Goal: Task Accomplishment & Management: Manage account settings

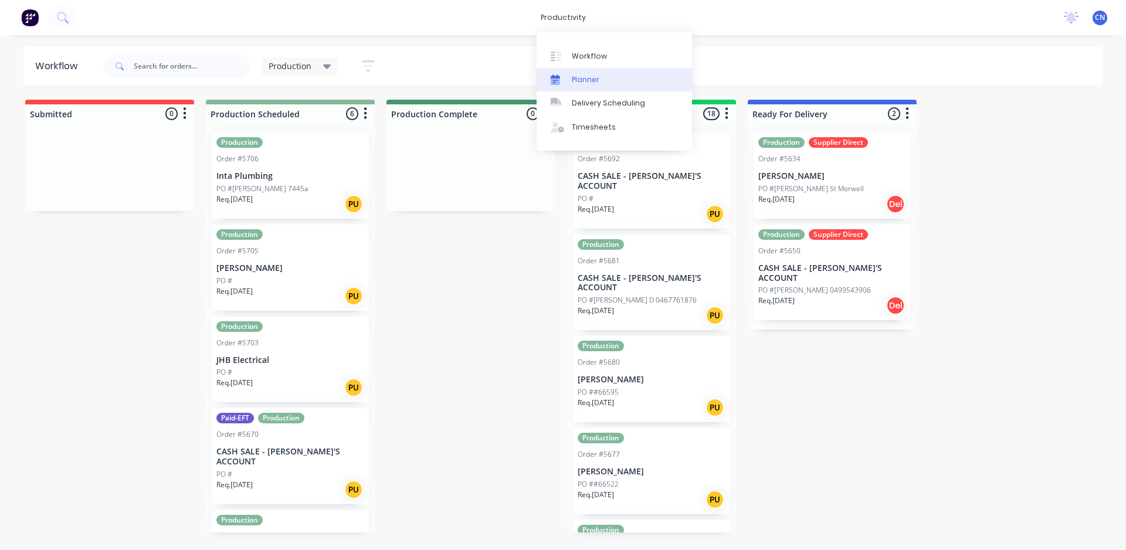
click at [585, 87] on link "Planner" at bounding box center [614, 79] width 155 height 23
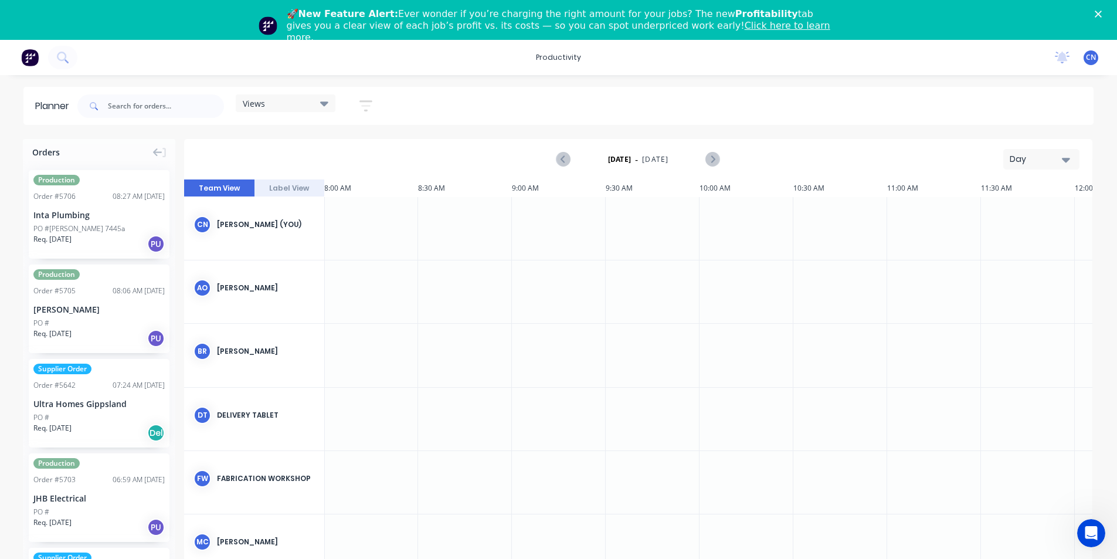
click at [466, 219] on div at bounding box center [465, 228] width 94 height 63
click at [465, 223] on div at bounding box center [465, 228] width 94 height 63
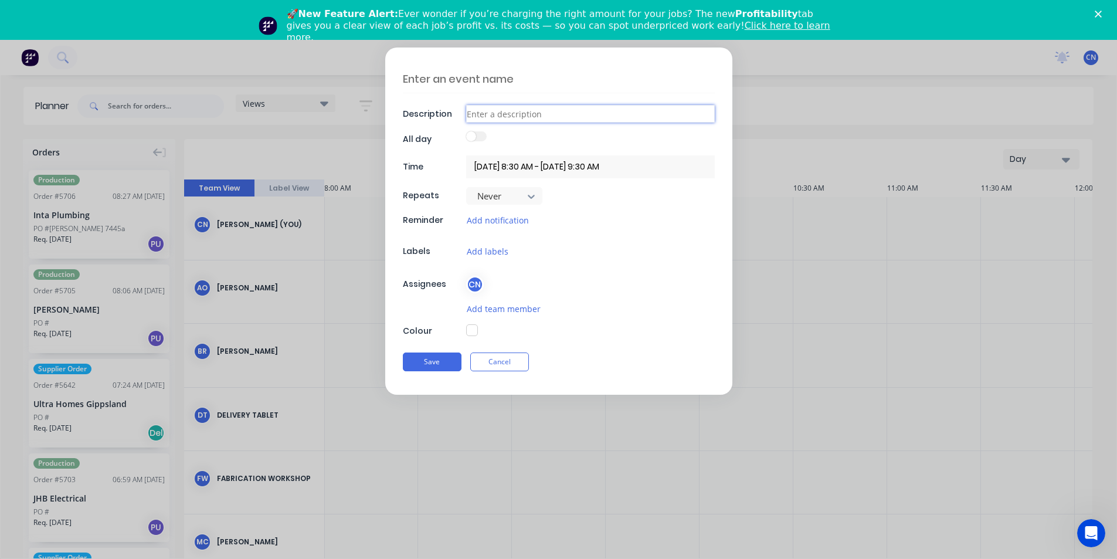
click at [498, 114] on input at bounding box center [590, 114] width 249 height 18
type input "5"
type textarea "x"
type input "57"
type textarea "x"
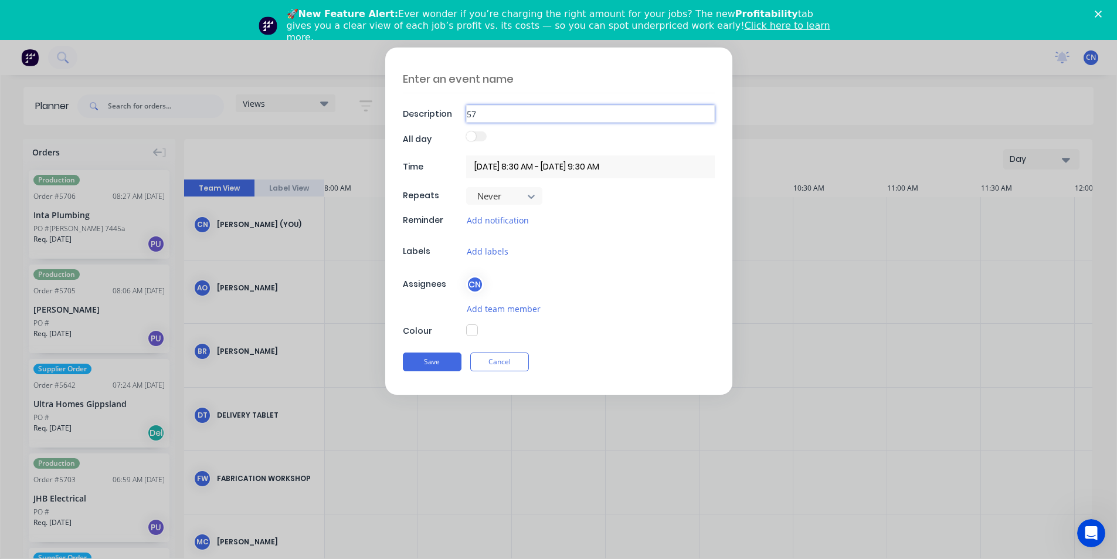
type input "570"
type textarea "x"
type input "5706"
type textarea "x"
type input "5706"
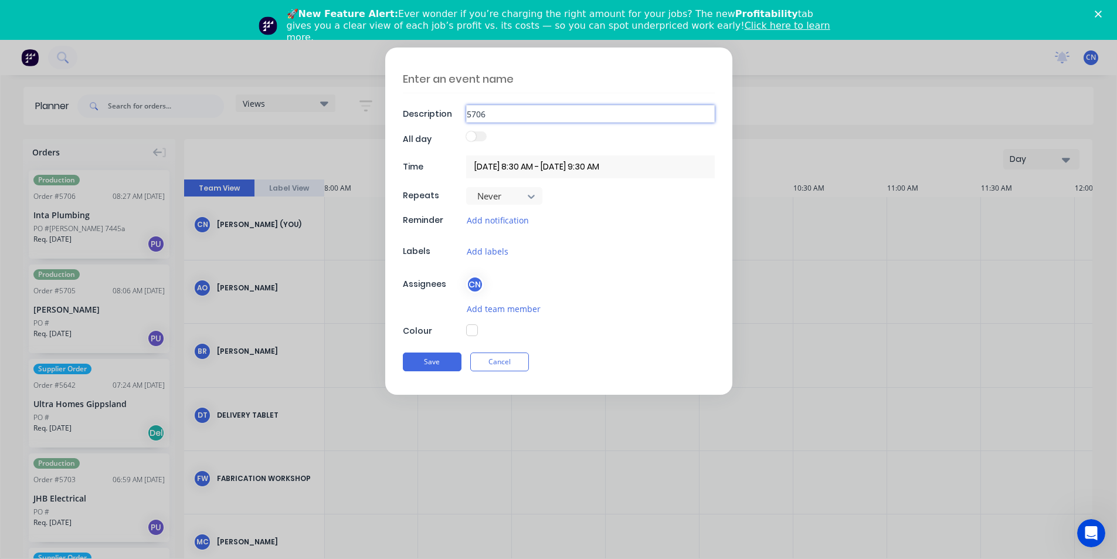
click at [403, 352] on button "Save" at bounding box center [432, 361] width 59 height 19
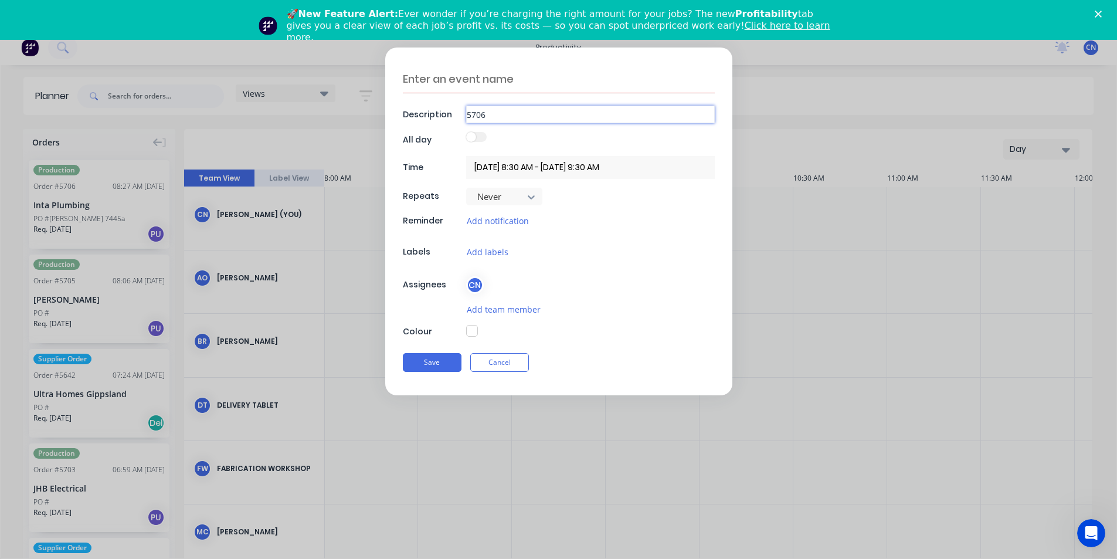
scroll to position [40, 0]
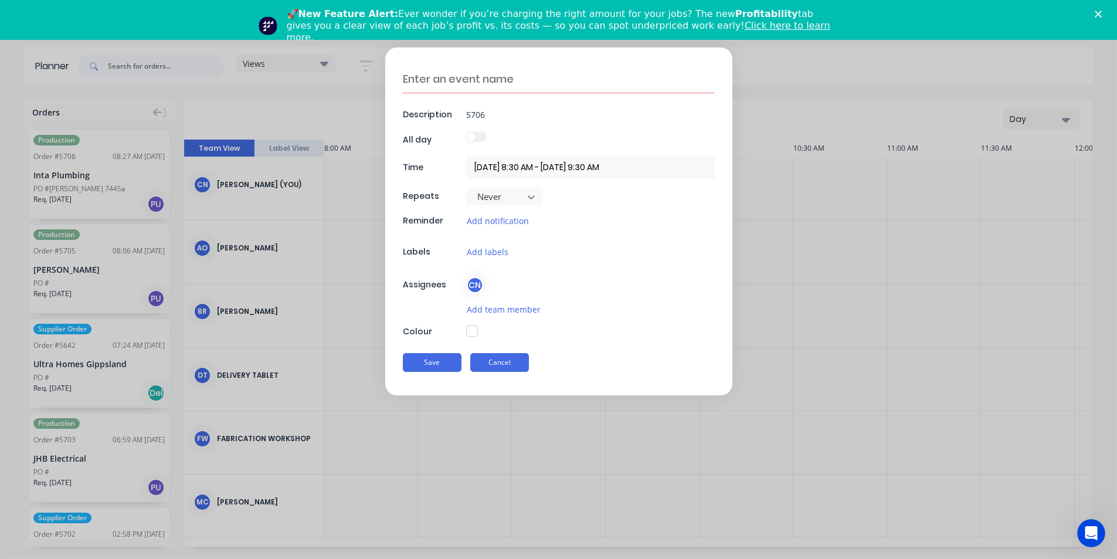
type textarea "x"
click at [518, 365] on button "Cancel" at bounding box center [499, 362] width 59 height 19
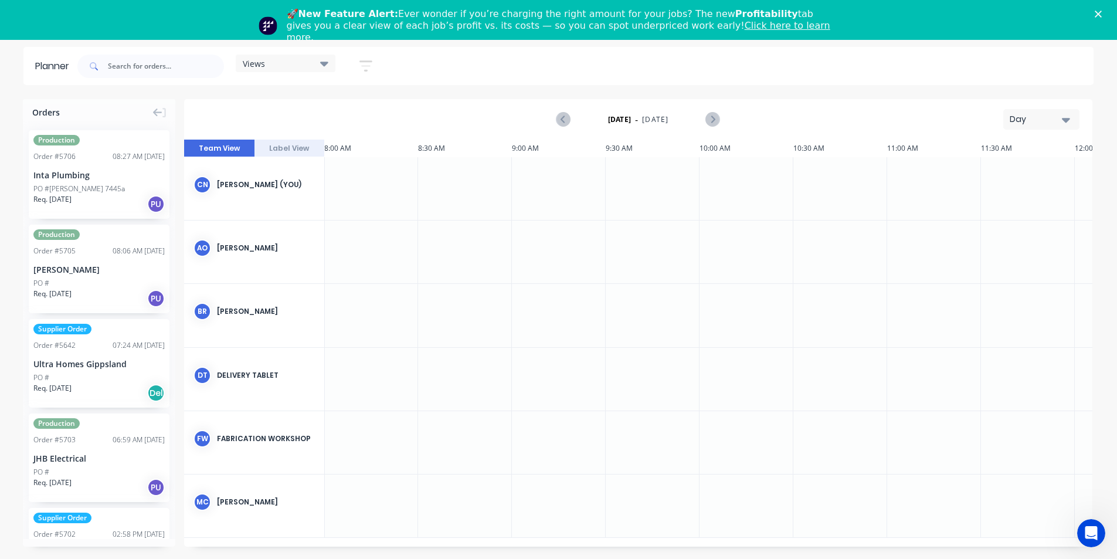
scroll to position [0, 0]
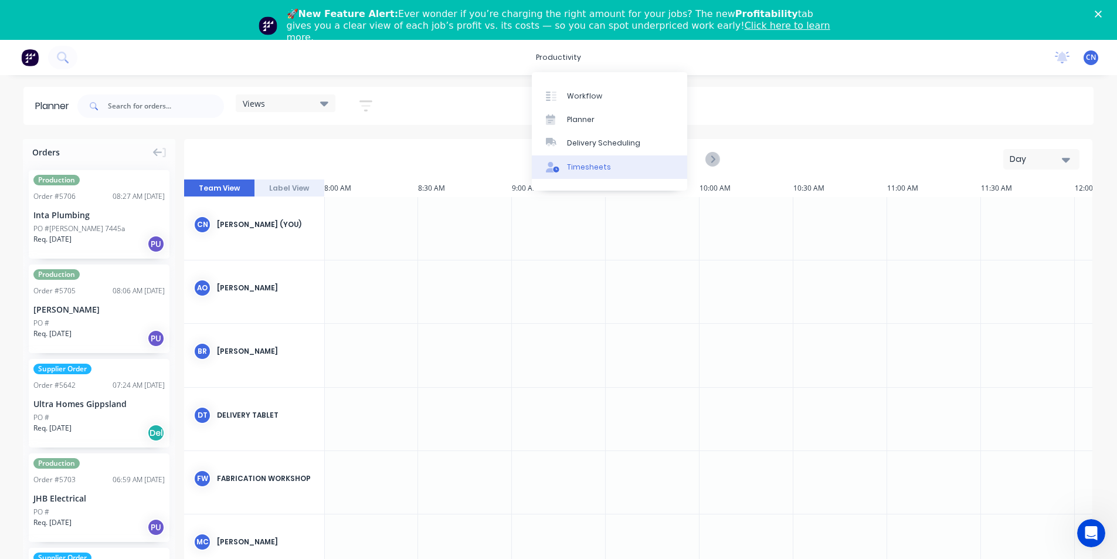
click at [585, 169] on div "Timesheets" at bounding box center [589, 167] width 44 height 11
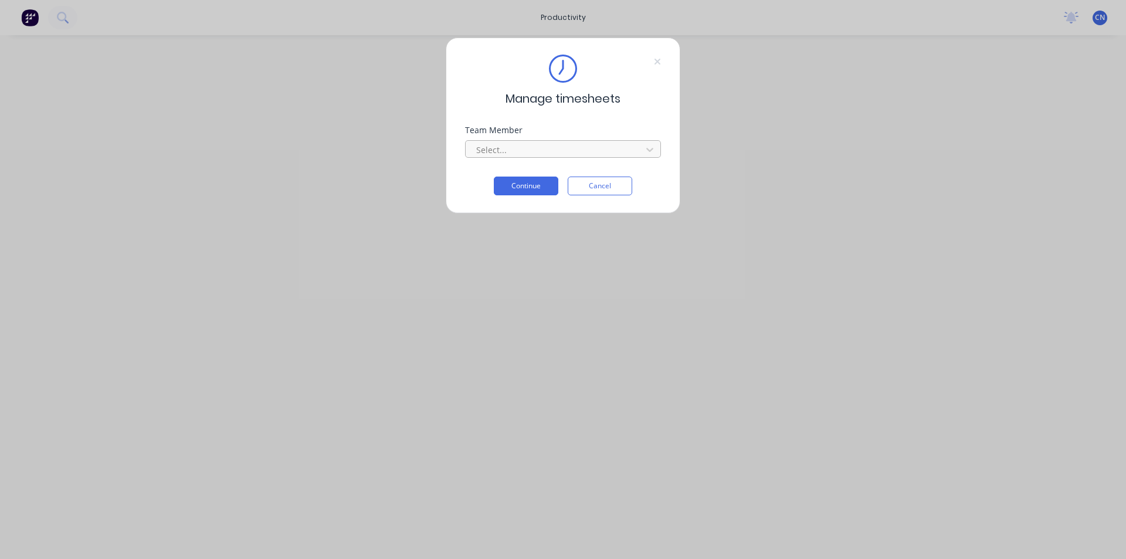
click at [527, 144] on div at bounding box center [555, 149] width 161 height 15
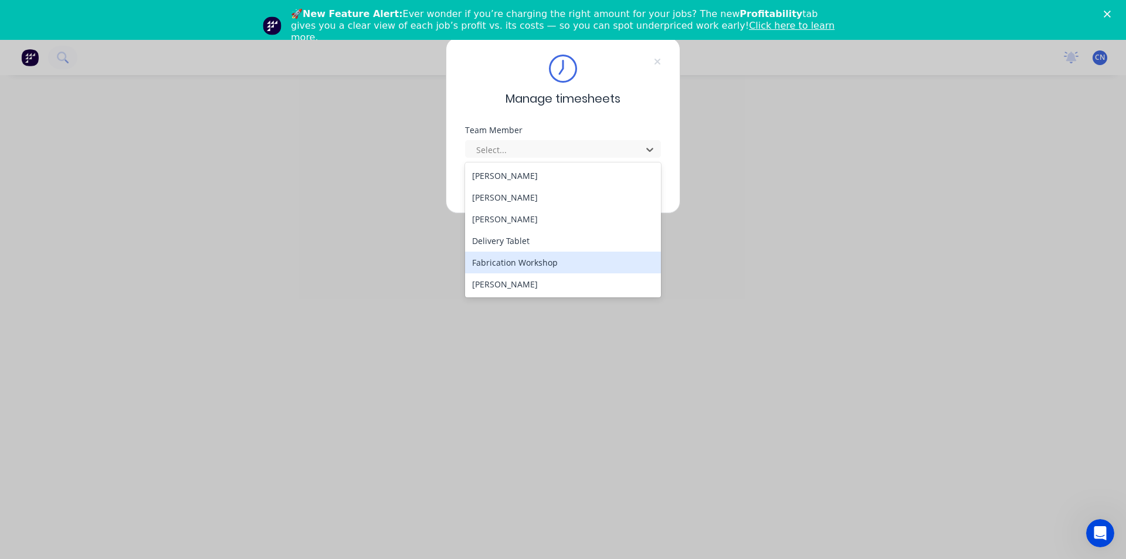
click at [527, 263] on div "Fabrication Workshop" at bounding box center [563, 263] width 196 height 22
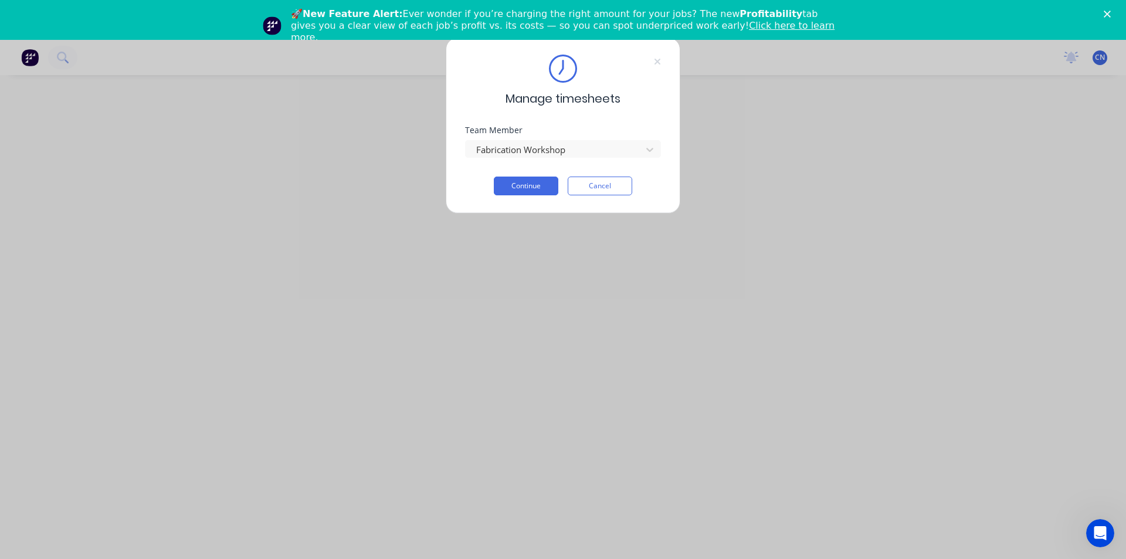
click at [559, 137] on div "Fabrication Workshop" at bounding box center [563, 147] width 196 height 21
click at [557, 149] on div at bounding box center [555, 149] width 161 height 15
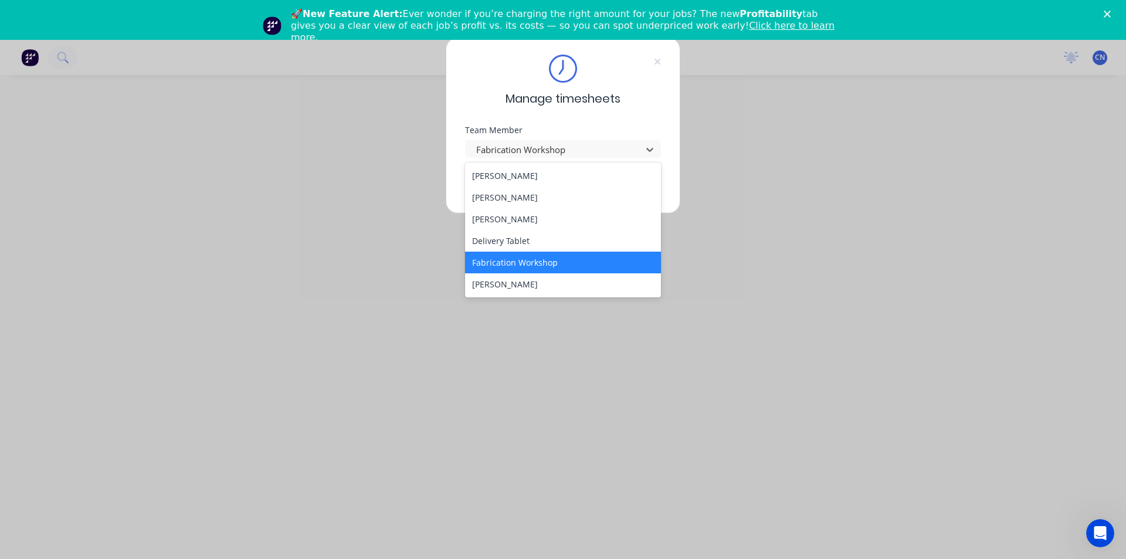
click at [514, 266] on div "Fabrication Workshop" at bounding box center [563, 263] width 196 height 22
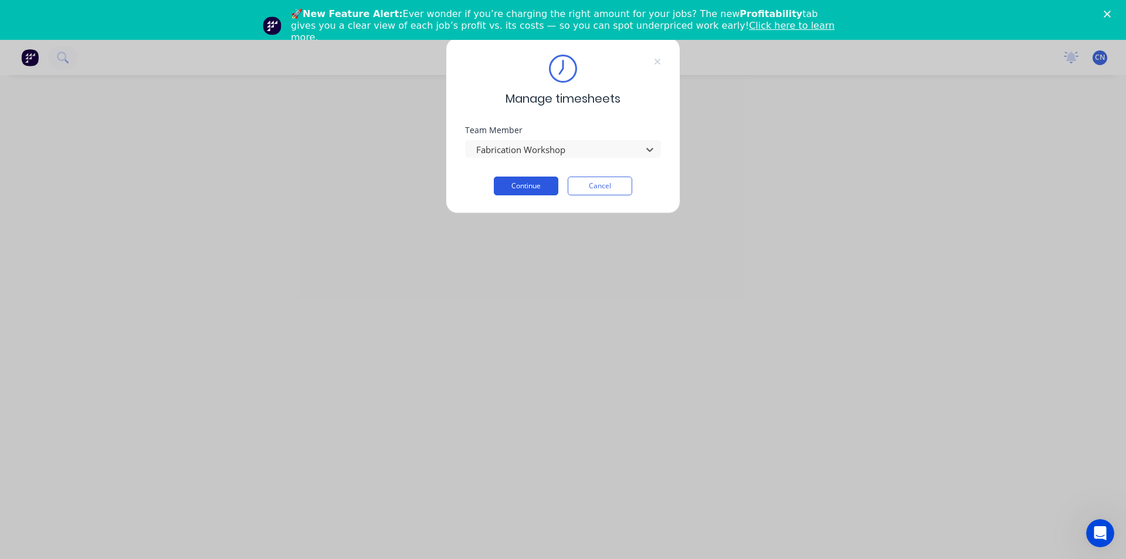
click at [516, 189] on button "Continue" at bounding box center [526, 185] width 64 height 19
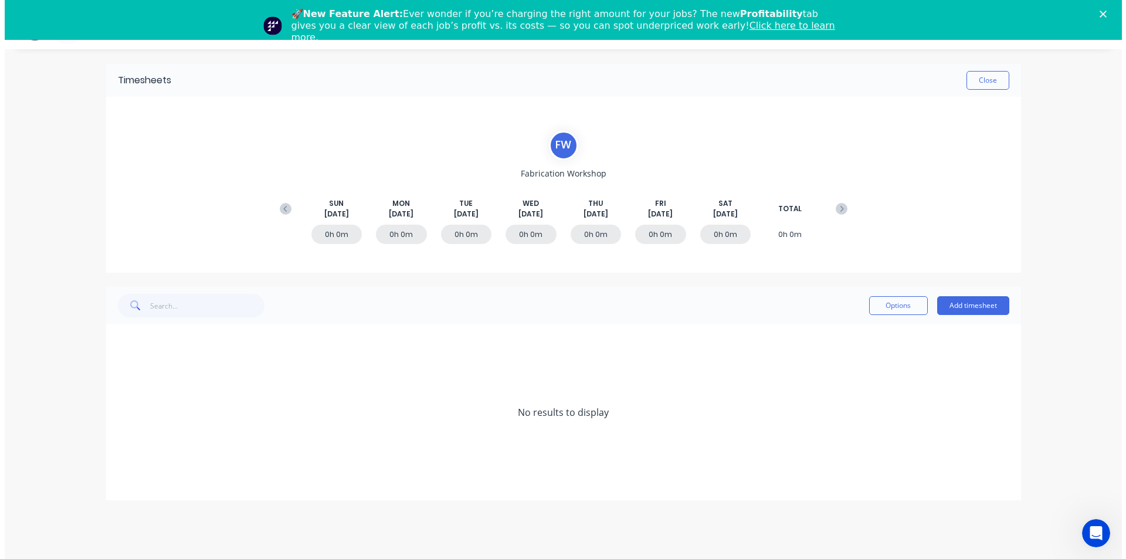
scroll to position [40, 0]
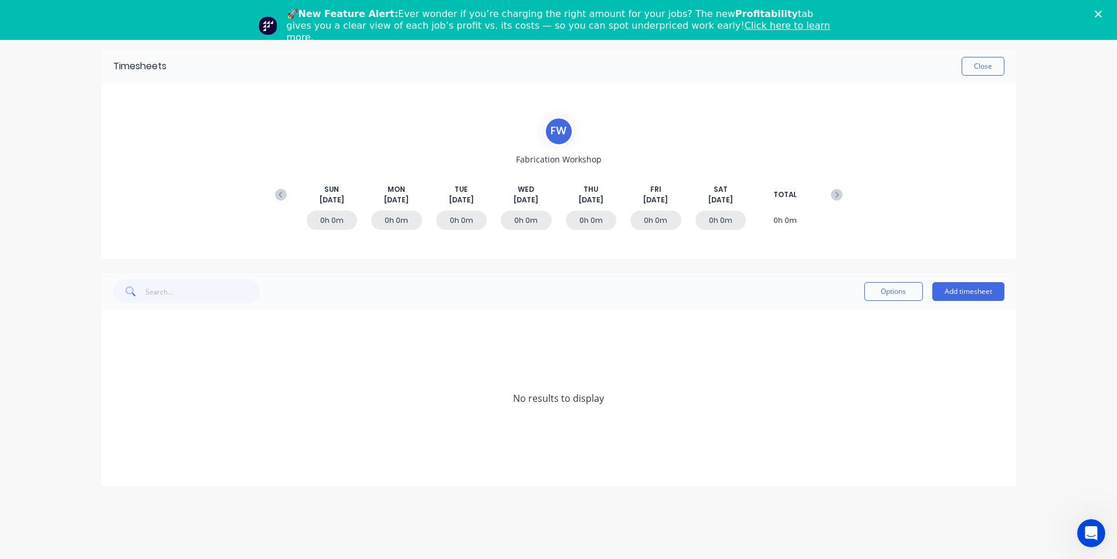
click at [451, 213] on div "0h 0m" at bounding box center [461, 220] width 51 height 19
click at [461, 201] on span "Sep 2nd" at bounding box center [461, 200] width 25 height 11
click at [965, 299] on button "Add timesheet" at bounding box center [968, 291] width 72 height 19
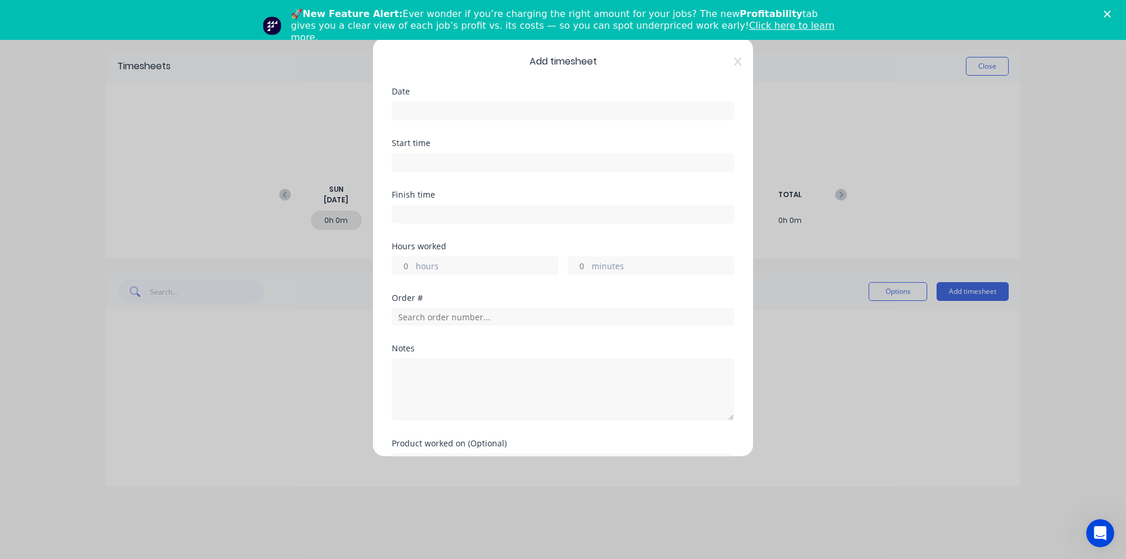
click at [427, 111] on input at bounding box center [562, 111] width 341 height 18
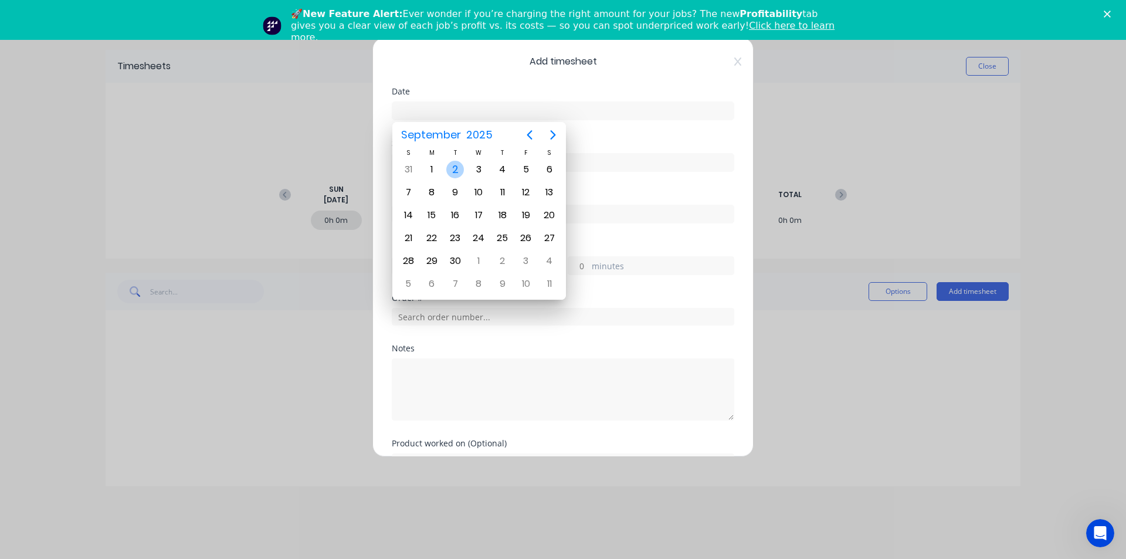
click at [452, 177] on div "2" at bounding box center [455, 170] width 18 height 18
type input "02/09/2025"
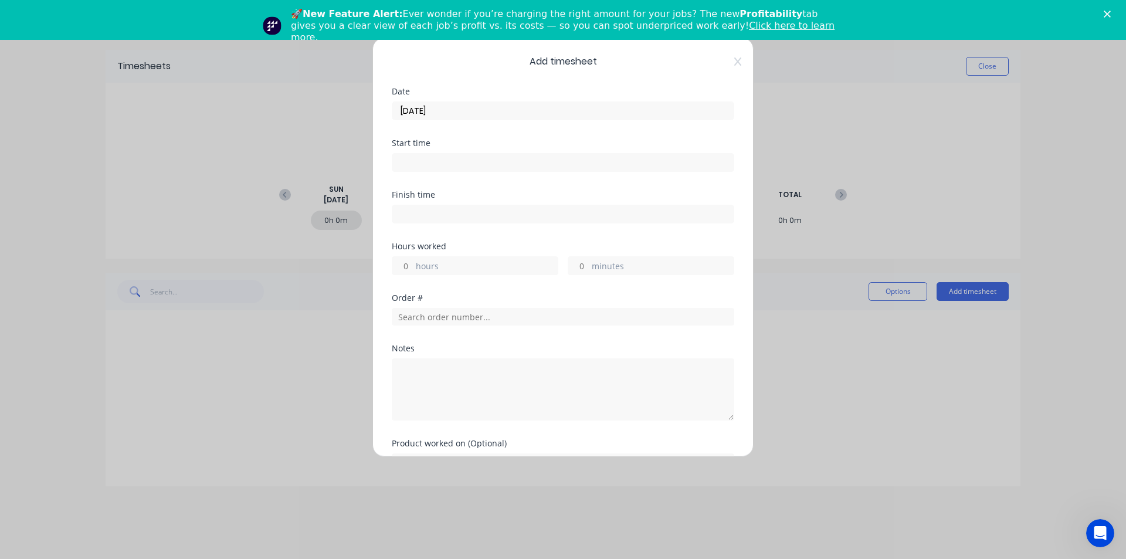
click at [425, 163] on input at bounding box center [562, 163] width 341 height 18
type input "08:32 AM"
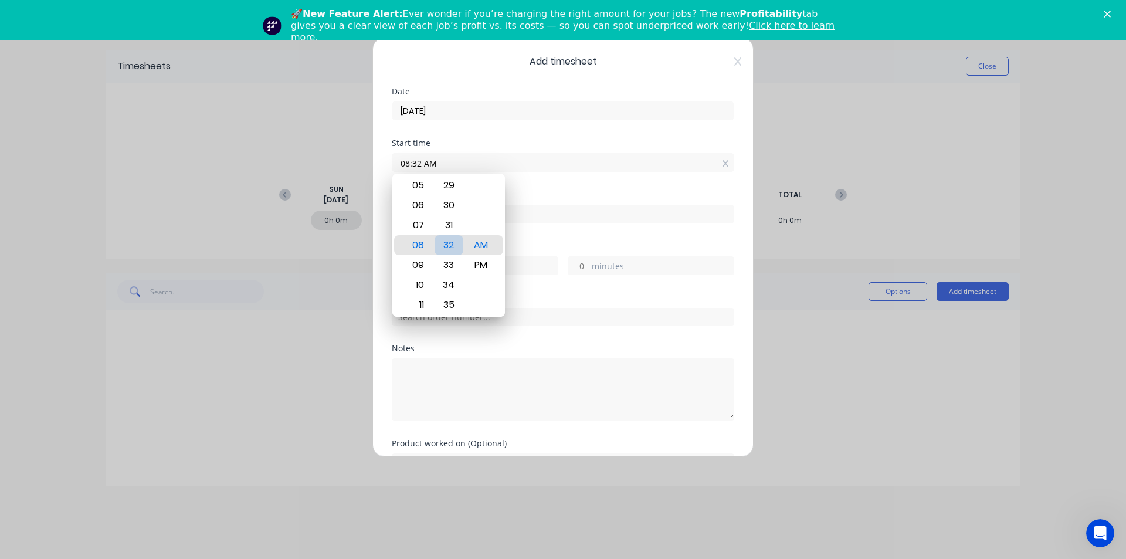
click at [438, 247] on div "32" at bounding box center [448, 245] width 29 height 20
click at [559, 132] on div "Date 02/09/2025" at bounding box center [563, 113] width 342 height 52
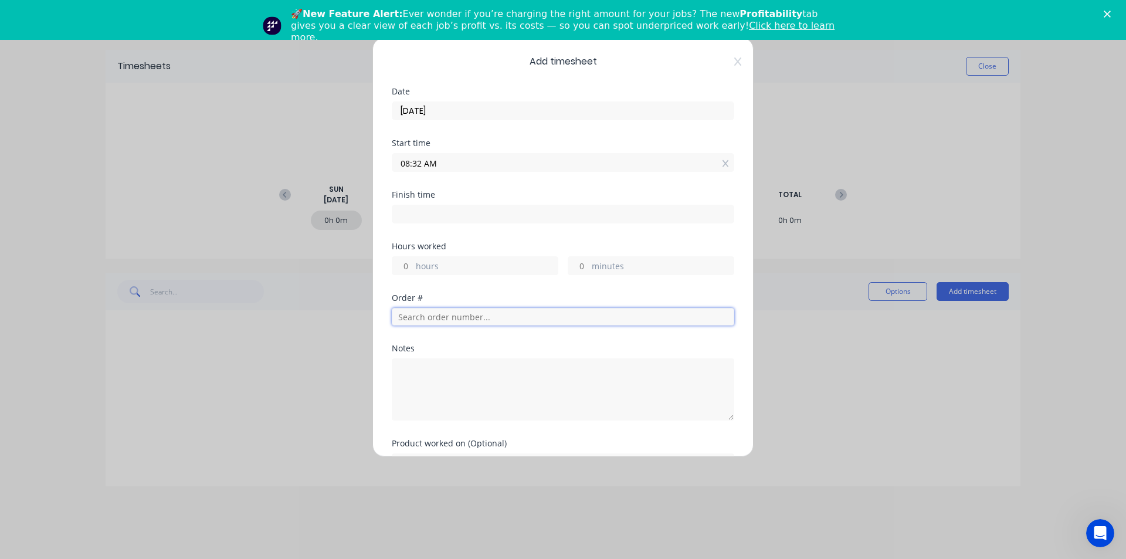
click at [441, 319] on input "text" at bounding box center [563, 317] width 342 height 18
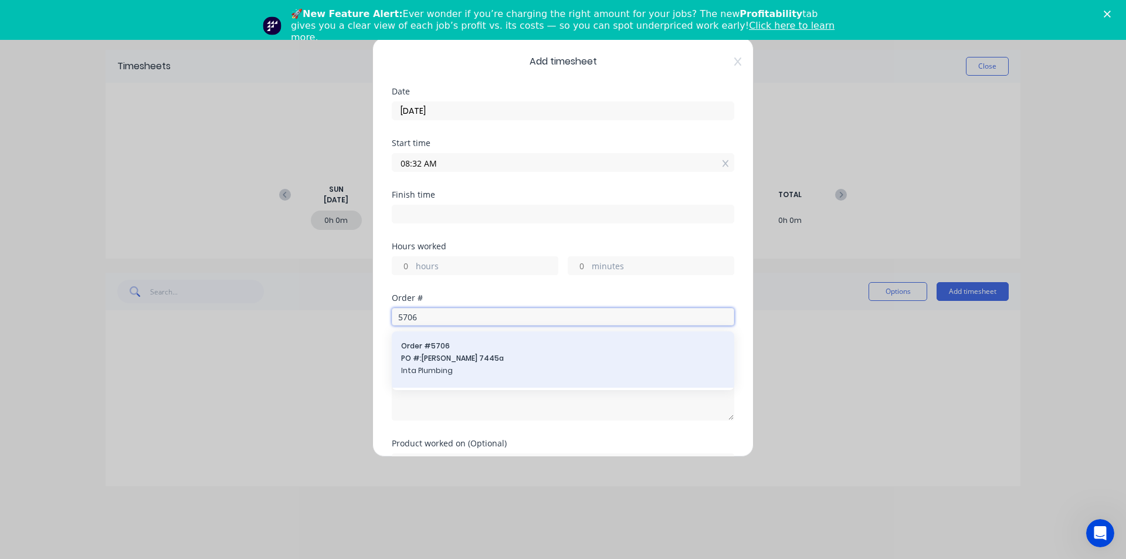
type input "5706"
click at [455, 367] on span "Inta Plumbing" at bounding box center [563, 370] width 324 height 11
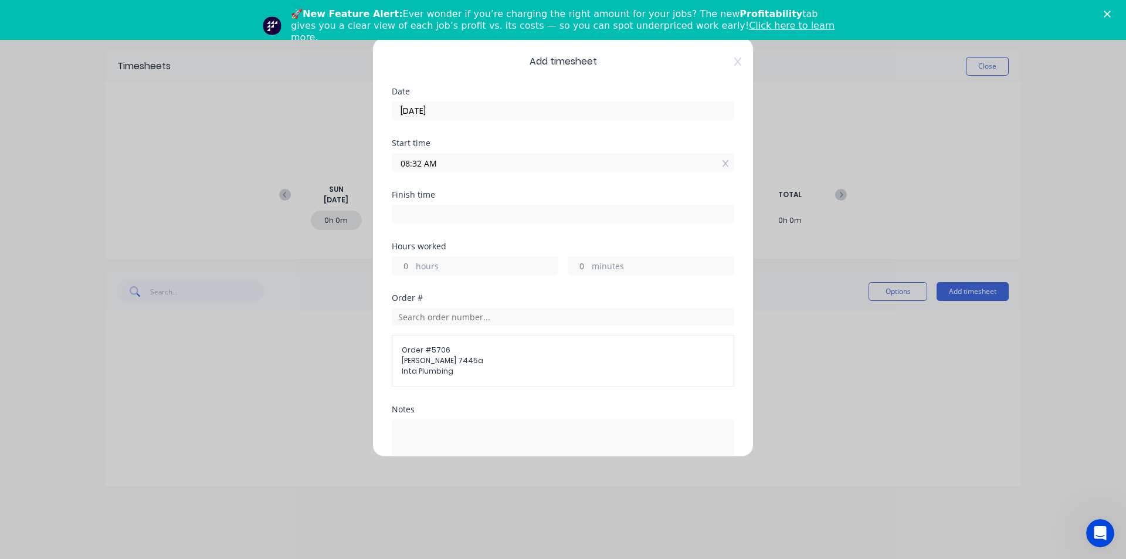
click at [418, 164] on input "08:32 AM" at bounding box center [562, 163] width 341 height 18
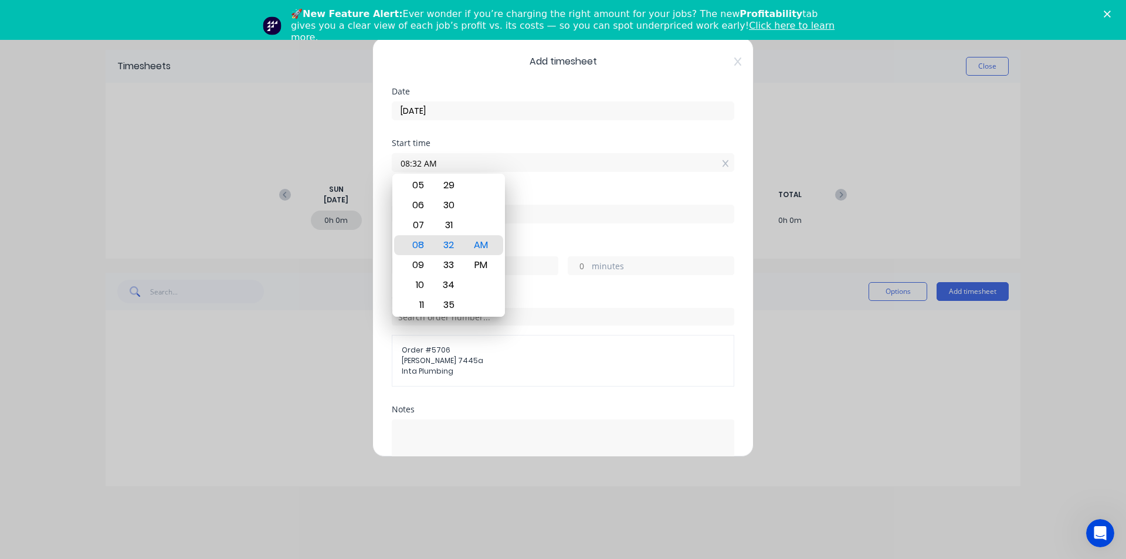
click at [422, 165] on input "08:32 AM" at bounding box center [562, 163] width 341 height 18
drag, startPoint x: 422, startPoint y: 165, endPoint x: 412, endPoint y: 166, distance: 10.0
click at [413, 168] on input "08:32 AM" at bounding box center [562, 163] width 341 height 18
type input "08:20 AM"
click at [486, 551] on button "Add manual time entry" at bounding box center [535, 560] width 99 height 19
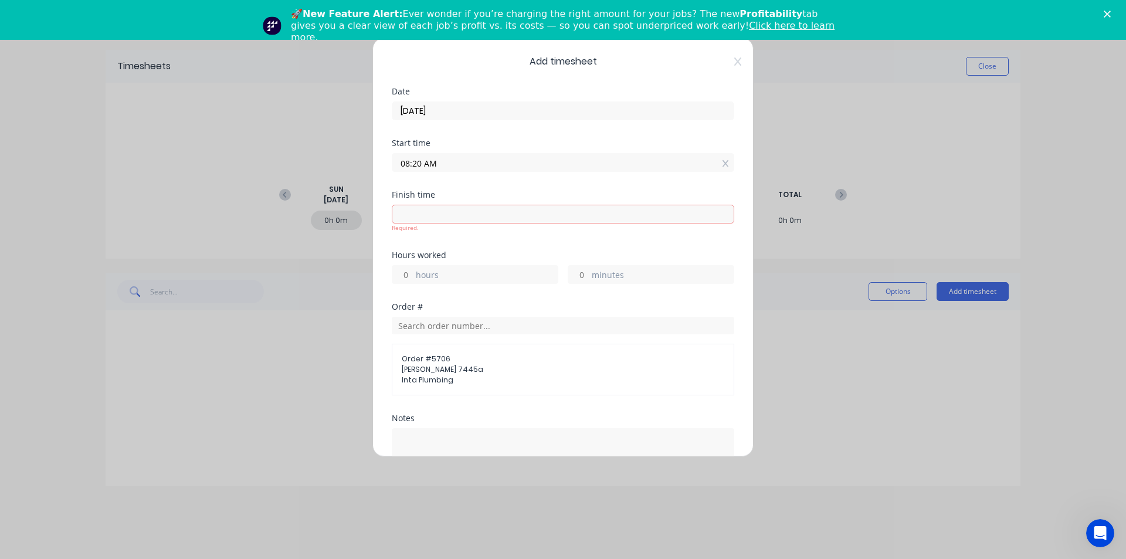
click at [163, 179] on div "Add timesheet Date 02/09/2025 Start time 08:20 AM Finish time Required. Hours w…" at bounding box center [563, 279] width 1126 height 559
click at [429, 220] on input at bounding box center [562, 214] width 341 height 18
type input "08:36 AM"
type input "0"
type input "16"
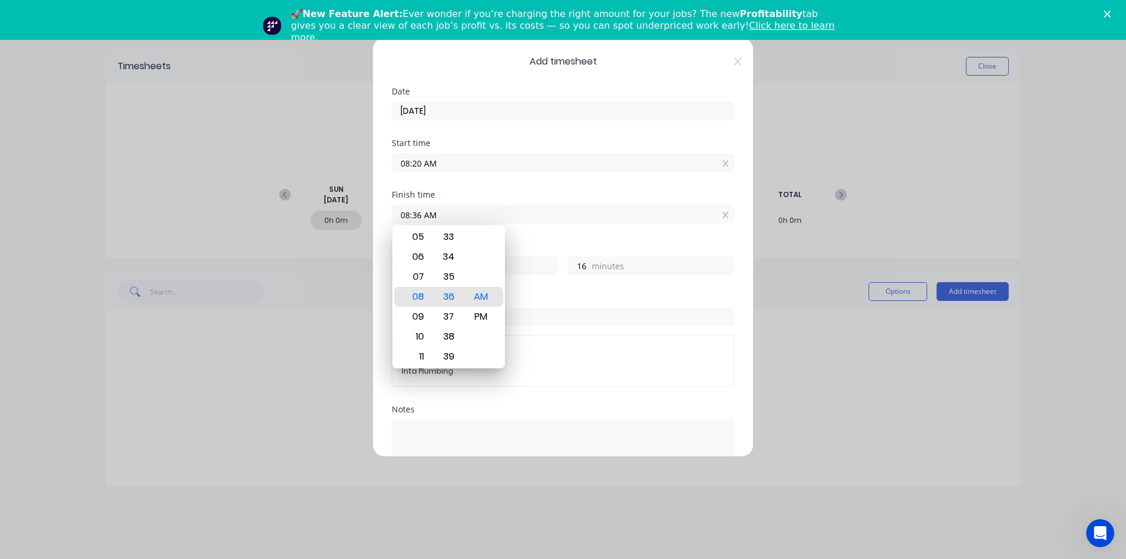
click at [324, 387] on div "Add timesheet Date 02/09/2025 Start time 08:20 AM Finish time 08:36 AM Hours wo…" at bounding box center [563, 279] width 1126 height 559
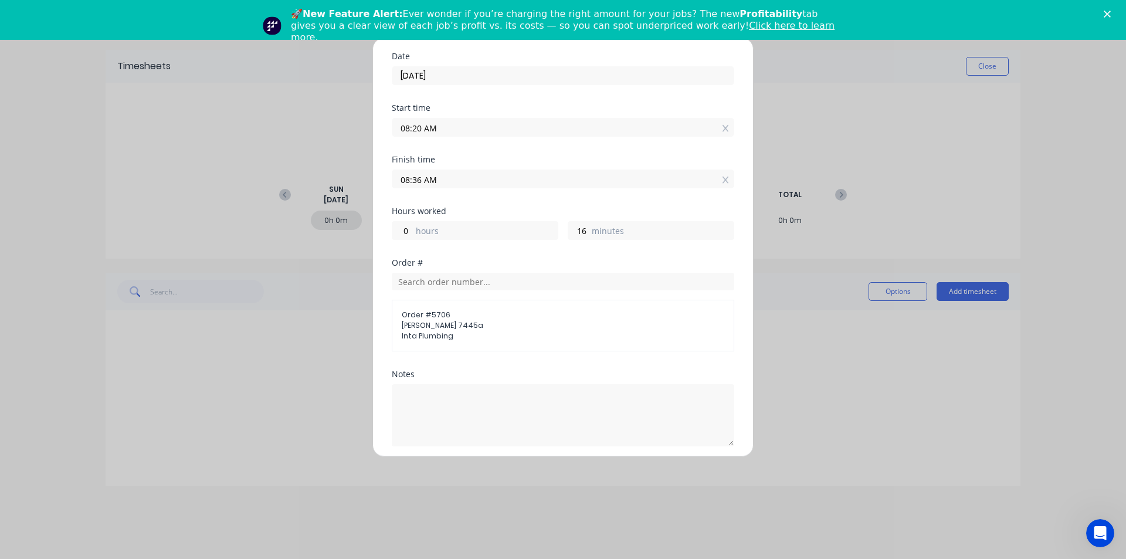
scroll to position [130, 0]
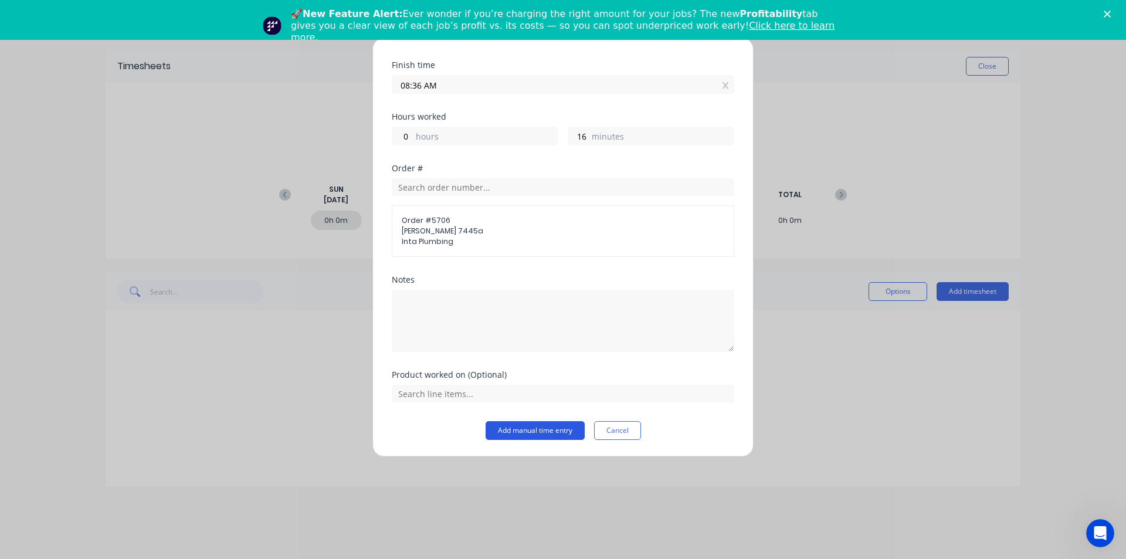
click at [515, 426] on button "Add manual time entry" at bounding box center [535, 430] width 99 height 19
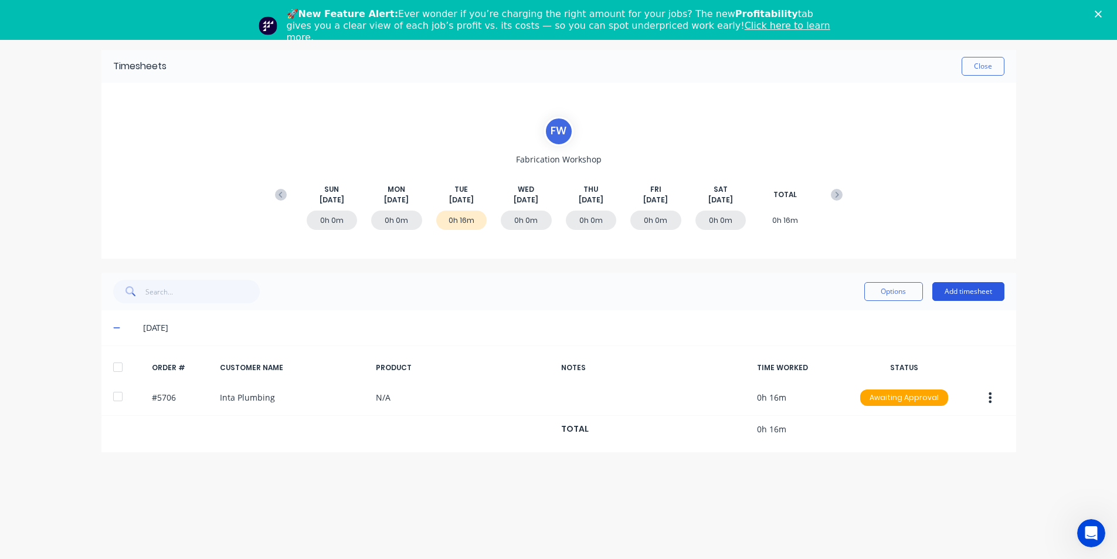
click at [988, 292] on button "Add timesheet" at bounding box center [968, 291] width 72 height 19
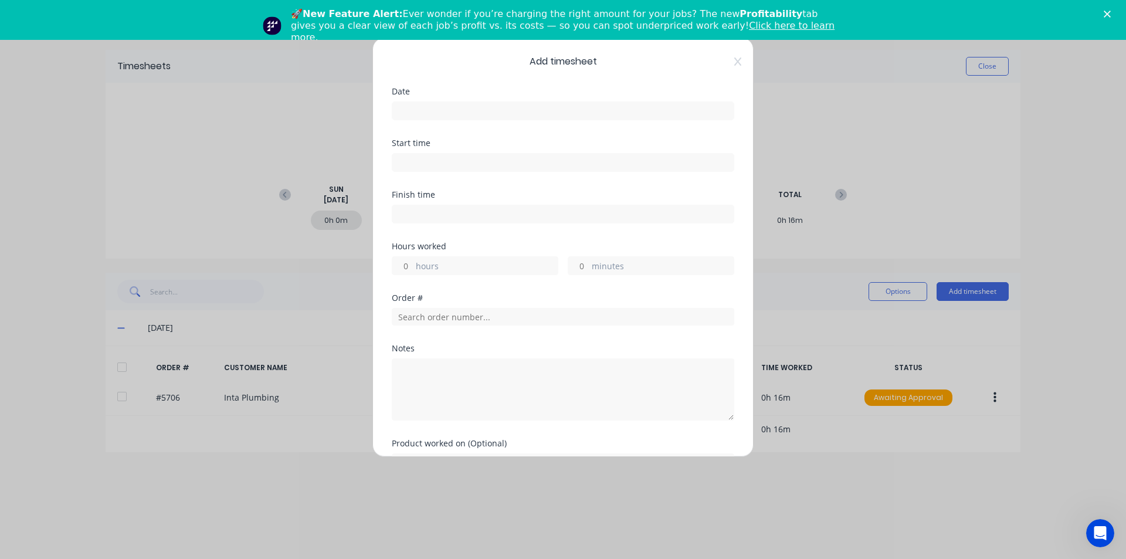
click at [433, 162] on input at bounding box center [562, 163] width 341 height 18
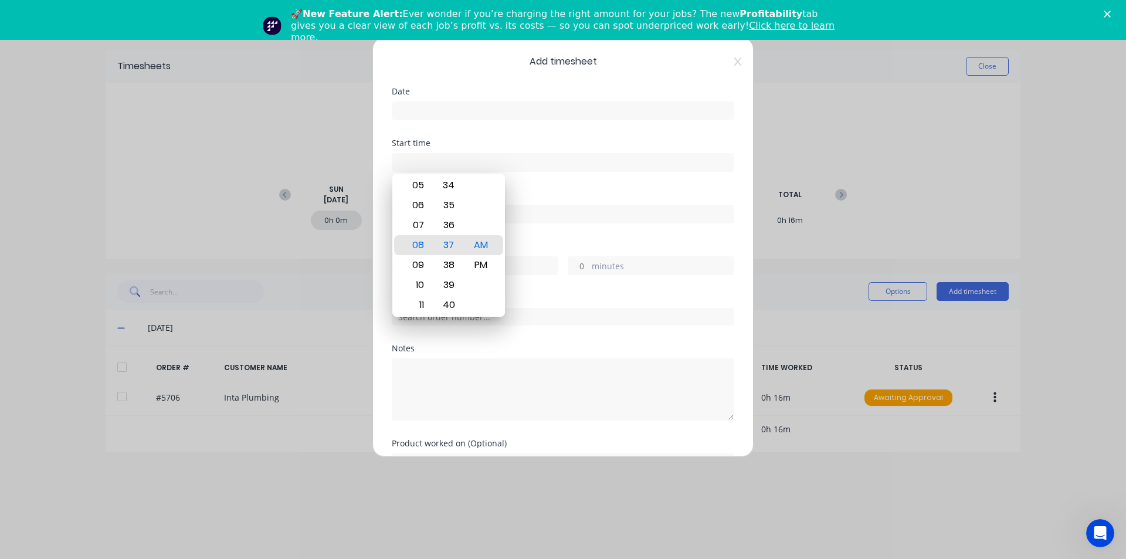
type input "08:37 AM"
click at [434, 111] on input at bounding box center [562, 111] width 341 height 18
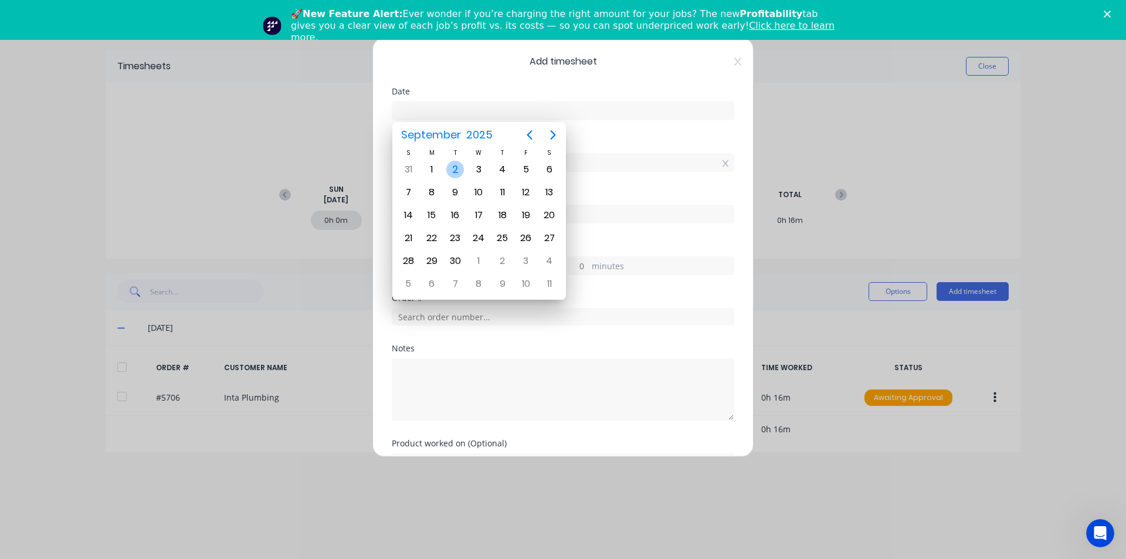
click at [454, 166] on div "2" at bounding box center [455, 170] width 18 height 18
type input "02/09/2025"
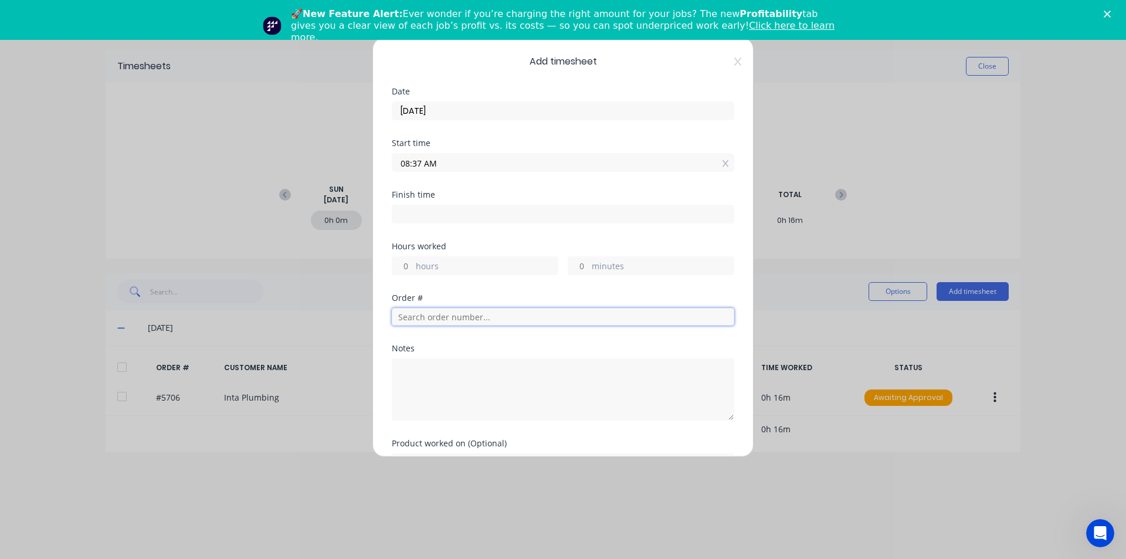
click at [436, 319] on input "text" at bounding box center [563, 317] width 342 height 18
type input "5703"
click at [486, 490] on button "Add manual time entry" at bounding box center [535, 499] width 99 height 19
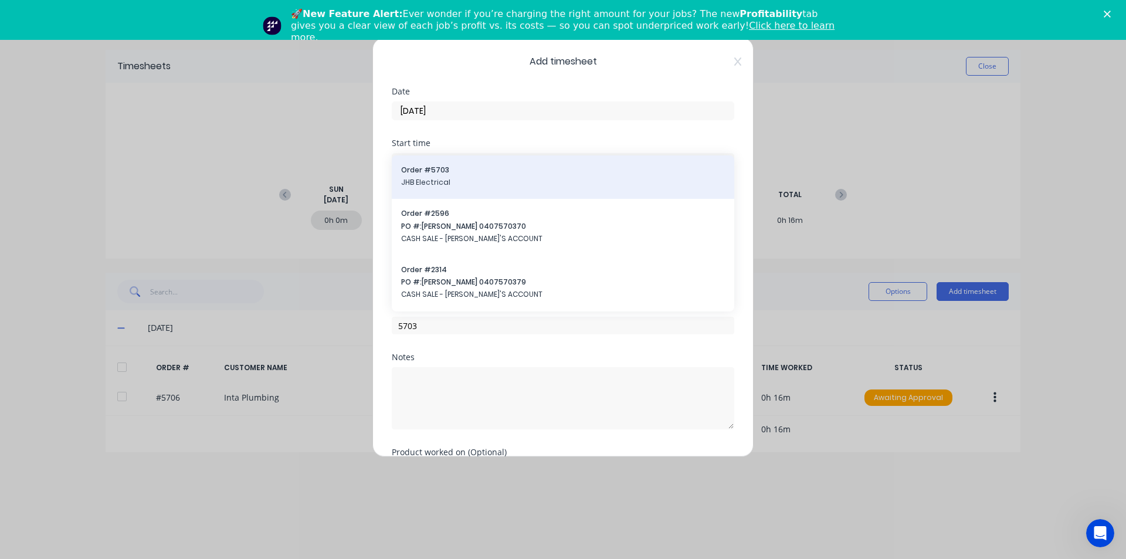
click at [447, 182] on span "JHB Electrical" at bounding box center [563, 182] width 324 height 11
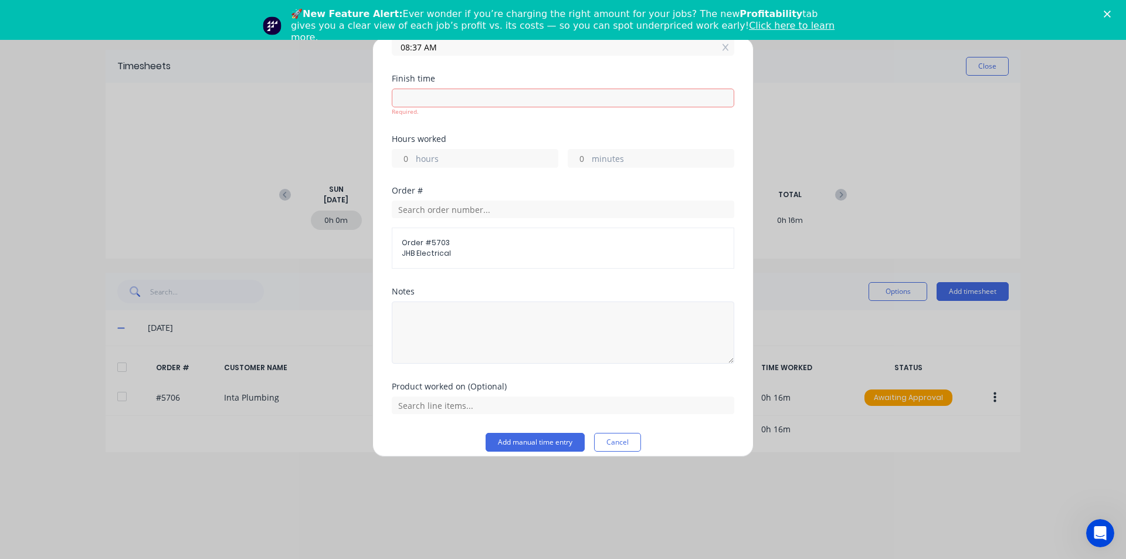
scroll to position [117, 0]
click at [425, 329] on textarea at bounding box center [563, 331] width 342 height 62
click at [471, 322] on textarea "spent first 30mins on box" at bounding box center [563, 331] width 342 height 62
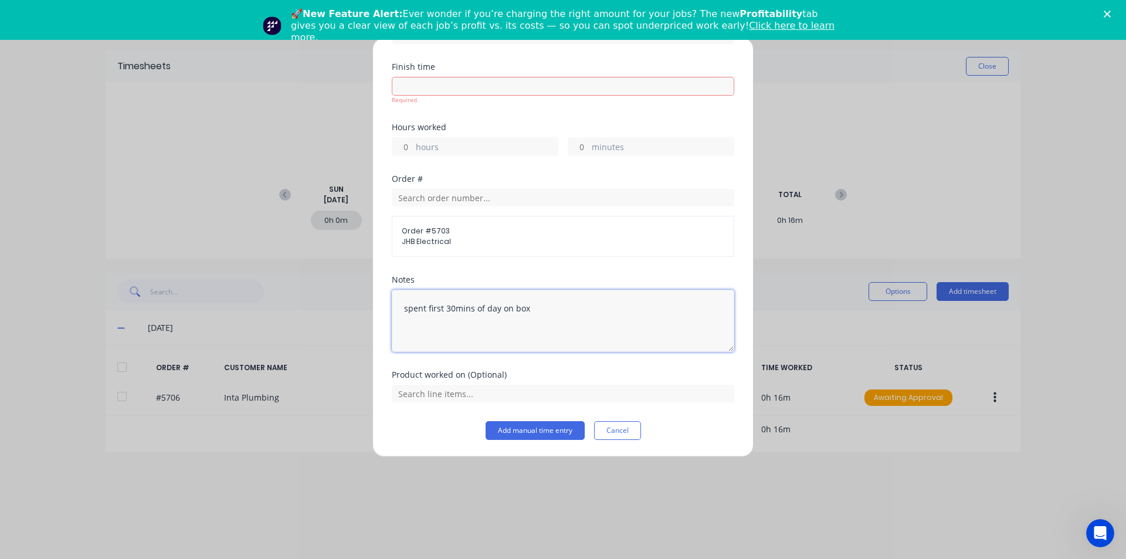
click at [542, 310] on textarea "spent first 30mins of day on box" at bounding box center [563, 321] width 342 height 62
click at [532, 309] on textarea "spent first 30mins of day on box &:30-8:00" at bounding box center [563, 321] width 342 height 62
type textarea "spent first 30mins of day on box 7:30-8:00"
click at [112, 344] on div "Add timesheet Date 02/09/2025 Start time 08:37 AM Finish time Required. Hours w…" at bounding box center [563, 279] width 1126 height 559
click at [430, 90] on input at bounding box center [562, 86] width 341 height 18
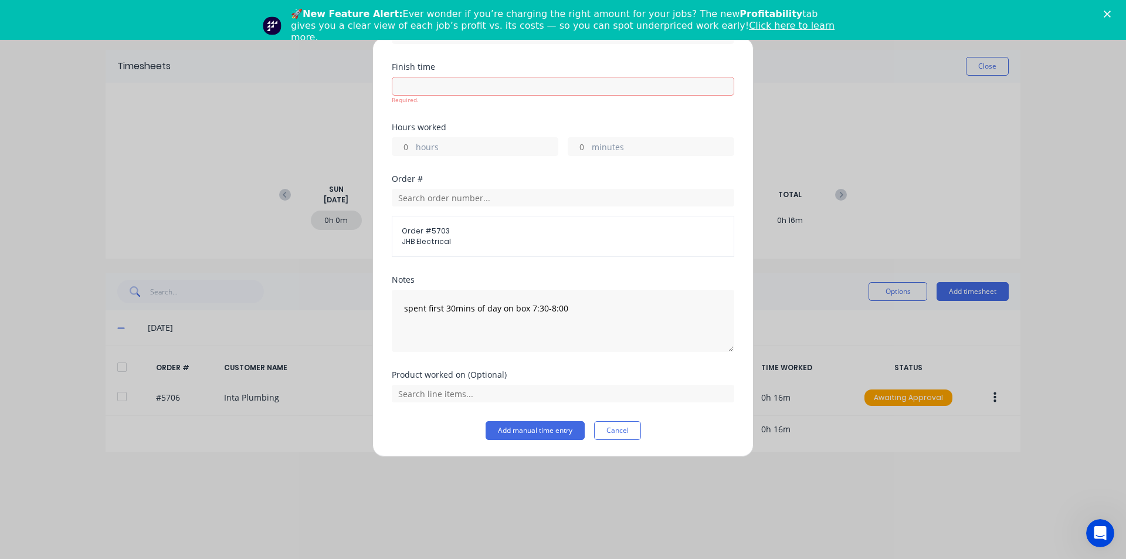
type input "08:53 AM"
type input "0"
type input "16"
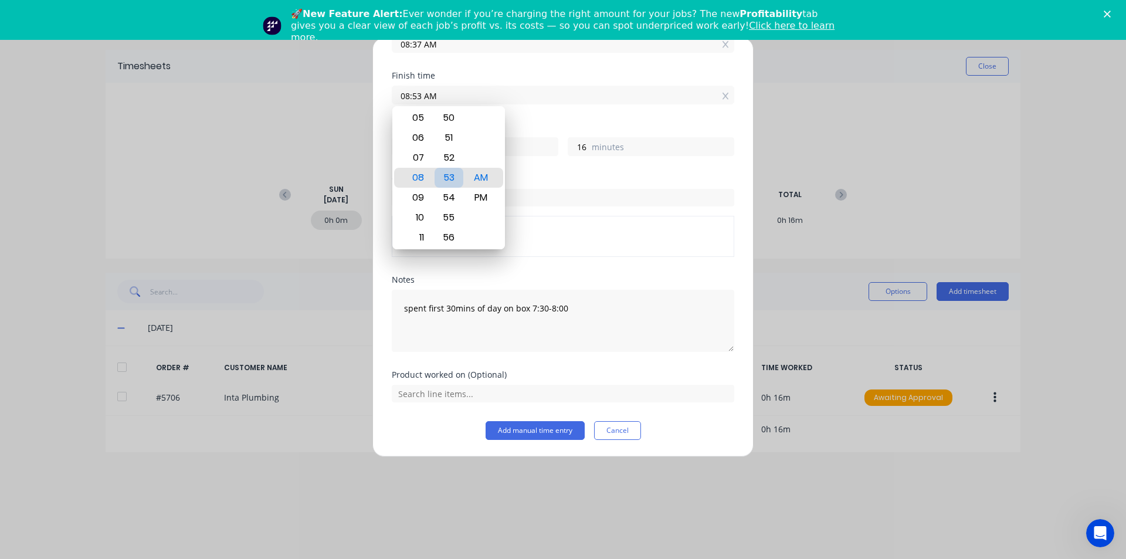
click at [454, 178] on div "53" at bounding box center [448, 178] width 29 height 20
click at [575, 199] on input "text" at bounding box center [563, 198] width 342 height 18
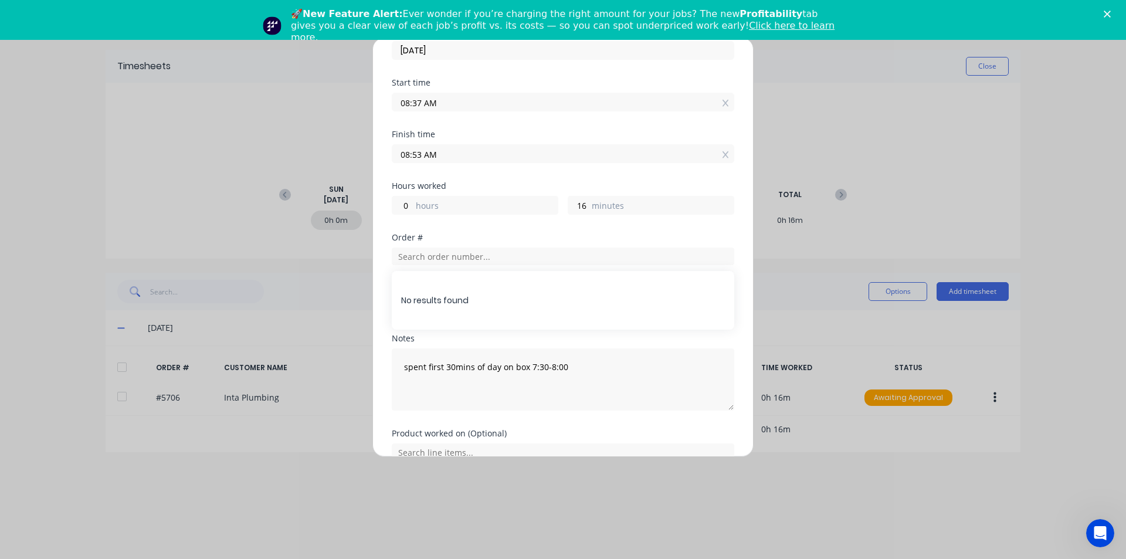
scroll to position [2, 0]
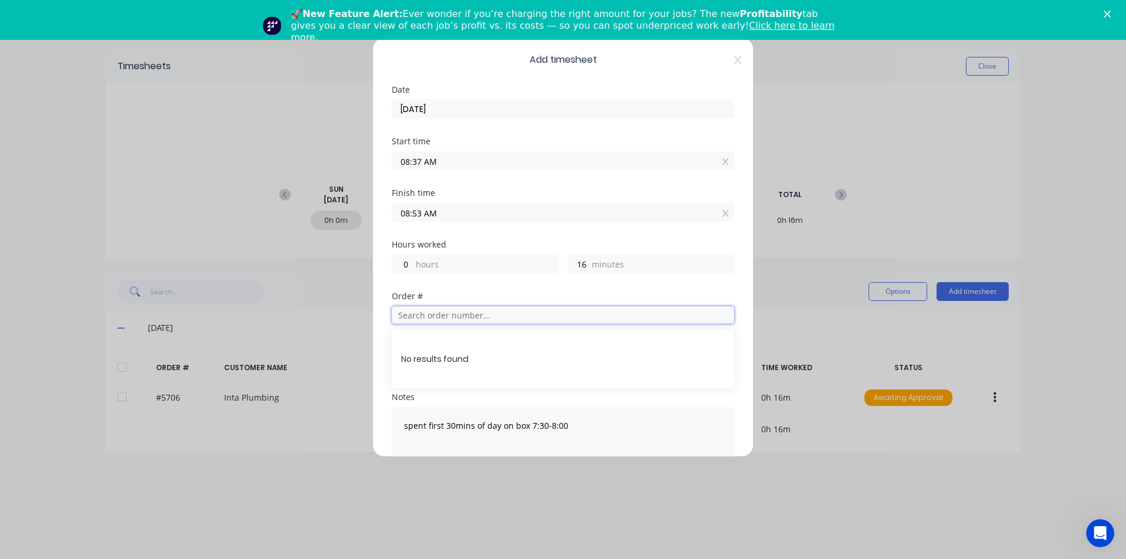
click at [511, 322] on input "text" at bounding box center [563, 315] width 342 height 18
click at [510, 344] on span "Order # 5703" at bounding box center [563, 348] width 322 height 11
click at [455, 354] on span "JHB Electrical" at bounding box center [563, 359] width 322 height 11
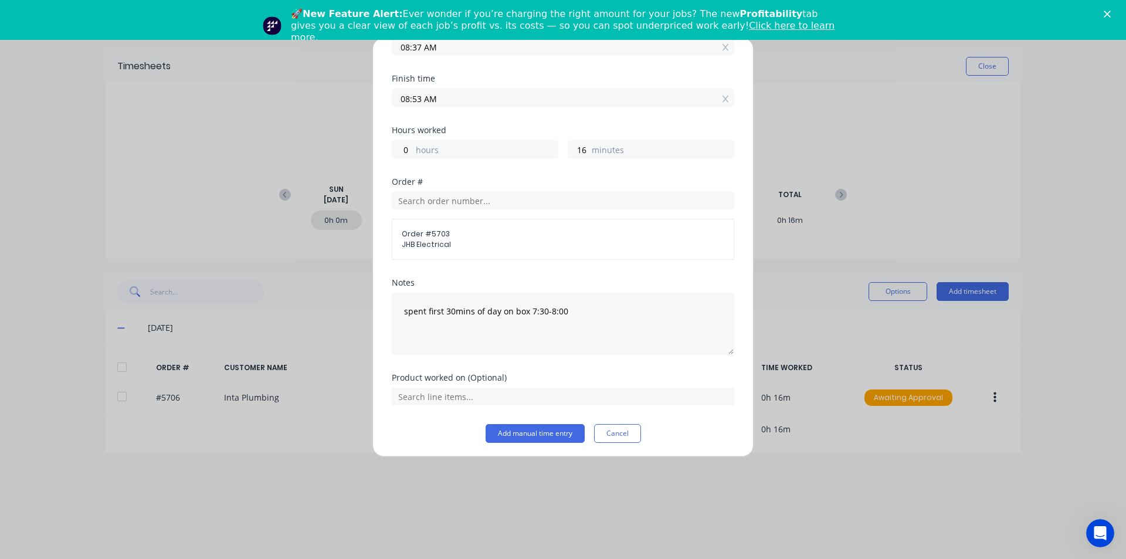
scroll to position [119, 0]
click at [575, 430] on button "Add manual time entry" at bounding box center [535, 430] width 99 height 19
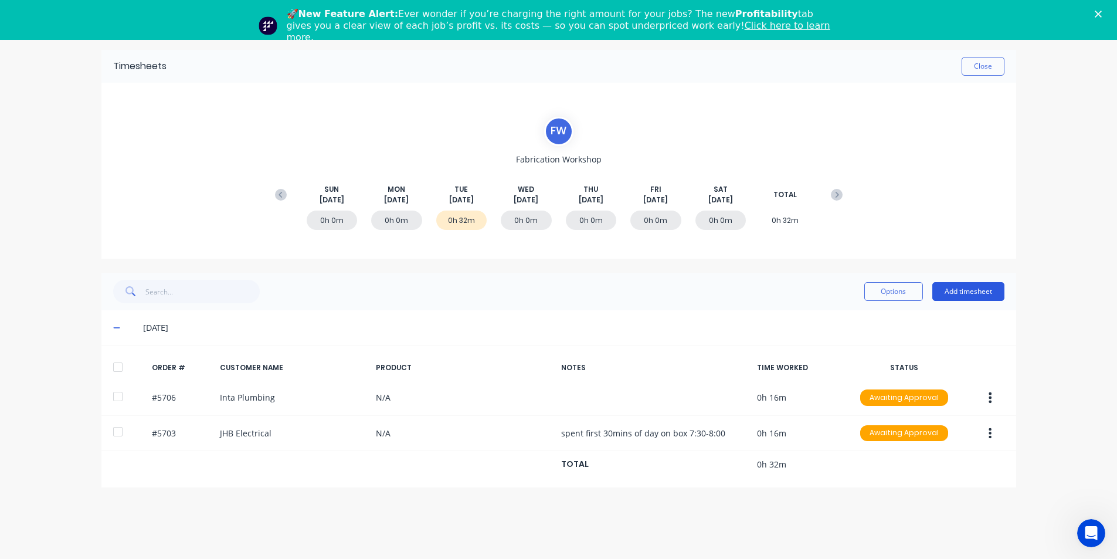
click at [978, 297] on button "Add timesheet" at bounding box center [968, 291] width 72 height 19
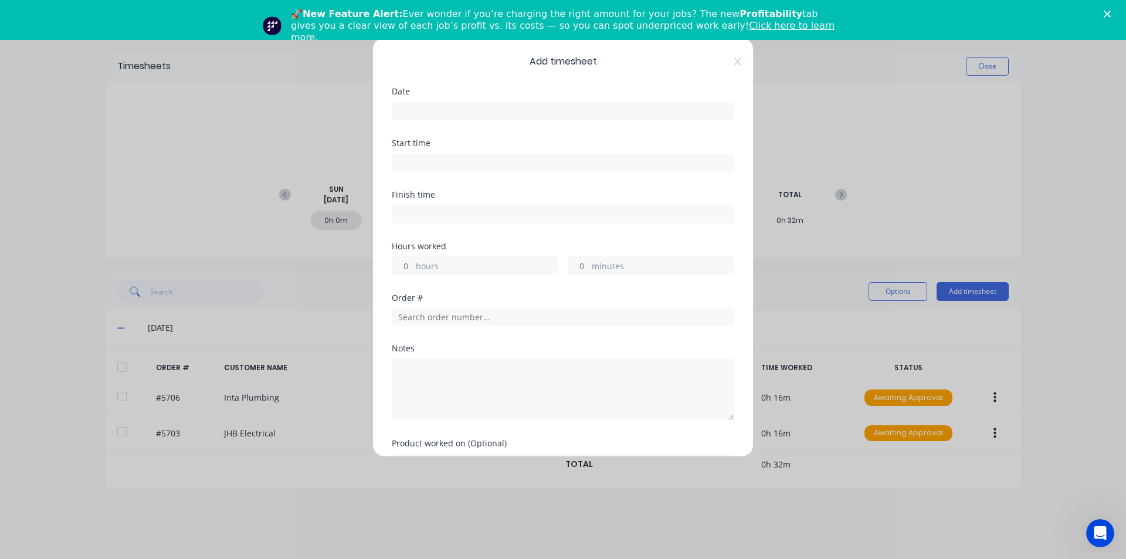
click at [416, 111] on input at bounding box center [562, 111] width 341 height 18
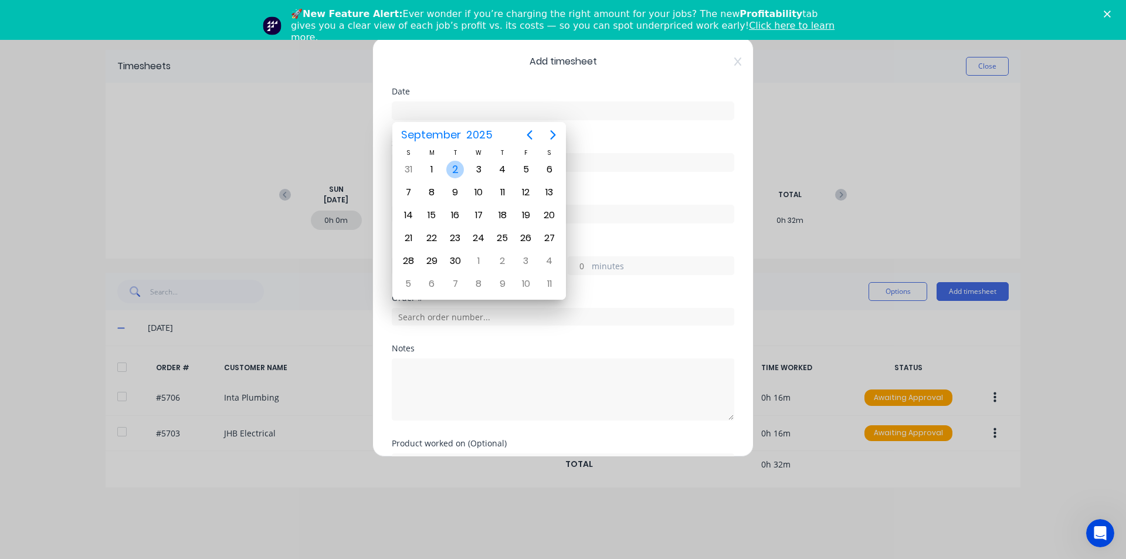
click at [454, 164] on div "2" at bounding box center [455, 170] width 18 height 18
type input "02/09/2025"
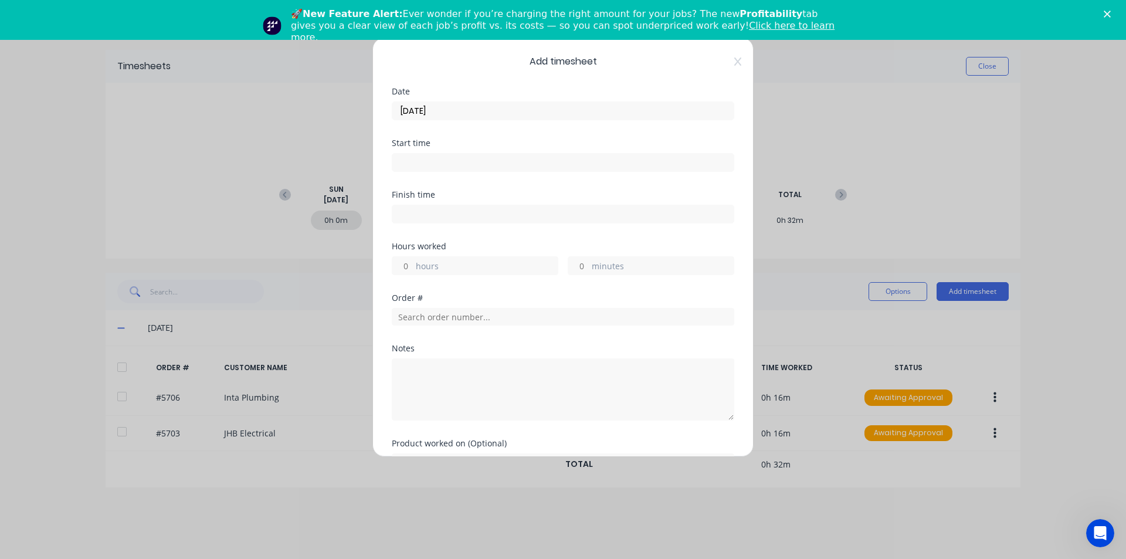
click at [419, 162] on input at bounding box center [562, 163] width 341 height 18
type input "09:02 AM"
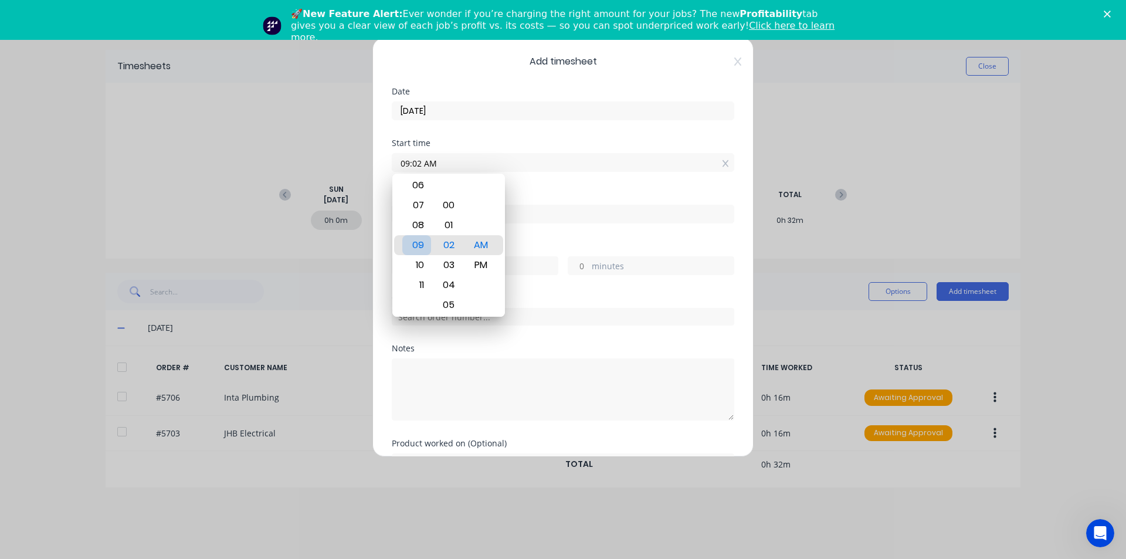
click at [420, 249] on div "09" at bounding box center [416, 245] width 29 height 20
click at [583, 236] on div "Finish time" at bounding box center [563, 217] width 342 height 52
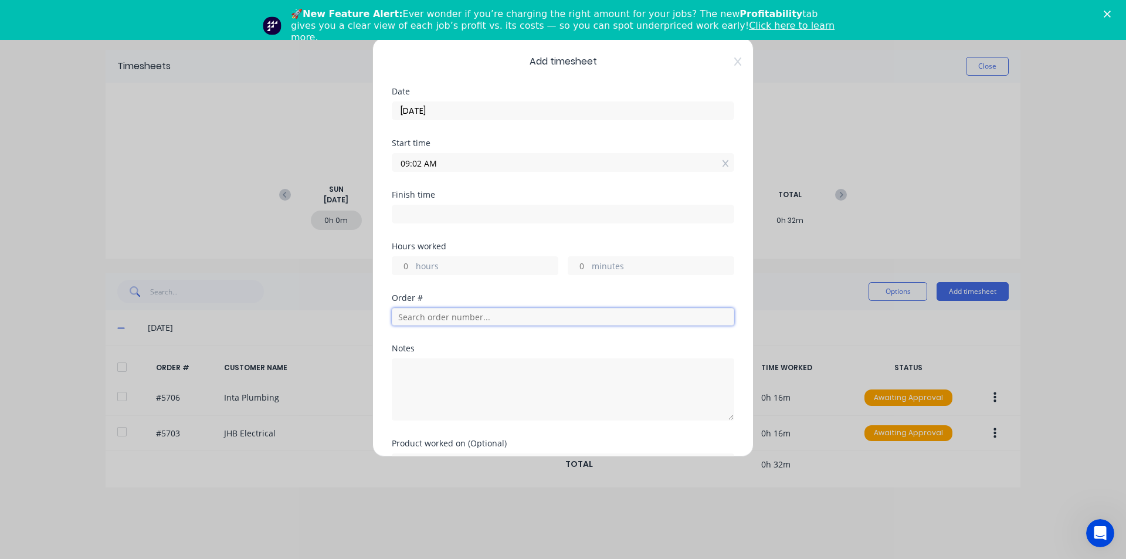
click at [449, 310] on input "text" at bounding box center [563, 317] width 342 height 18
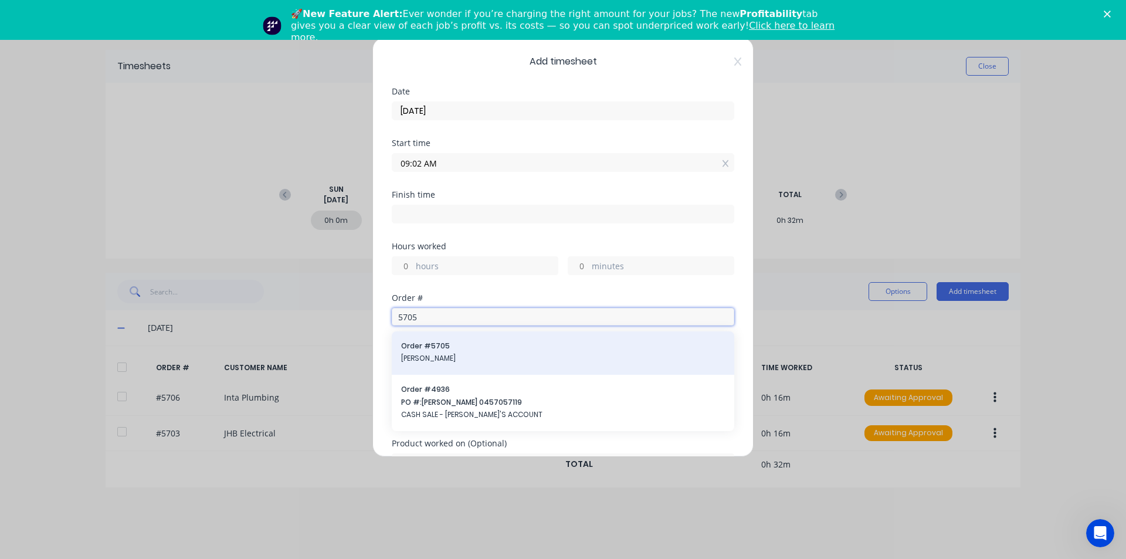
type input "5705"
click at [431, 352] on div "Order # 5705 Daniel Bailey" at bounding box center [563, 353] width 324 height 25
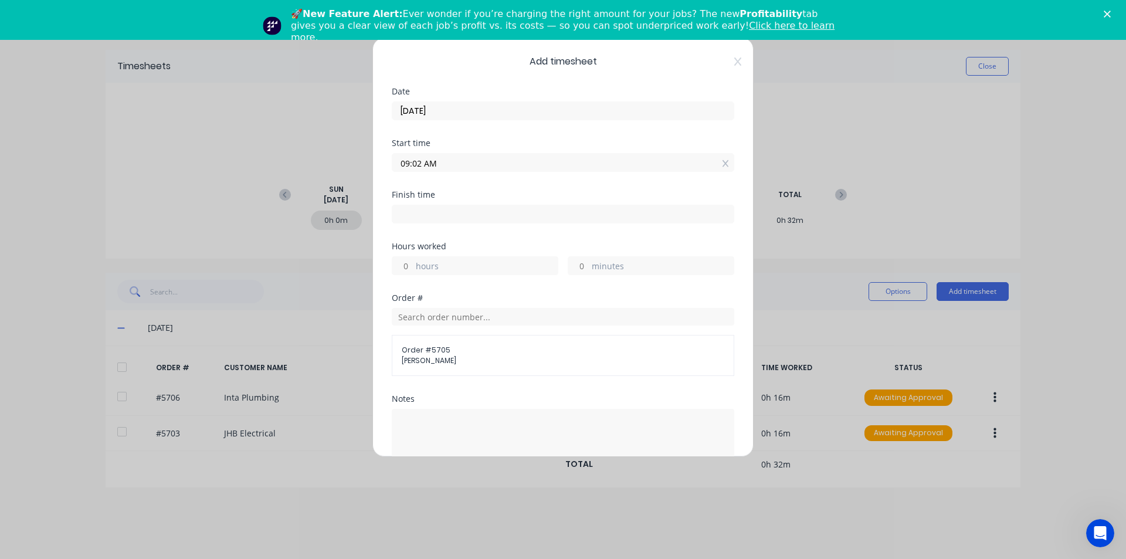
click at [433, 212] on input at bounding box center [562, 214] width 341 height 18
type input "09:27 AM"
type input "0"
type input "25"
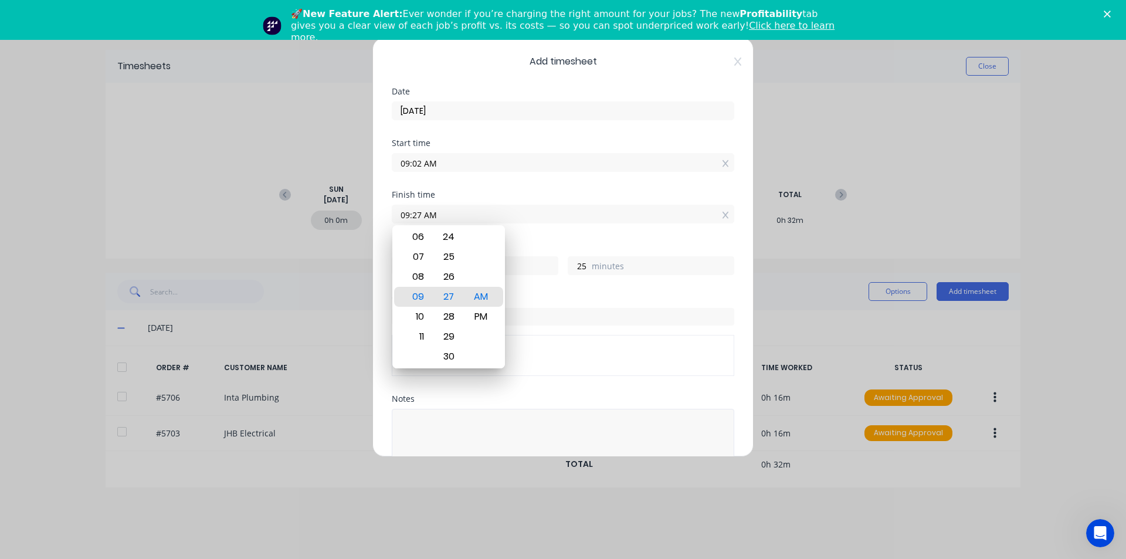
click at [471, 411] on textarea at bounding box center [563, 440] width 342 height 62
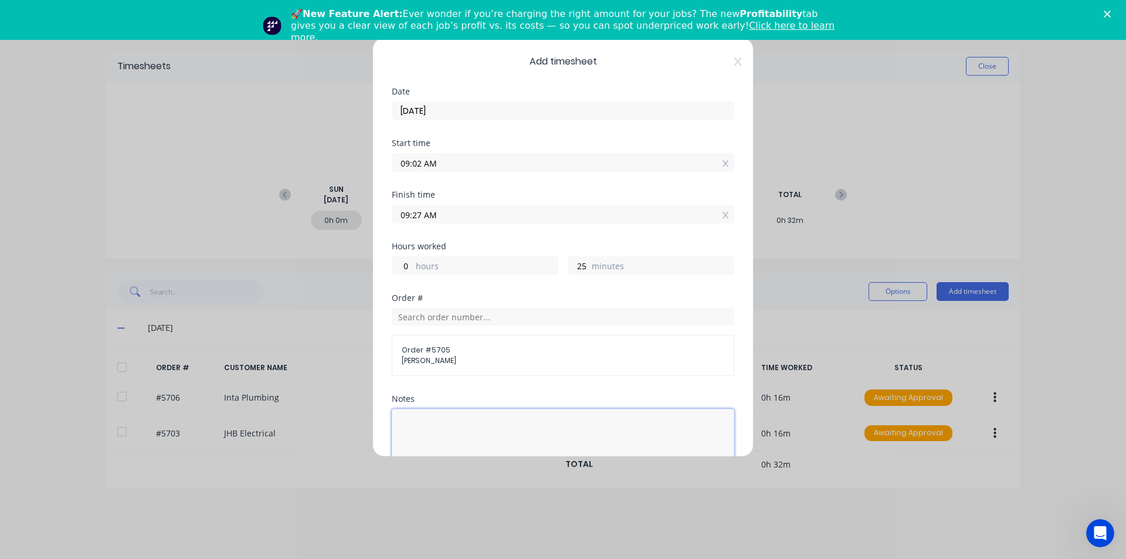
click at [475, 425] on textarea at bounding box center [563, 440] width 342 height 62
type textarea "Smoko break"
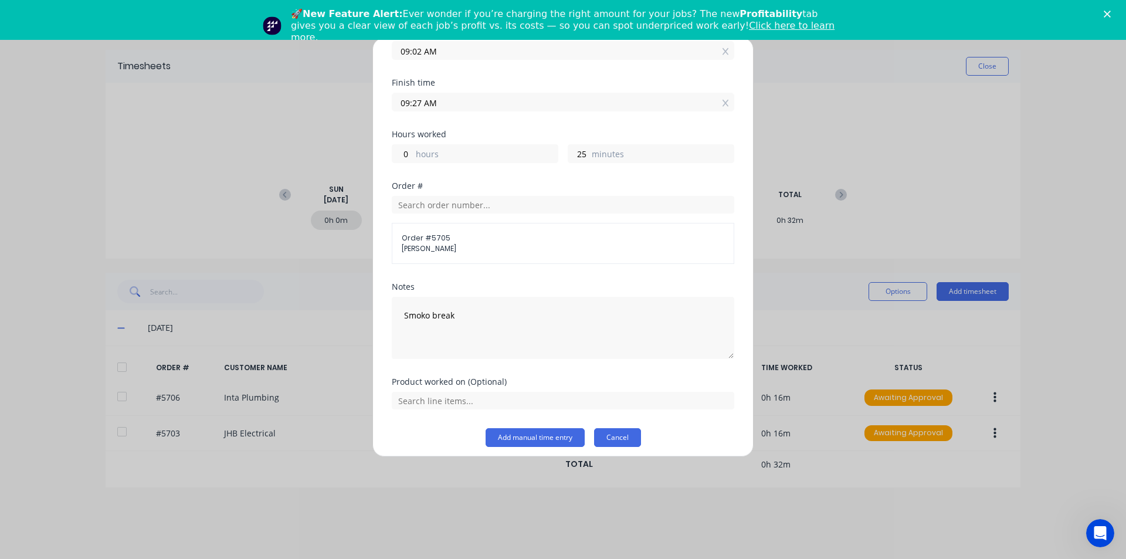
scroll to position [113, 0]
click at [546, 440] on button "Add manual time entry" at bounding box center [535, 436] width 99 height 19
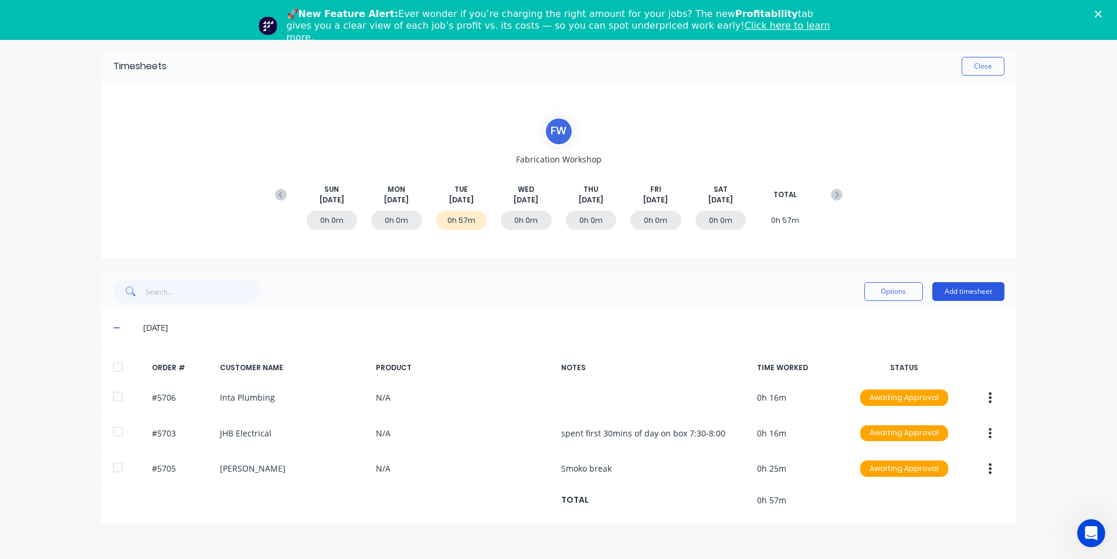
click at [981, 293] on button "Add timesheet" at bounding box center [968, 291] width 72 height 19
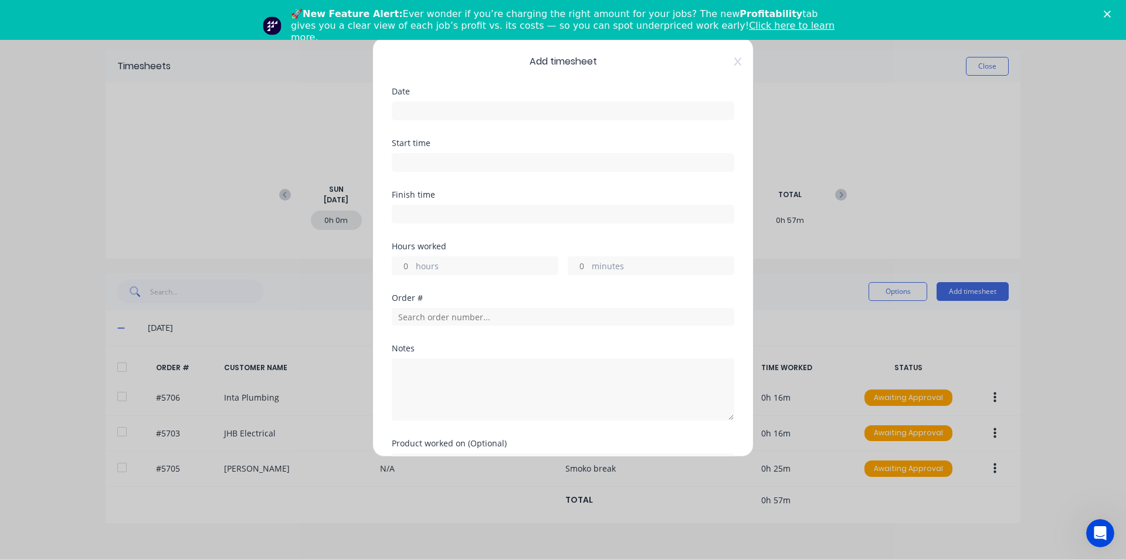
click at [438, 109] on input at bounding box center [562, 111] width 341 height 18
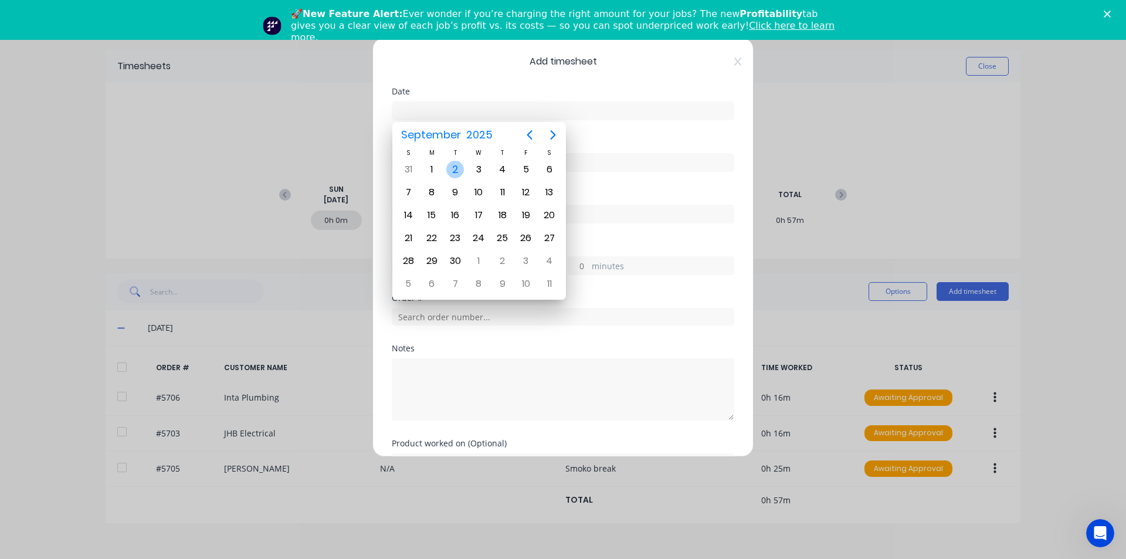
click at [454, 165] on div "2" at bounding box center [455, 170] width 18 height 18
type input "02/09/2025"
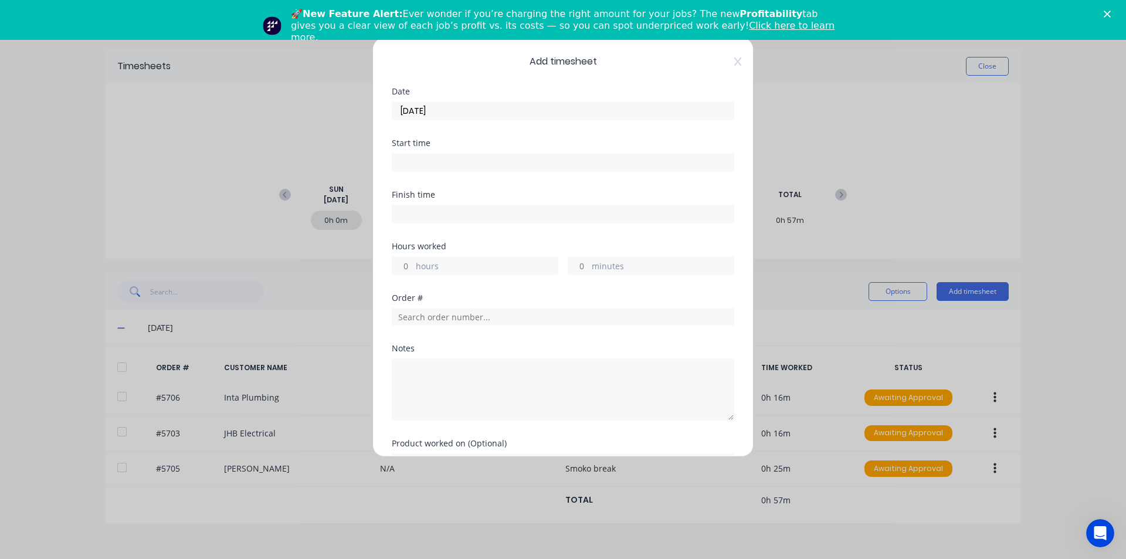
click at [423, 162] on input at bounding box center [562, 163] width 341 height 18
type input "09:48 AM"
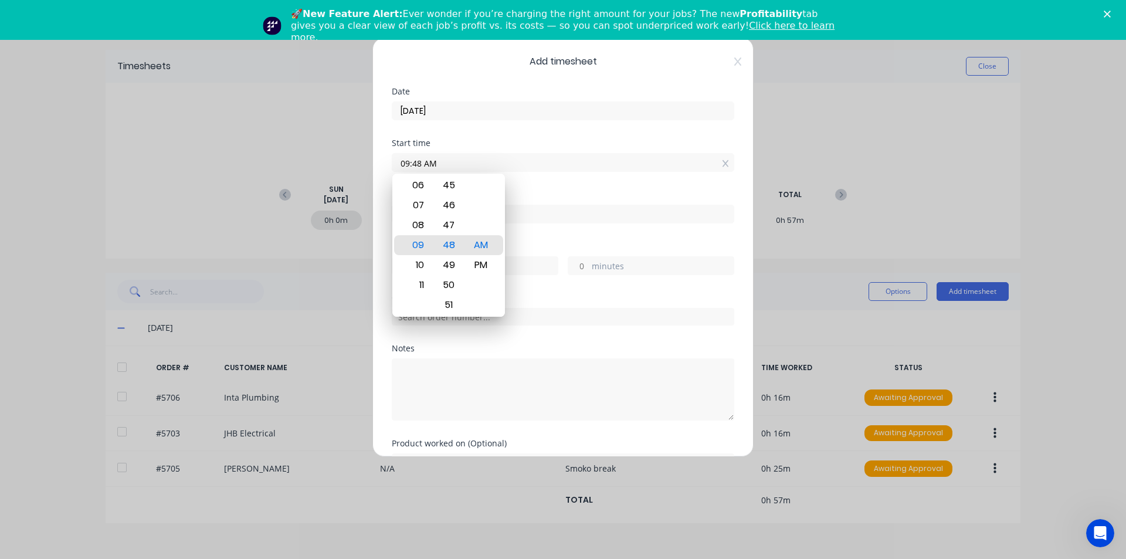
click at [541, 208] on input at bounding box center [562, 214] width 341 height 18
type input "09:48 AM"
type input "0"
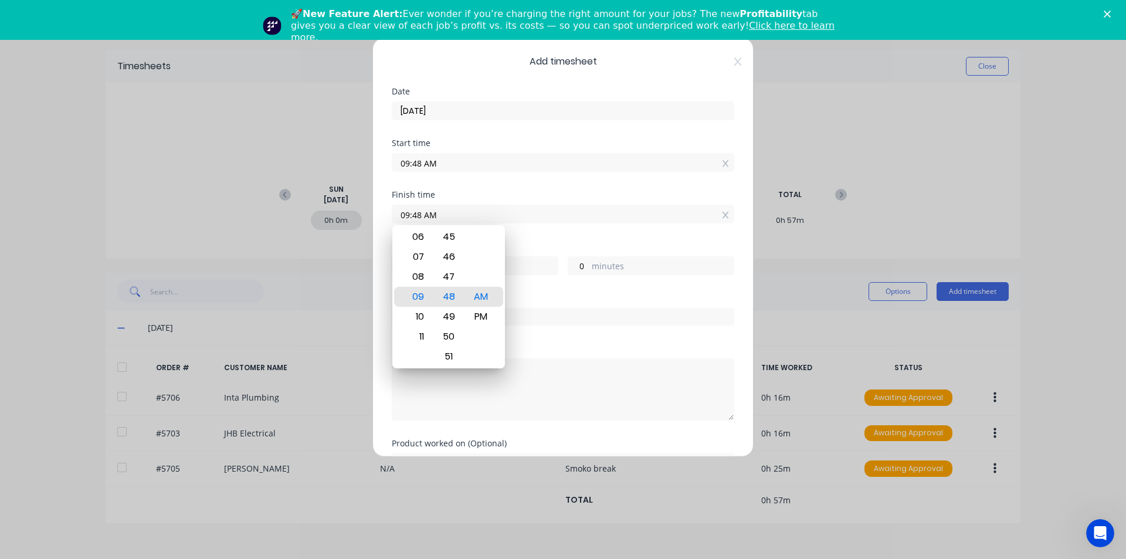
click at [552, 239] on div "Finish time 09:48 AM" at bounding box center [563, 217] width 342 height 52
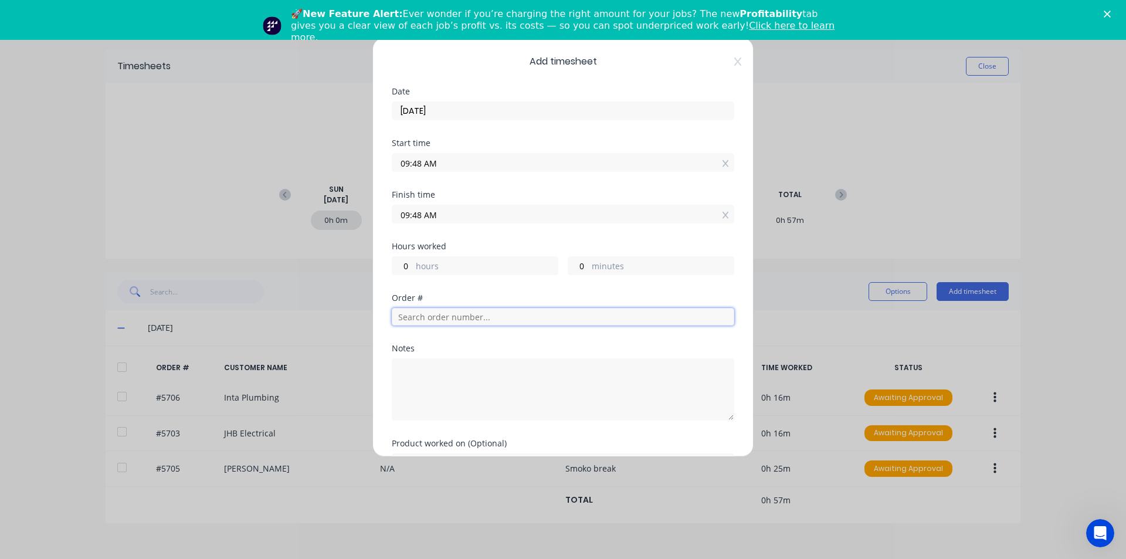
click at [434, 317] on input "text" at bounding box center [563, 317] width 342 height 18
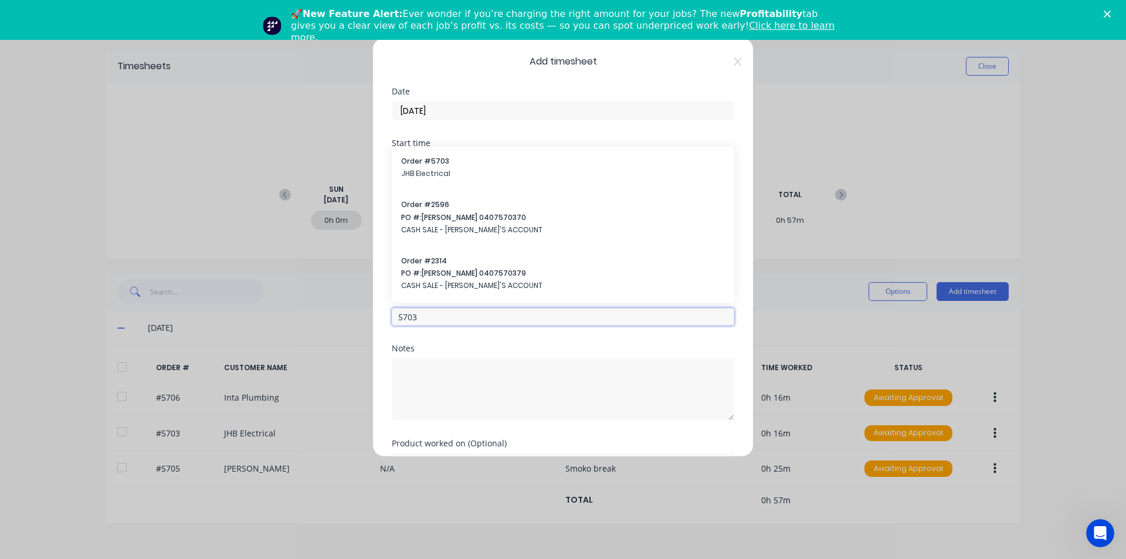
drag, startPoint x: 439, startPoint y: 317, endPoint x: 410, endPoint y: 324, distance: 29.6
click at [410, 324] on input "5703" at bounding box center [563, 317] width 342 height 18
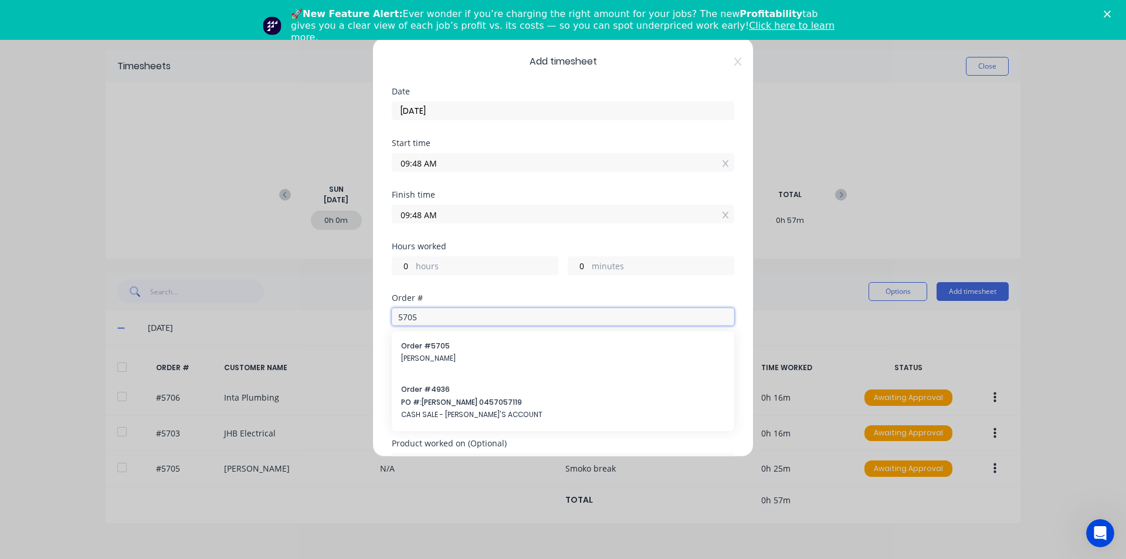
type input "5705"
click at [498, 345] on span "Order # 5705" at bounding box center [563, 346] width 324 height 11
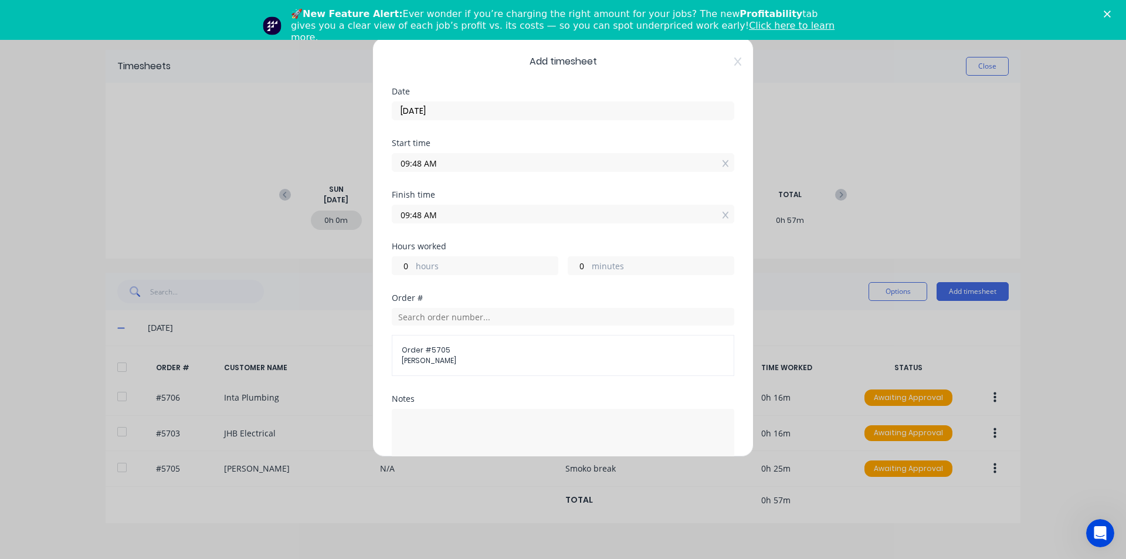
click at [436, 218] on input "09:48 AM" at bounding box center [562, 214] width 341 height 18
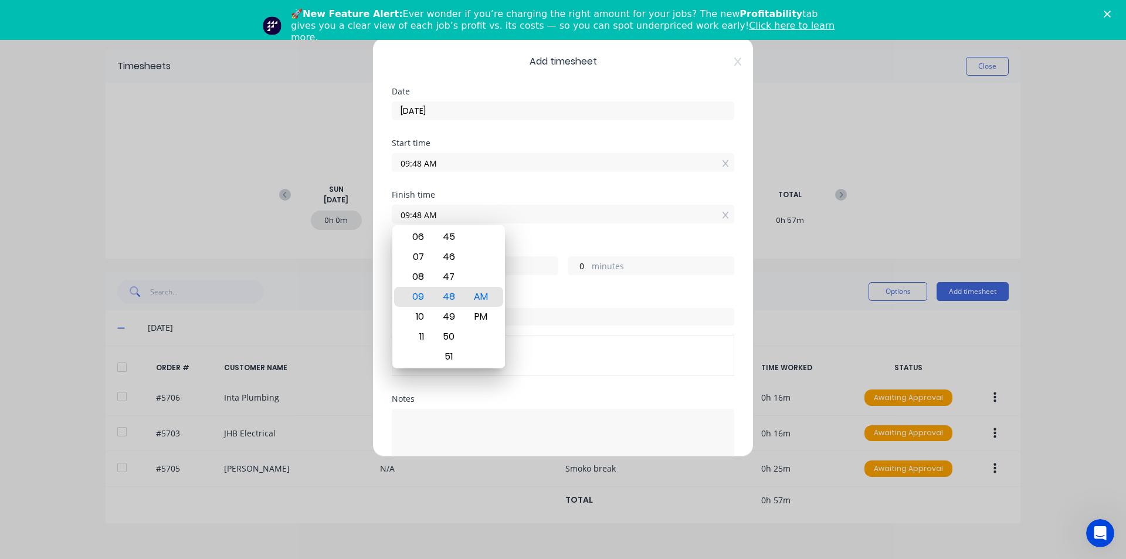
drag, startPoint x: 448, startPoint y: 215, endPoint x: 317, endPoint y: 196, distance: 132.2
click at [317, 196] on div "Add timesheet Date 02/09/2025 Start time 09:48 AM Finish time 09:48 AM Hours wo…" at bounding box center [563, 279] width 1126 height 559
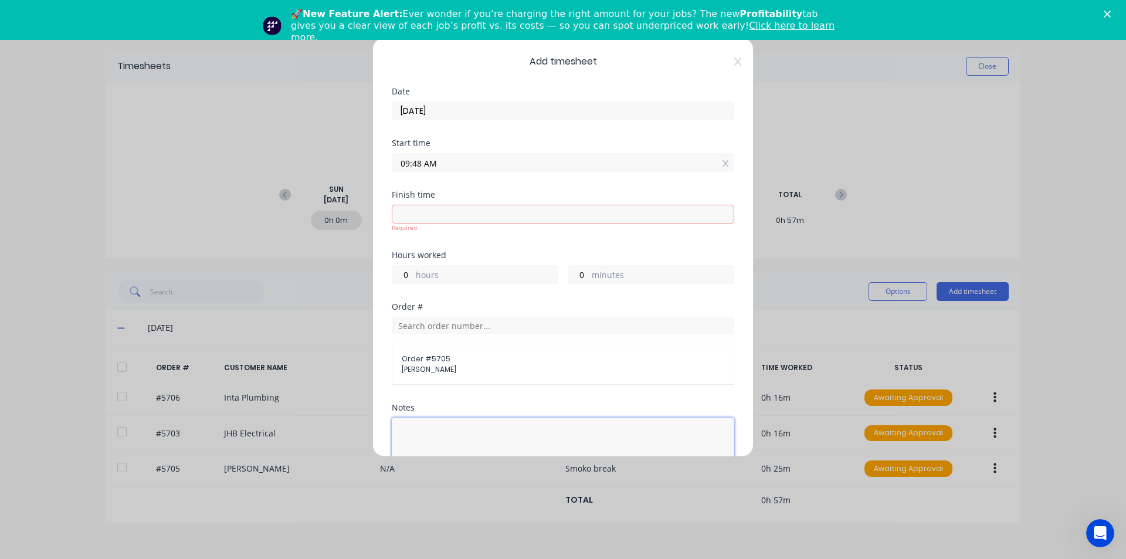
click at [496, 425] on textarea at bounding box center [563, 448] width 342 height 62
type textarea "post smoko"
click at [417, 220] on input at bounding box center [562, 214] width 341 height 18
type input "09:52 AM"
type input "4"
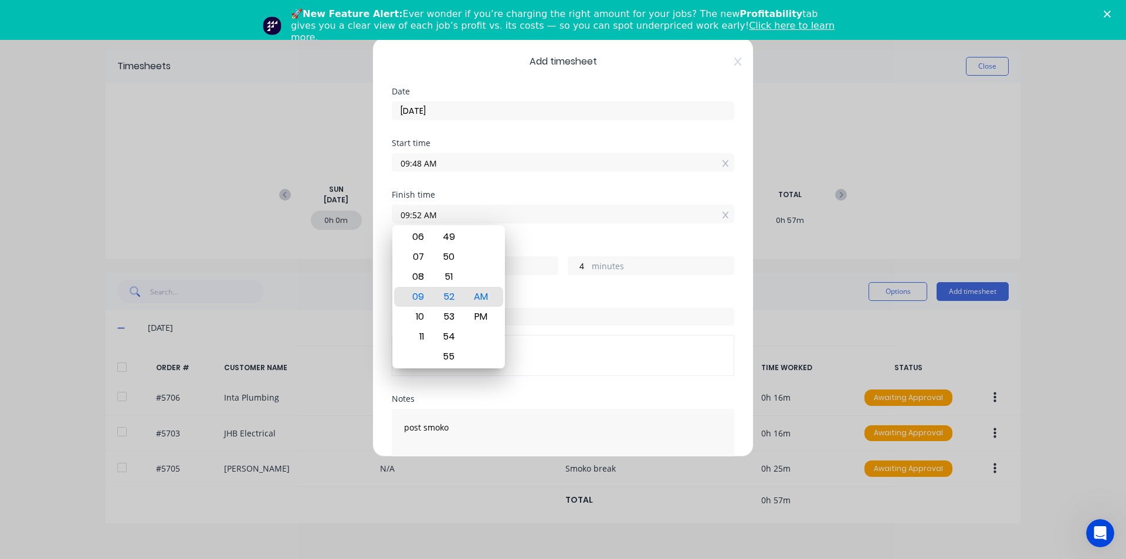
click at [544, 239] on div "Finish time 09:52 AM" at bounding box center [563, 217] width 342 height 52
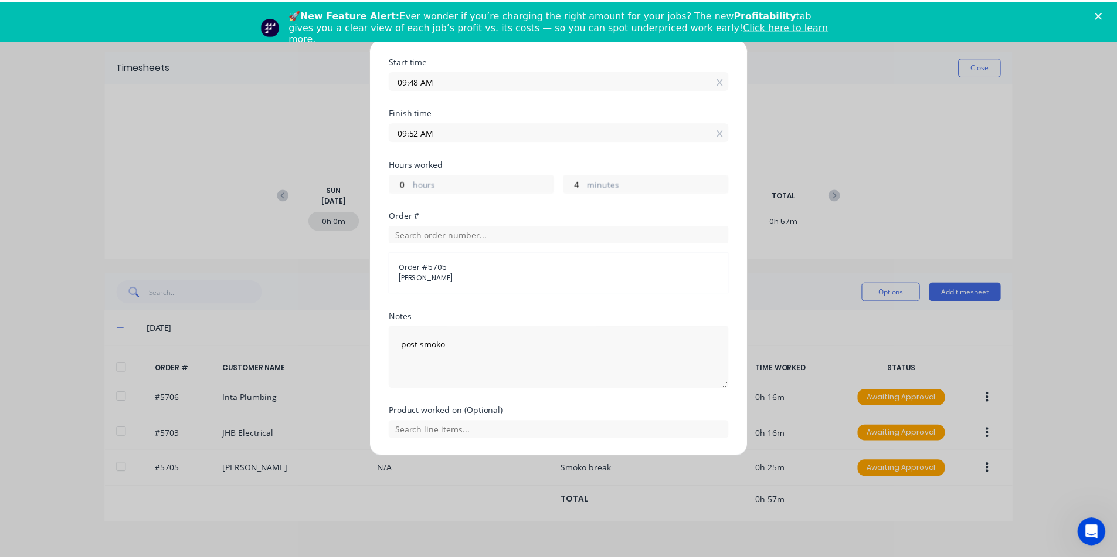
scroll to position [119, 0]
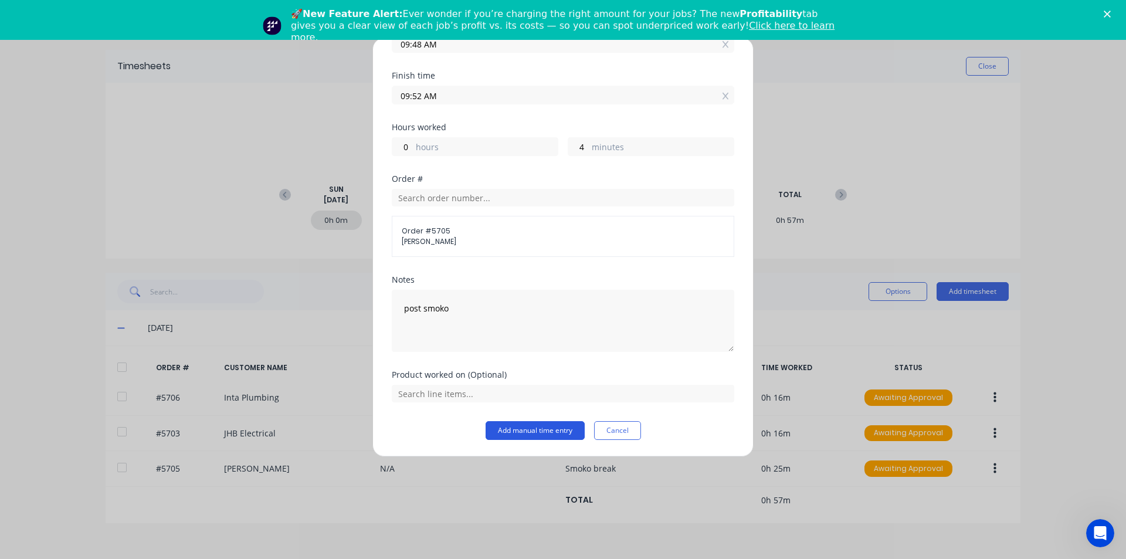
click at [553, 433] on button "Add manual time entry" at bounding box center [535, 430] width 99 height 19
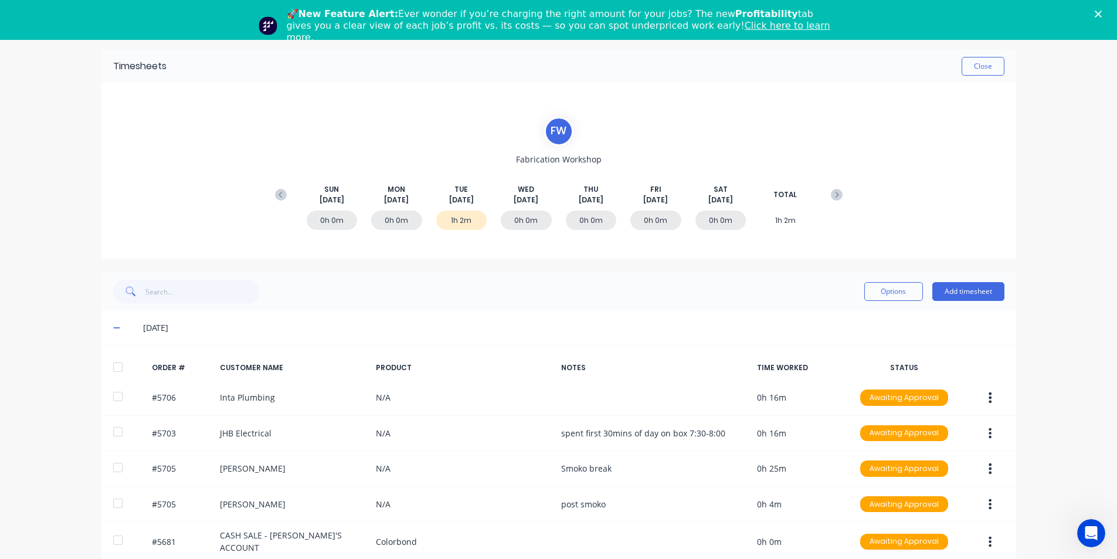
click at [1102, 15] on polygon "Close" at bounding box center [1098, 14] width 7 height 7
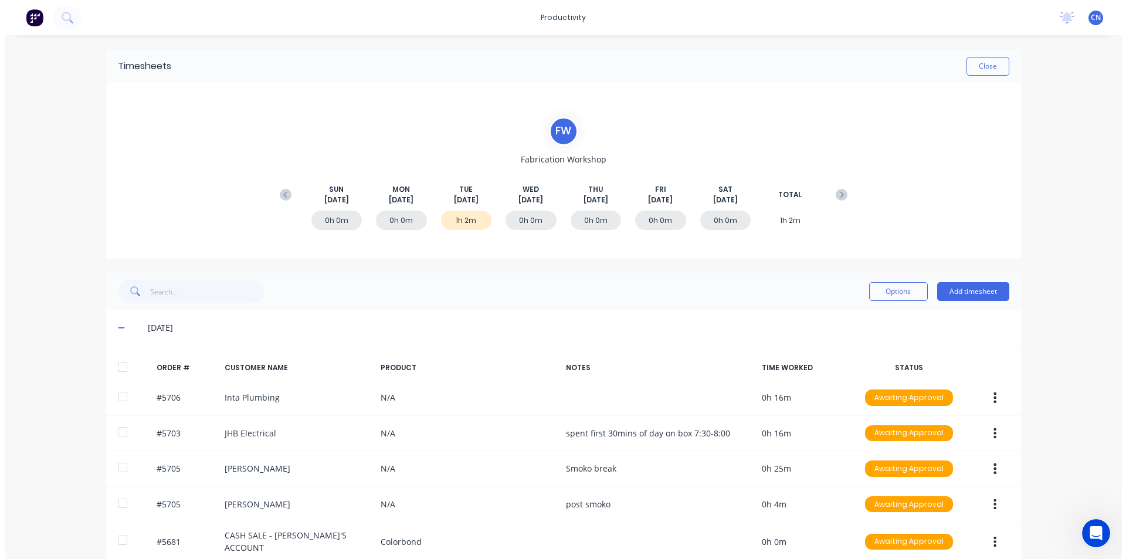
scroll to position [0, 0]
click at [982, 66] on button "Close" at bounding box center [987, 66] width 43 height 19
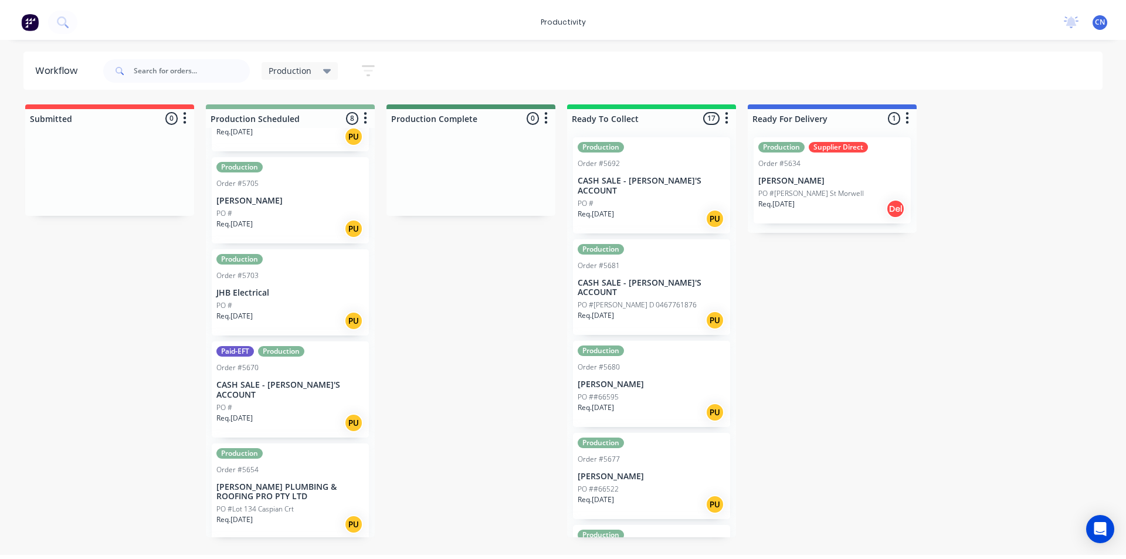
scroll to position [235, 0]
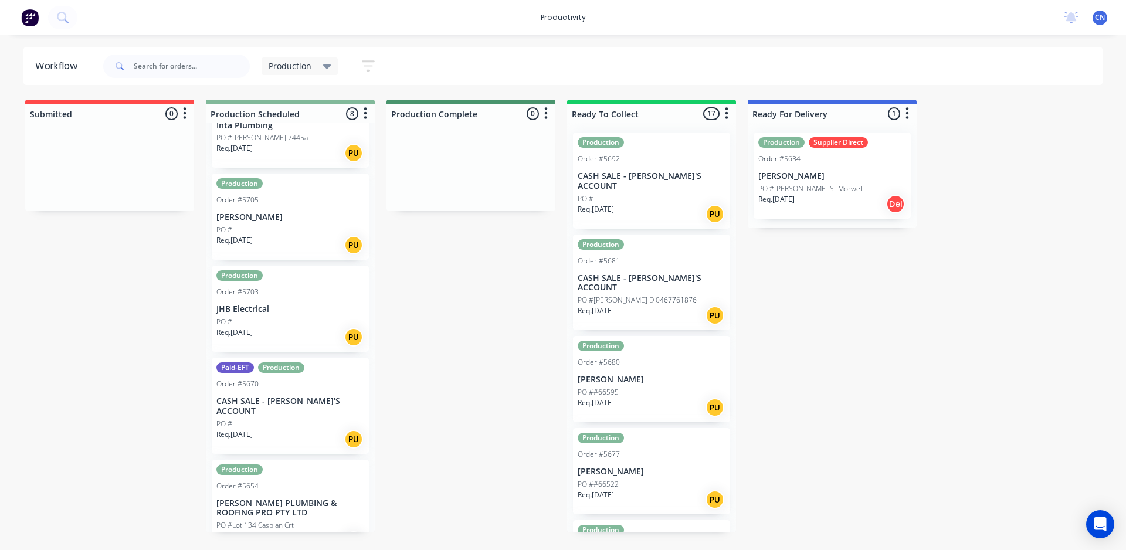
click at [274, 226] on div "PO #" at bounding box center [290, 230] width 148 height 11
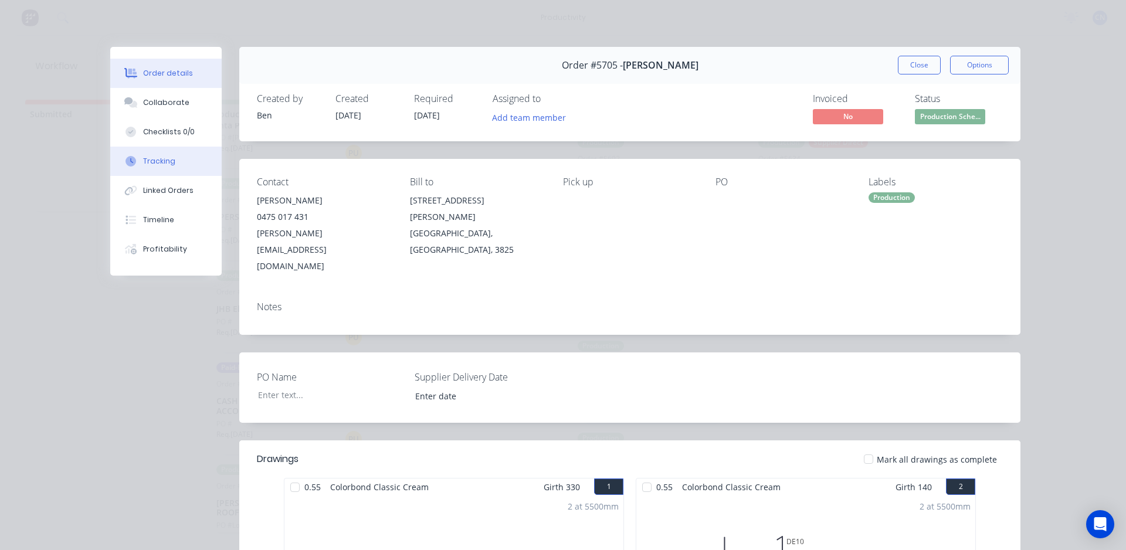
click at [155, 161] on div "Tracking" at bounding box center [159, 161] width 32 height 11
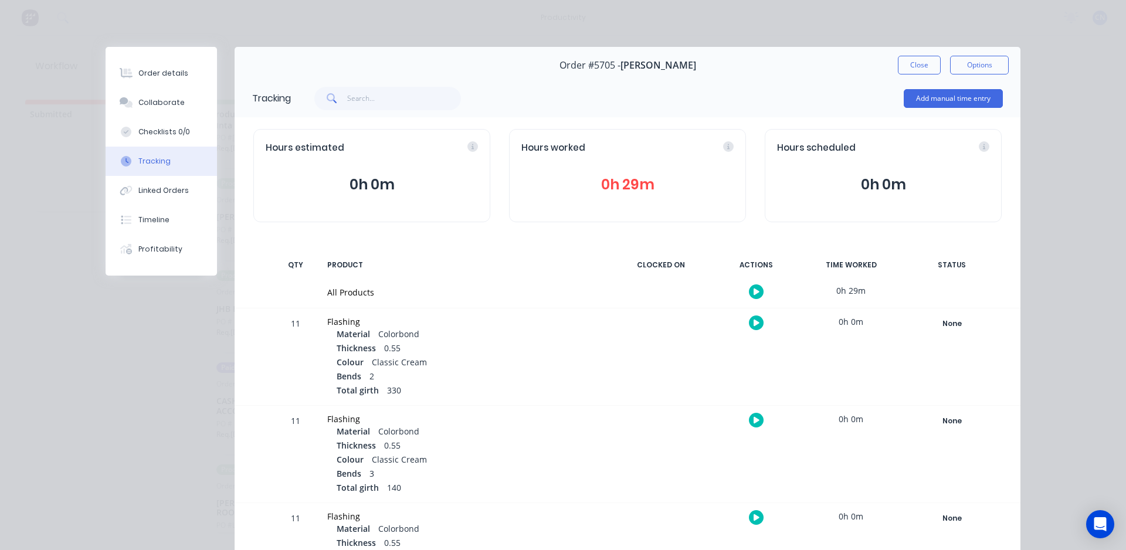
click at [753, 293] on icon "button" at bounding box center [756, 291] width 6 height 6
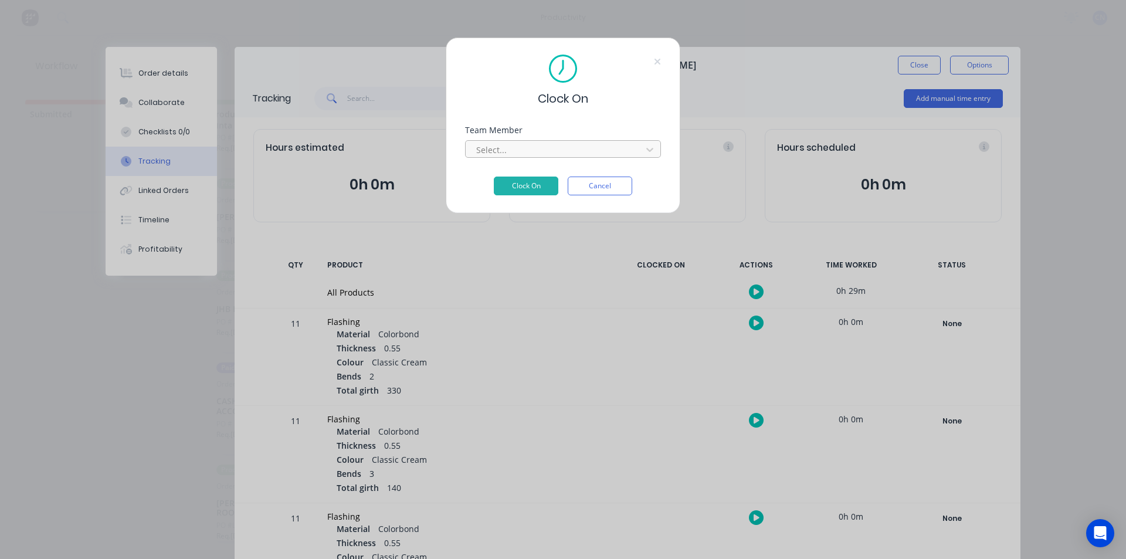
click at [568, 146] on div at bounding box center [555, 149] width 161 height 15
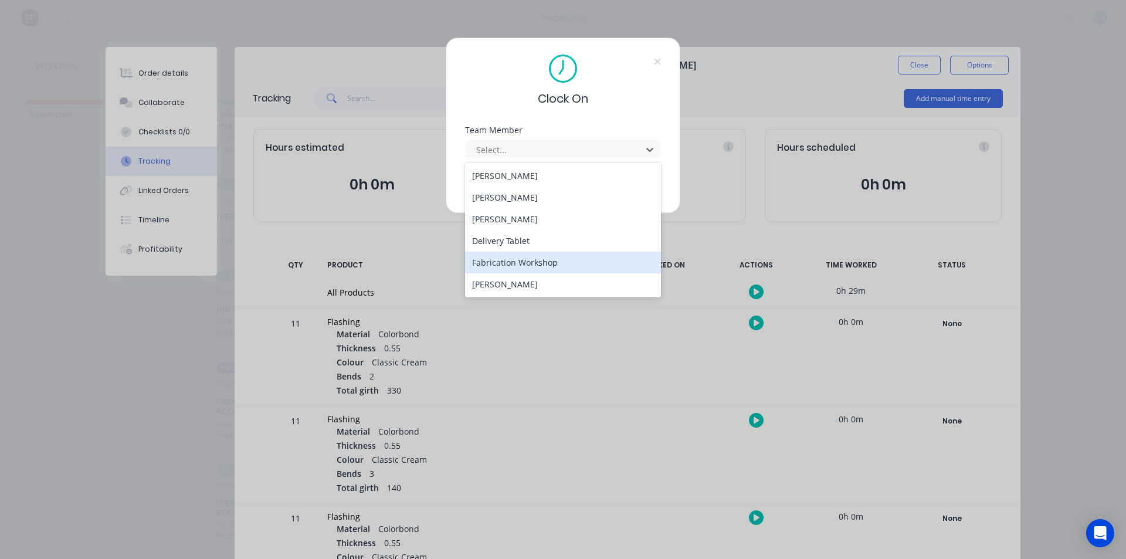
click at [528, 264] on div "Fabrication Workshop" at bounding box center [563, 263] width 196 height 22
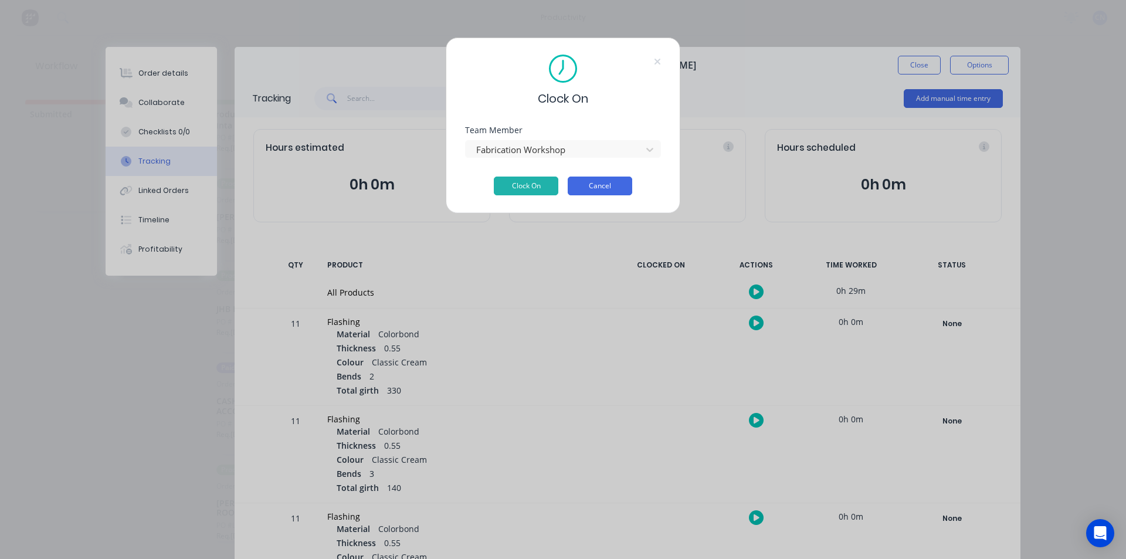
click at [590, 185] on button "Cancel" at bounding box center [600, 185] width 64 height 19
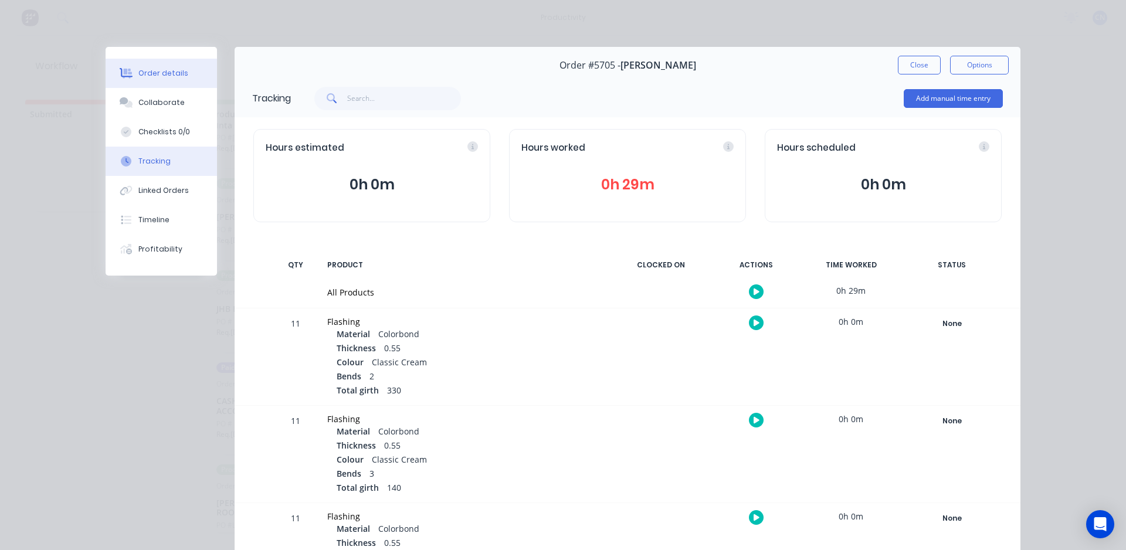
click at [152, 75] on div "Order details" at bounding box center [163, 73] width 50 height 11
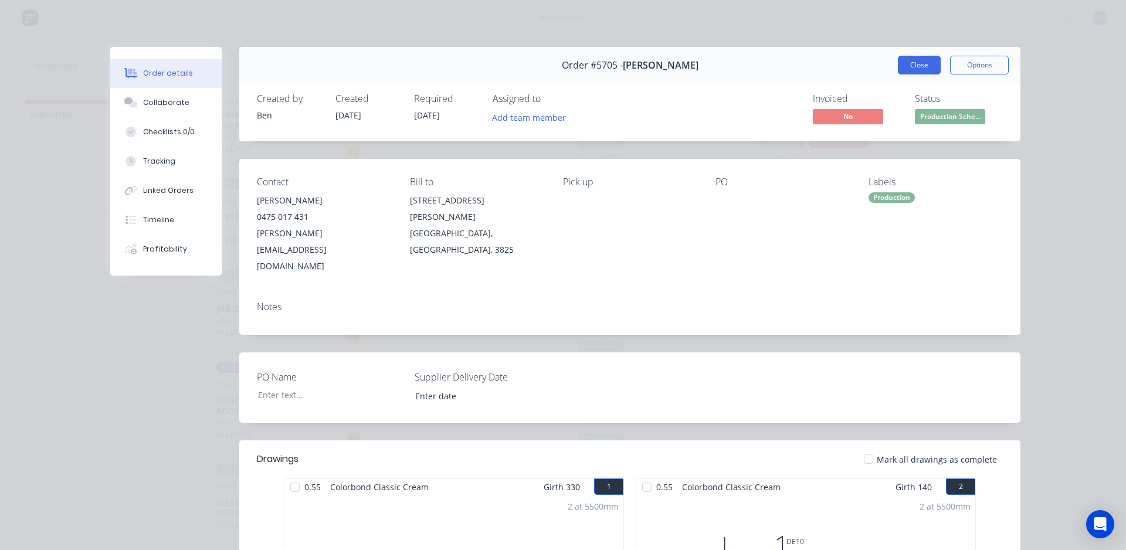
click at [898, 69] on button "Close" at bounding box center [919, 65] width 43 height 19
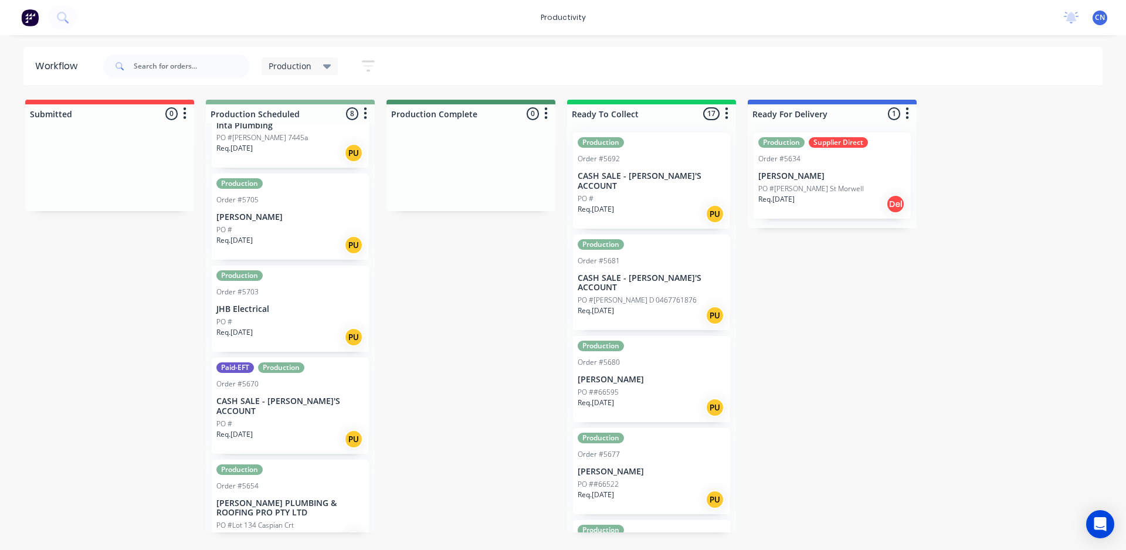
click at [263, 226] on div "PO #" at bounding box center [290, 230] width 148 height 11
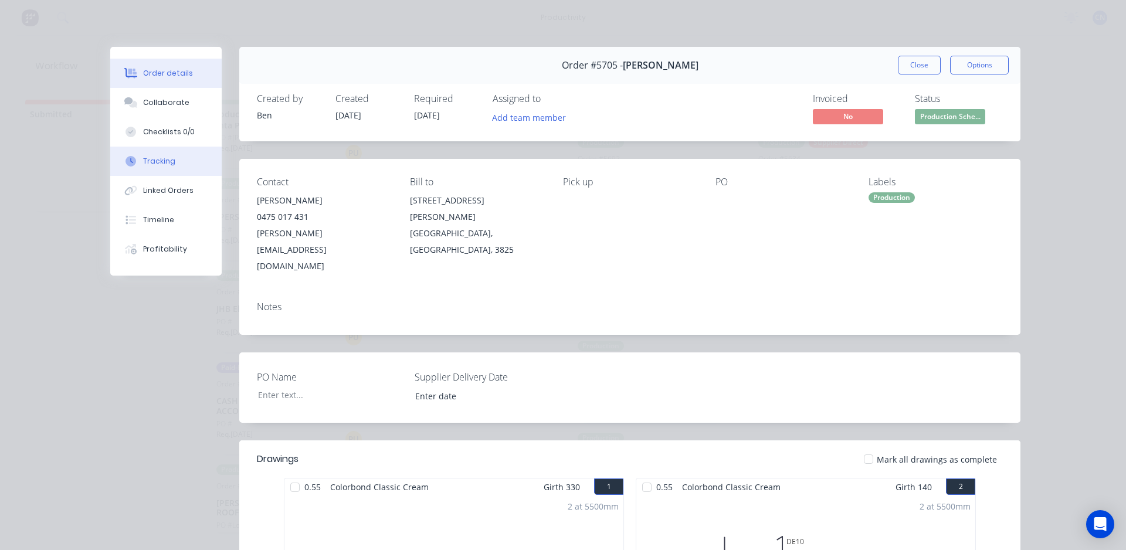
click at [144, 162] on div "Tracking" at bounding box center [159, 161] width 32 height 11
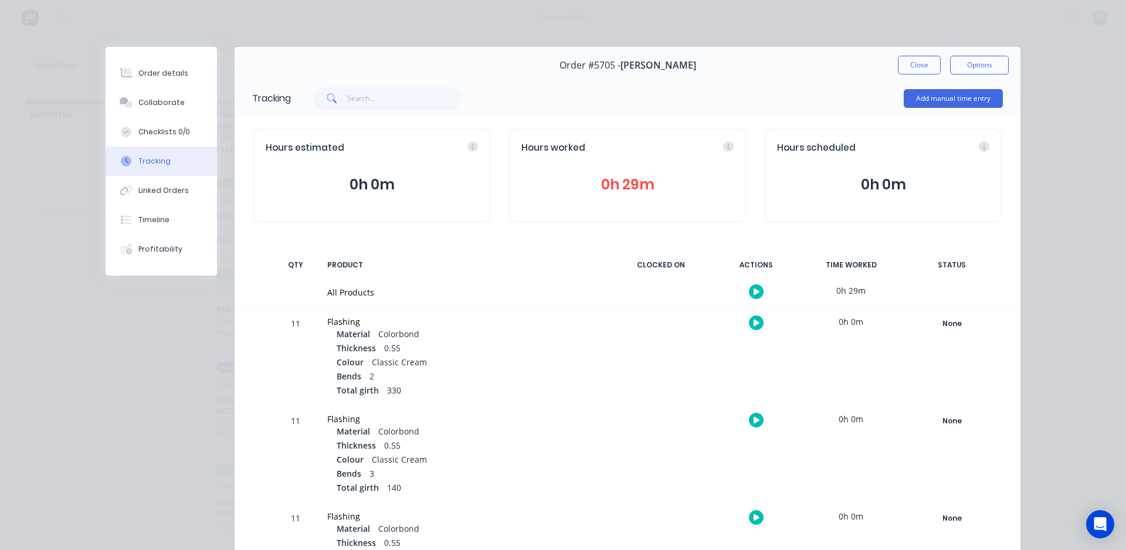
click at [97, 411] on div "Order details Collaborate Checklists 0/0 Tracking Linked Orders Timeline Profit…" at bounding box center [563, 329] width 938 height 565
click at [754, 288] on icon "button" at bounding box center [756, 292] width 6 height 8
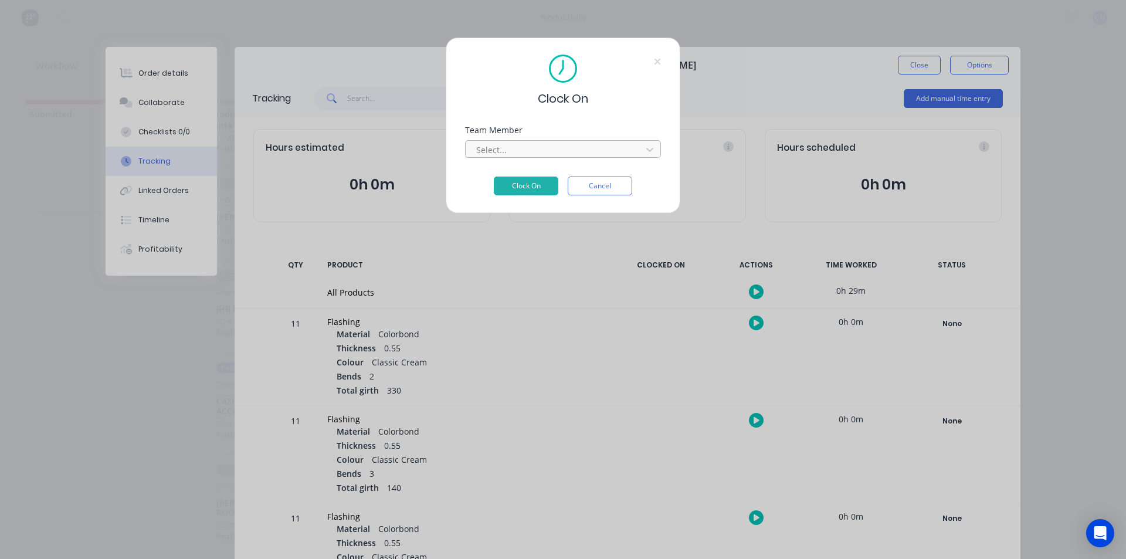
click at [520, 152] on div at bounding box center [555, 149] width 161 height 15
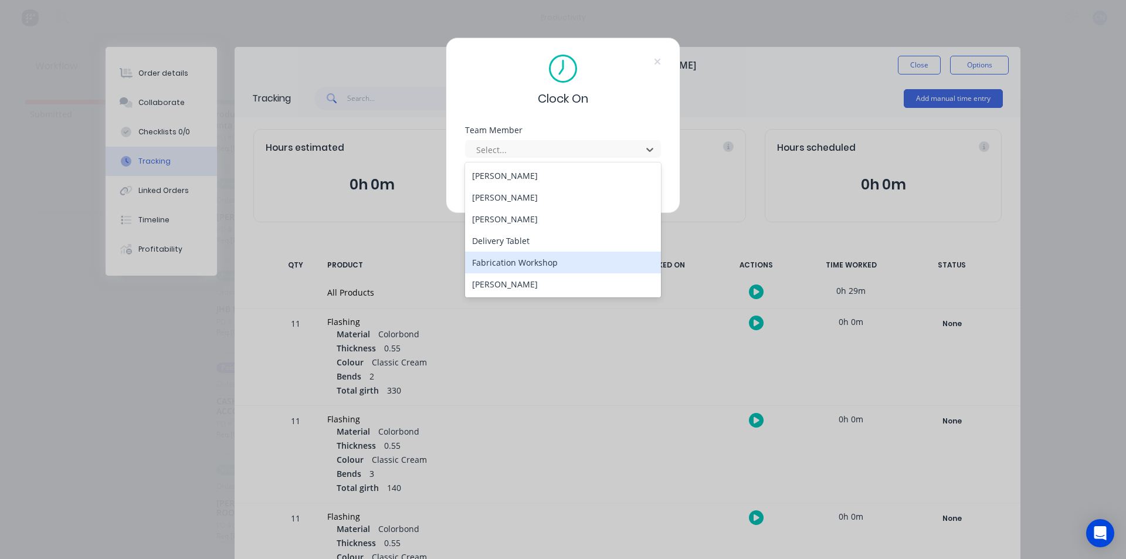
click at [522, 266] on div "Fabrication Workshop" at bounding box center [563, 263] width 196 height 22
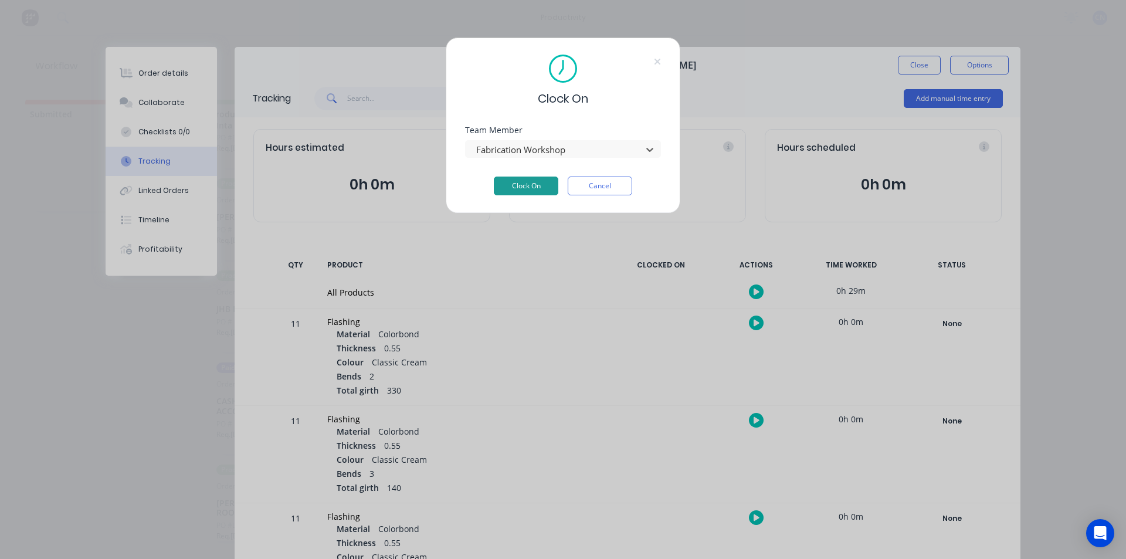
click at [526, 184] on button "Clock On" at bounding box center [526, 185] width 64 height 19
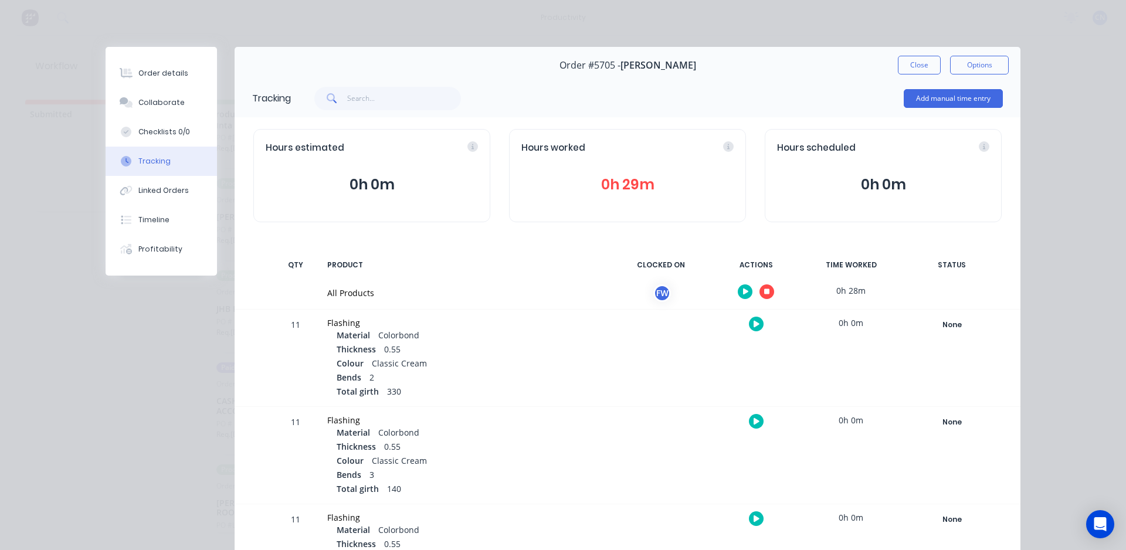
click at [764, 290] on icon "button" at bounding box center [767, 292] width 6 height 6
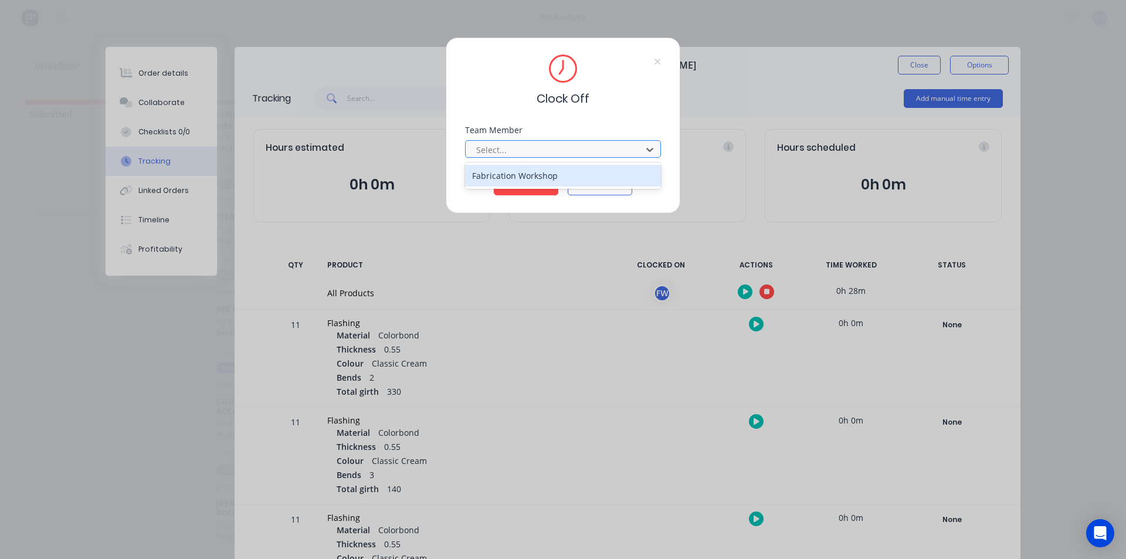
click at [527, 147] on div at bounding box center [555, 149] width 161 height 15
click at [524, 178] on div "Fabrication Workshop" at bounding box center [563, 176] width 196 height 22
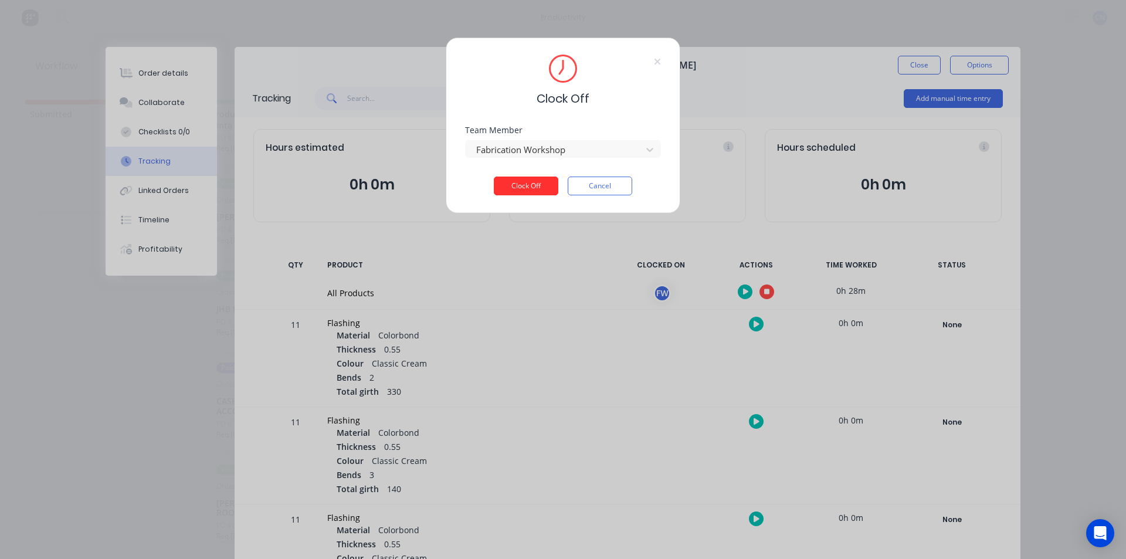
click at [524, 178] on button "Clock Off" at bounding box center [526, 185] width 64 height 19
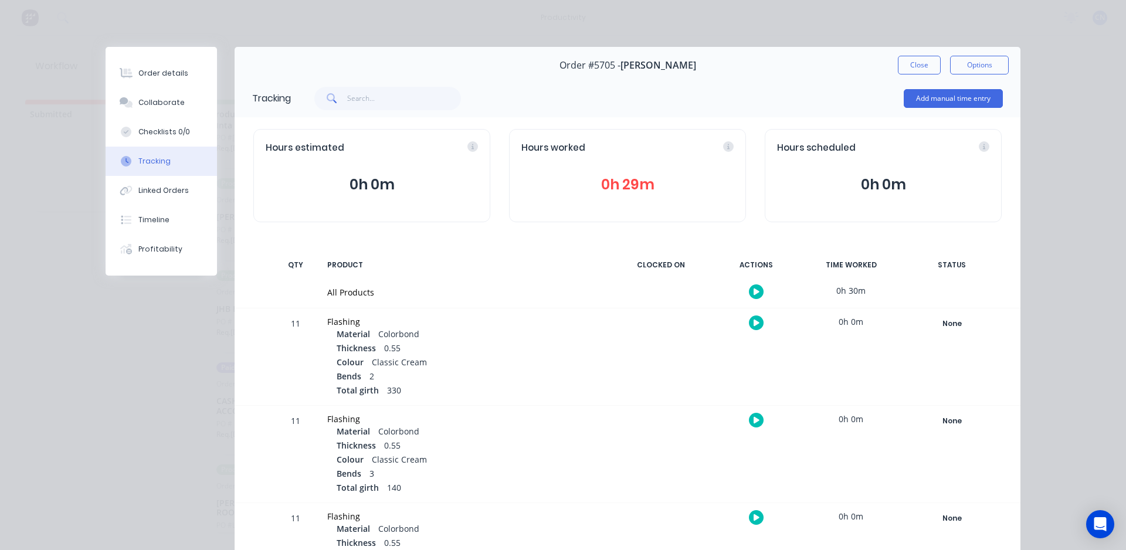
click at [753, 290] on icon "button" at bounding box center [756, 291] width 6 height 6
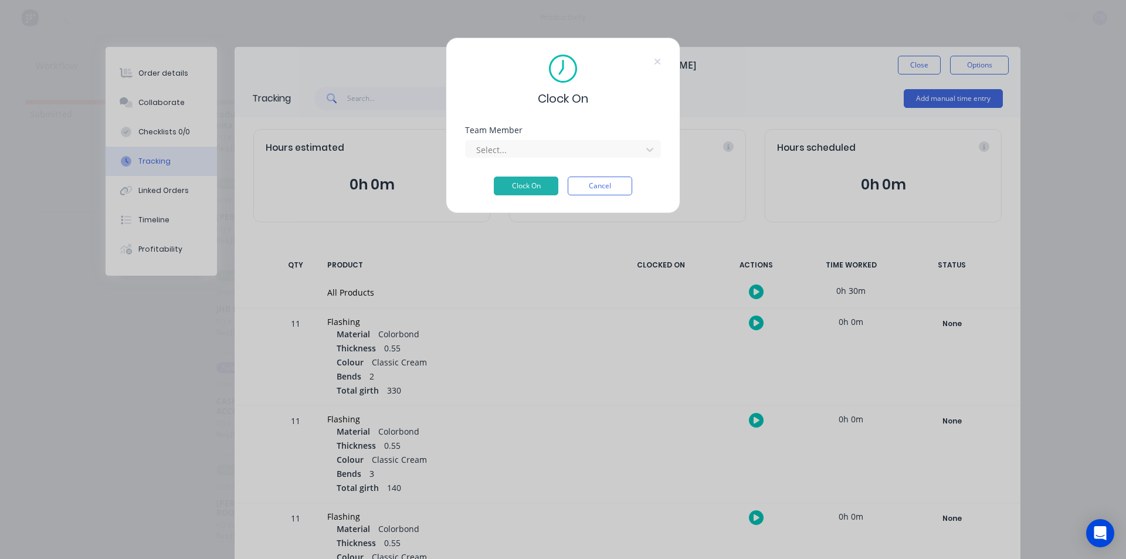
click at [508, 158] on div "Team Member Select..." at bounding box center [563, 151] width 196 height 50
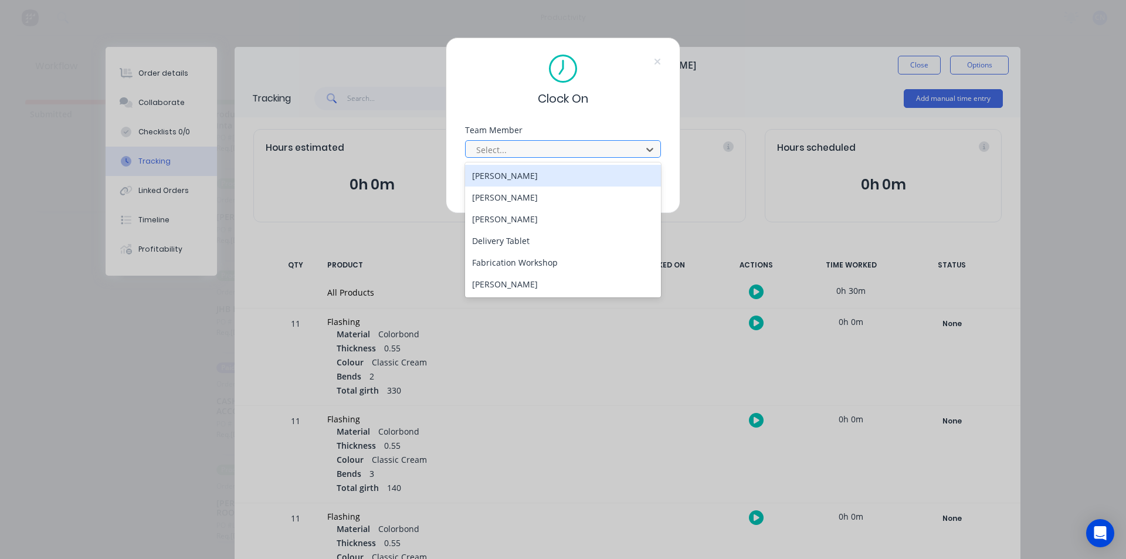
click at [508, 152] on div at bounding box center [555, 149] width 161 height 15
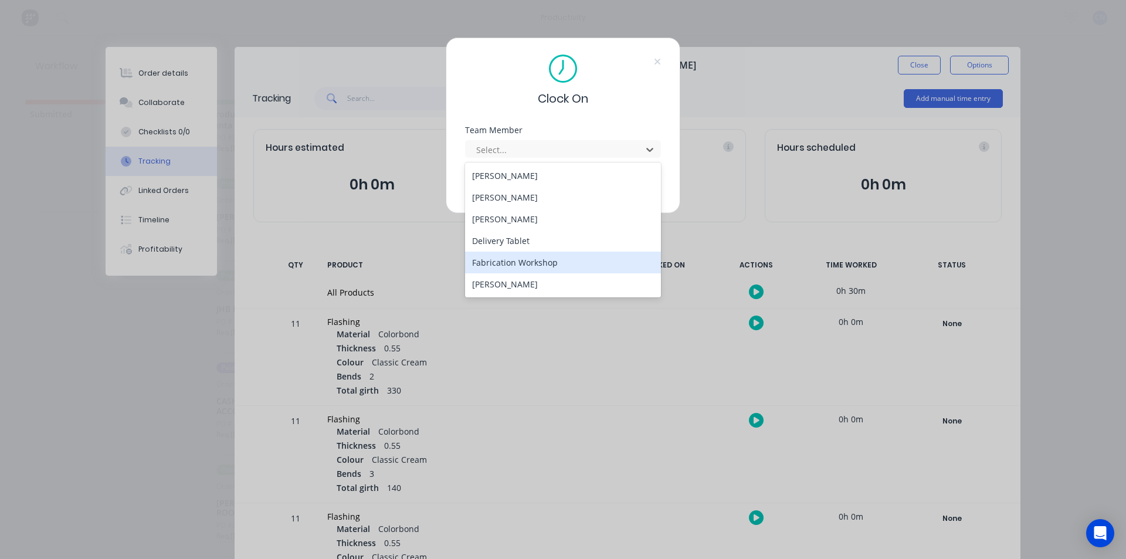
drag, startPoint x: 521, startPoint y: 262, endPoint x: 542, endPoint y: 250, distance: 24.1
click at [521, 263] on div "Fabrication Workshop" at bounding box center [563, 263] width 196 height 22
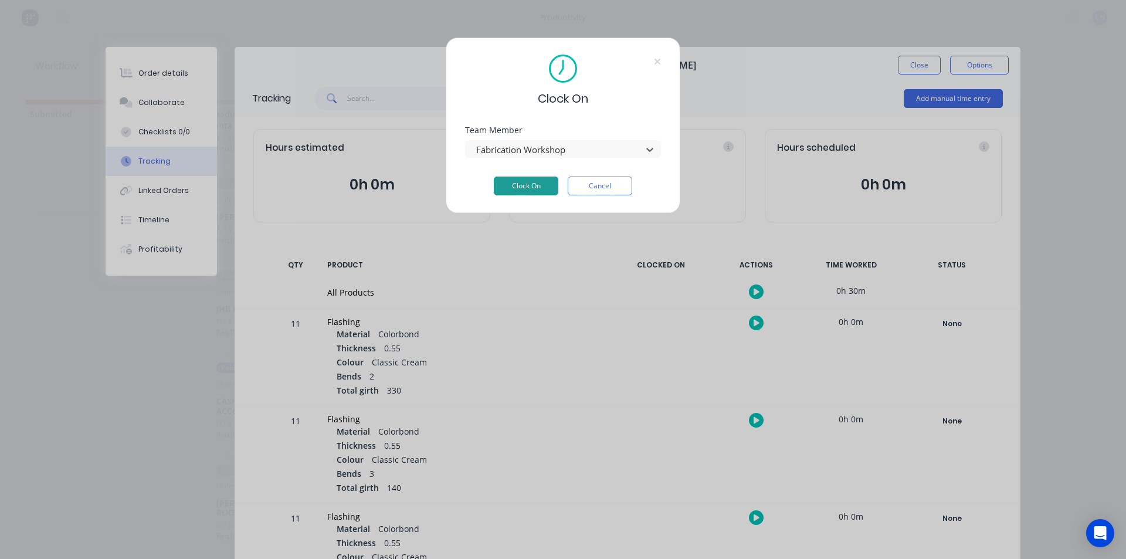
click at [505, 182] on button "Clock On" at bounding box center [526, 185] width 64 height 19
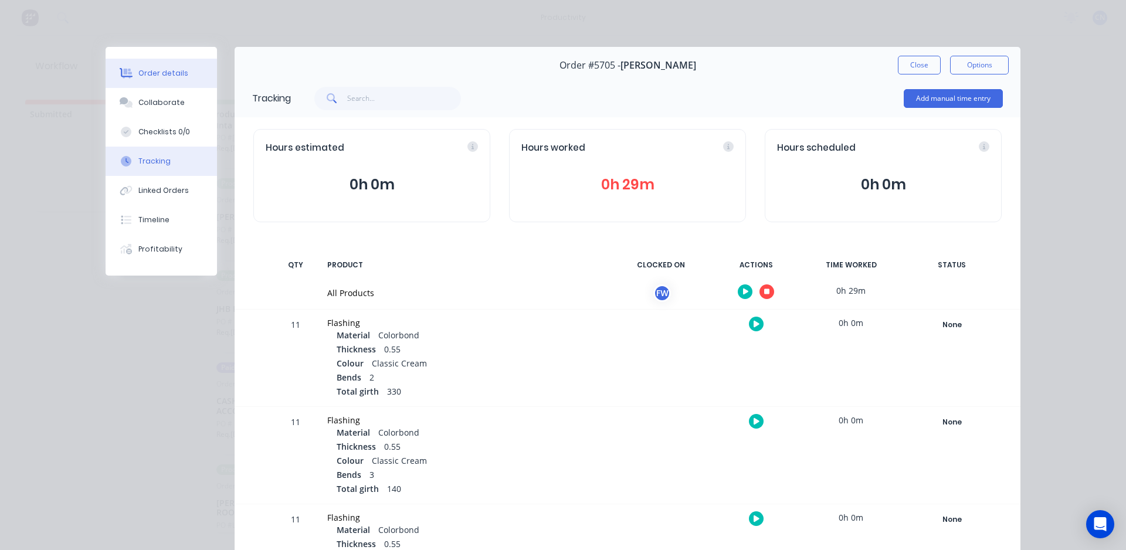
click at [155, 77] on div "Order details" at bounding box center [163, 73] width 50 height 11
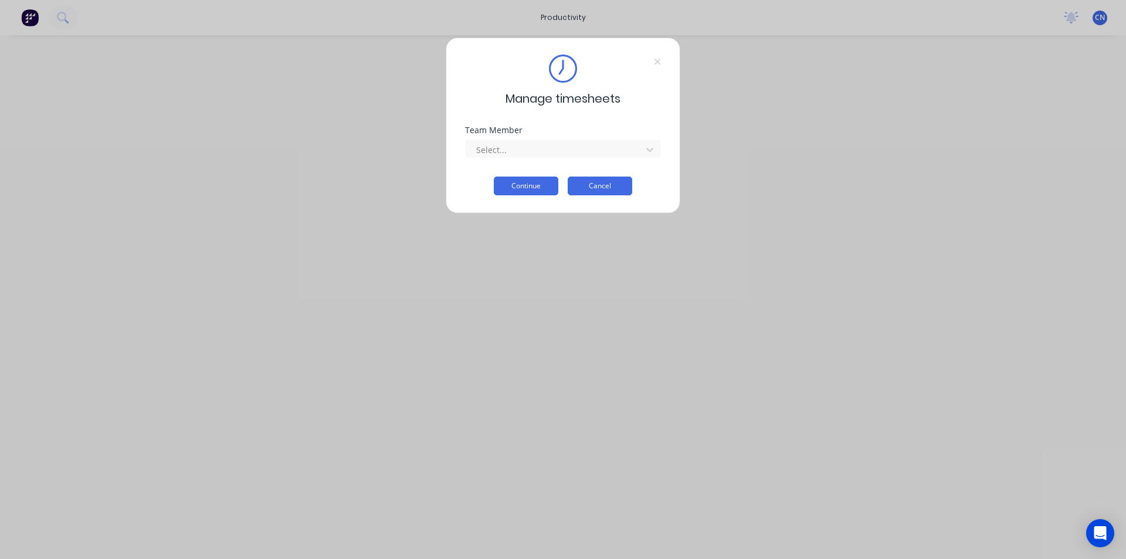
click at [630, 185] on button "Cancel" at bounding box center [600, 185] width 64 height 19
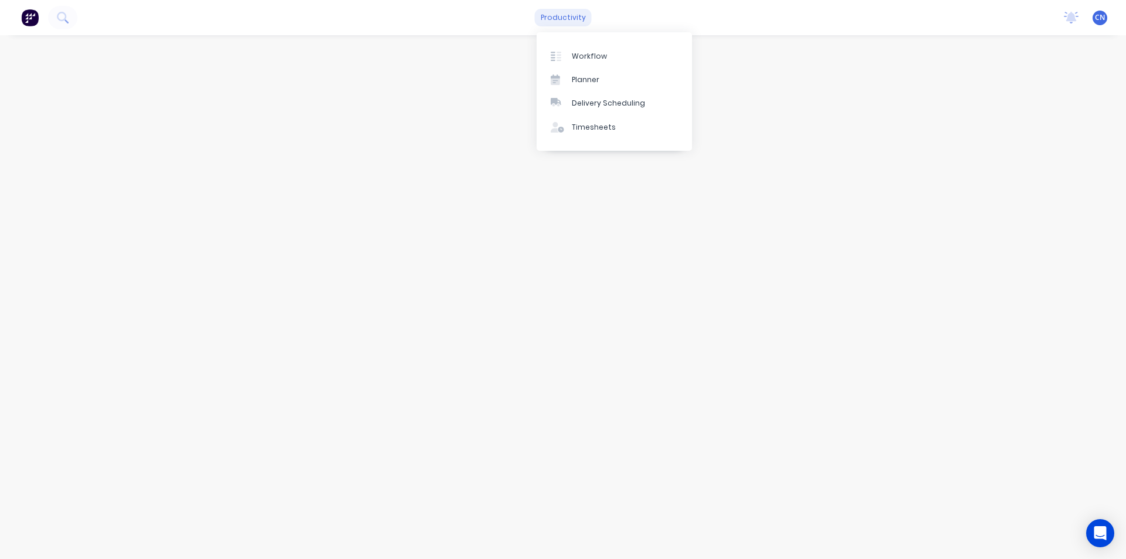
click at [561, 19] on div "productivity" at bounding box center [563, 18] width 57 height 18
click at [583, 57] on div "Workflow" at bounding box center [589, 56] width 35 height 11
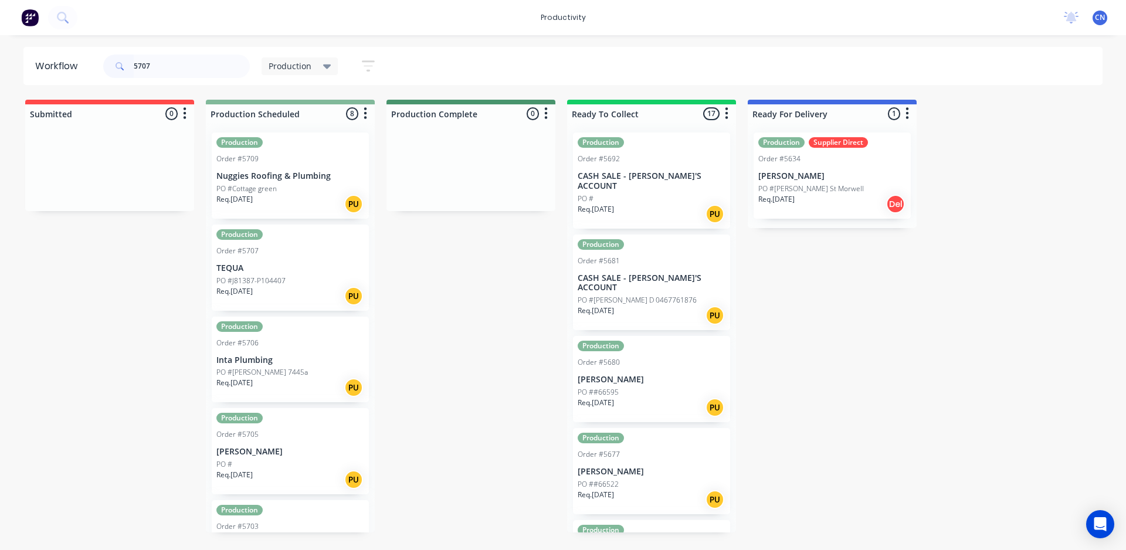
type input "5707"
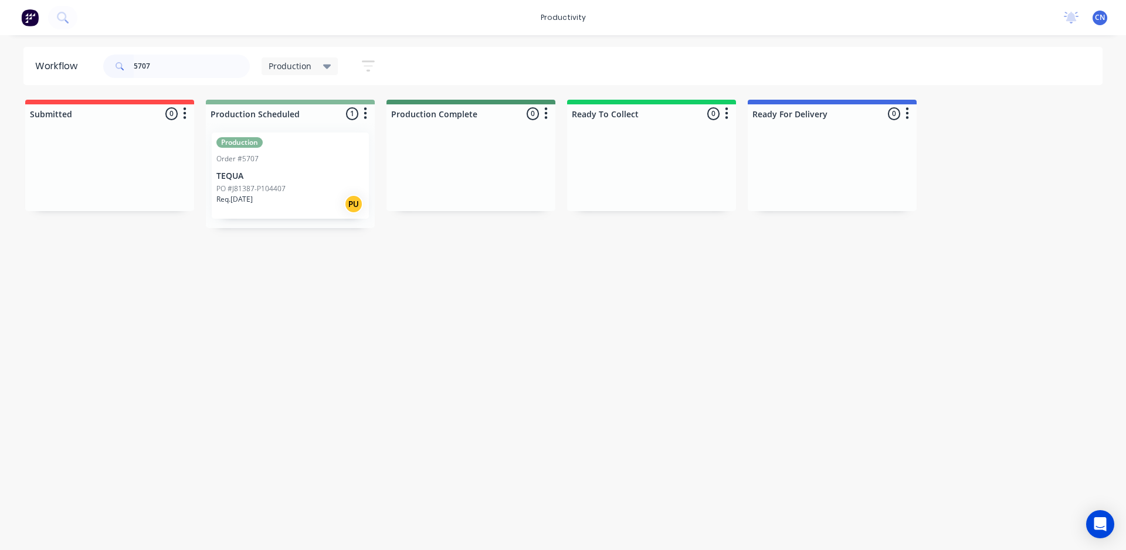
click at [271, 182] on div "Production Order #5707 TEQUA PO #J81387-P104407 Req. [DATE] PU" at bounding box center [290, 176] width 157 height 86
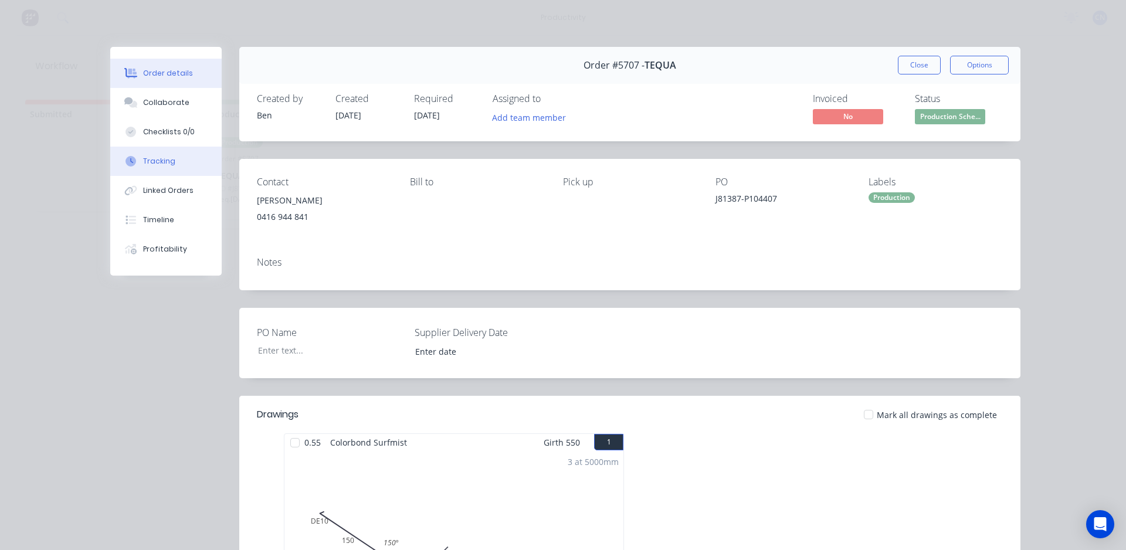
click at [157, 163] on div "Tracking" at bounding box center [159, 161] width 32 height 11
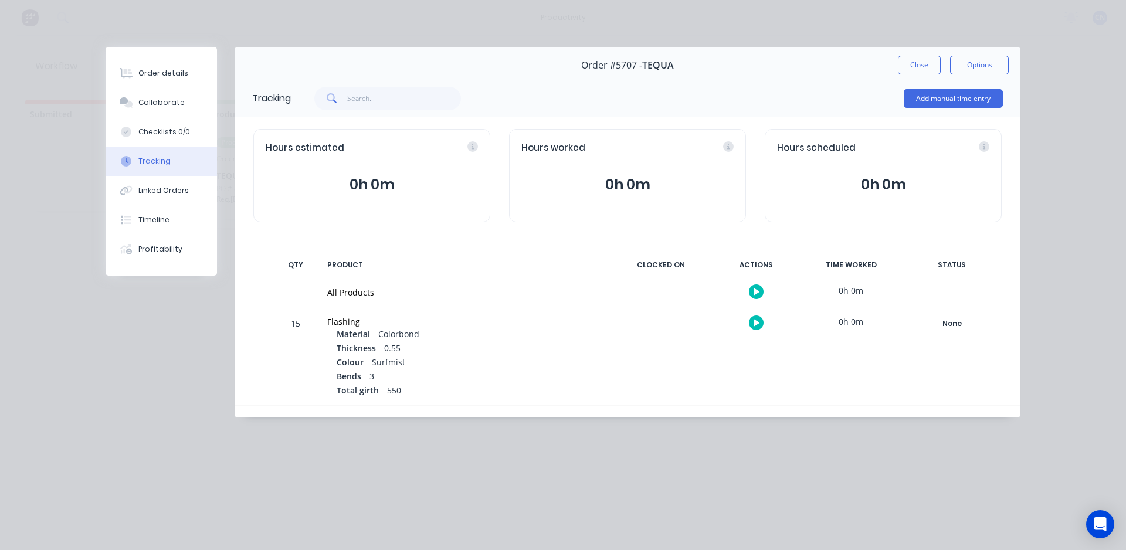
click at [755, 286] on button "button" at bounding box center [756, 291] width 15 height 15
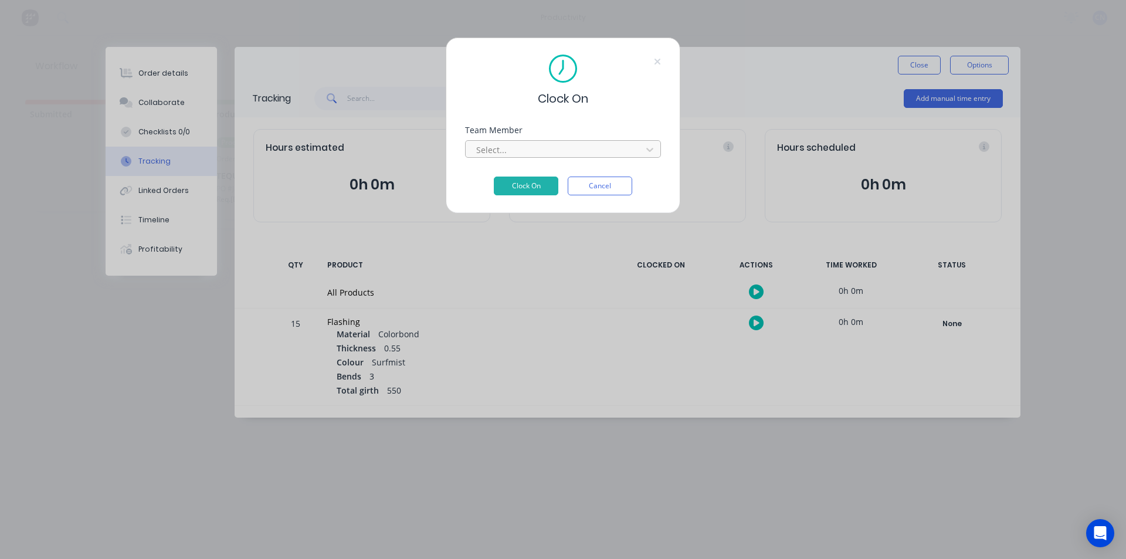
click at [562, 156] on div at bounding box center [555, 149] width 161 height 15
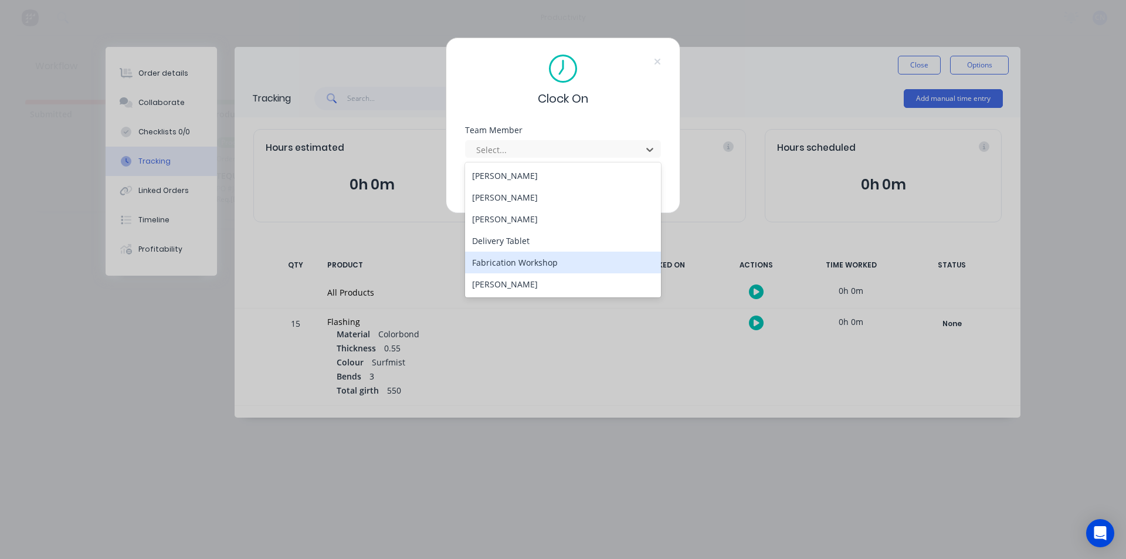
click at [522, 264] on div "Fabrication Workshop" at bounding box center [563, 263] width 196 height 22
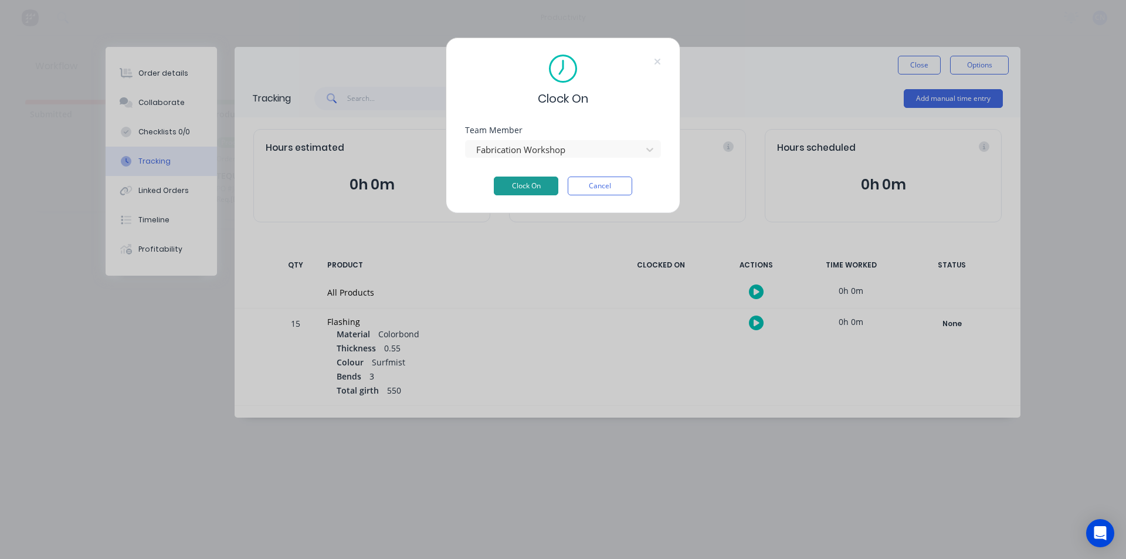
click at [525, 185] on button "Clock On" at bounding box center [526, 185] width 64 height 19
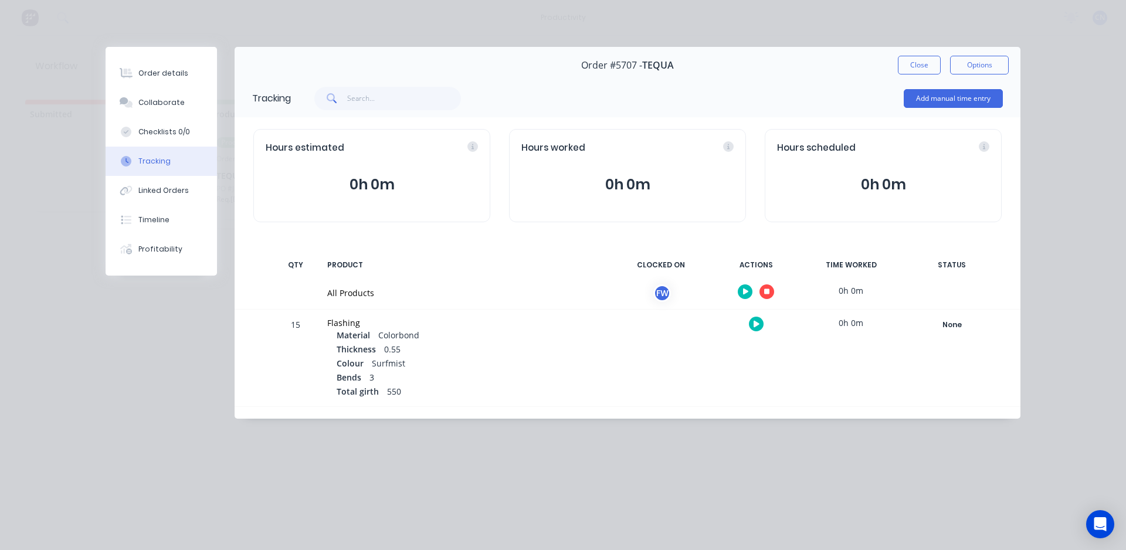
click at [769, 290] on icon "button" at bounding box center [767, 292] width 6 height 6
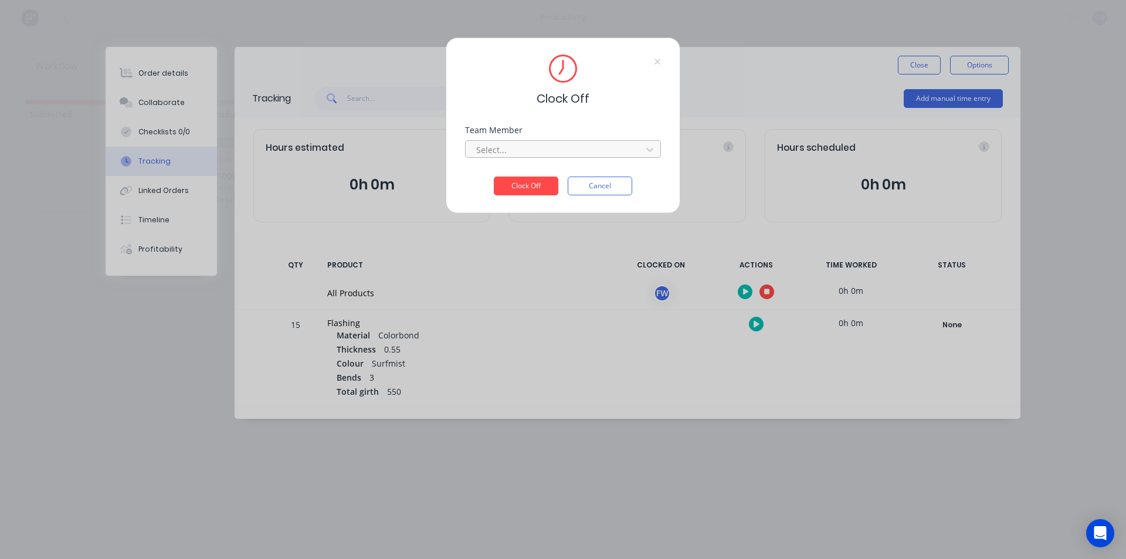
click at [538, 148] on div at bounding box center [555, 149] width 161 height 15
click at [507, 178] on div "Fabrication Workshop" at bounding box center [563, 176] width 196 height 22
click at [516, 184] on button "Clock Off" at bounding box center [526, 185] width 64 height 19
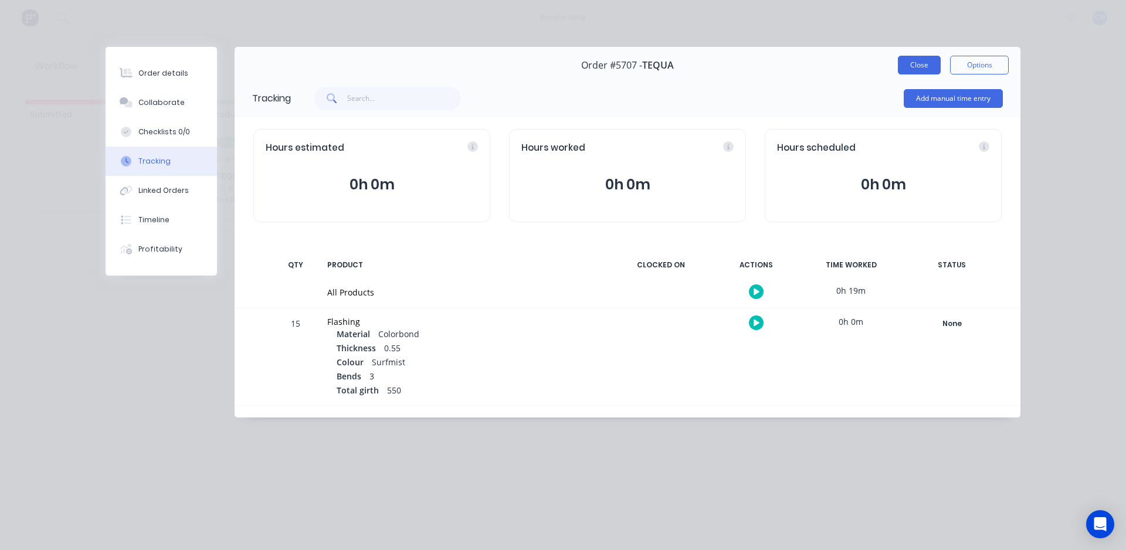
click at [915, 70] on button "Close" at bounding box center [919, 65] width 43 height 19
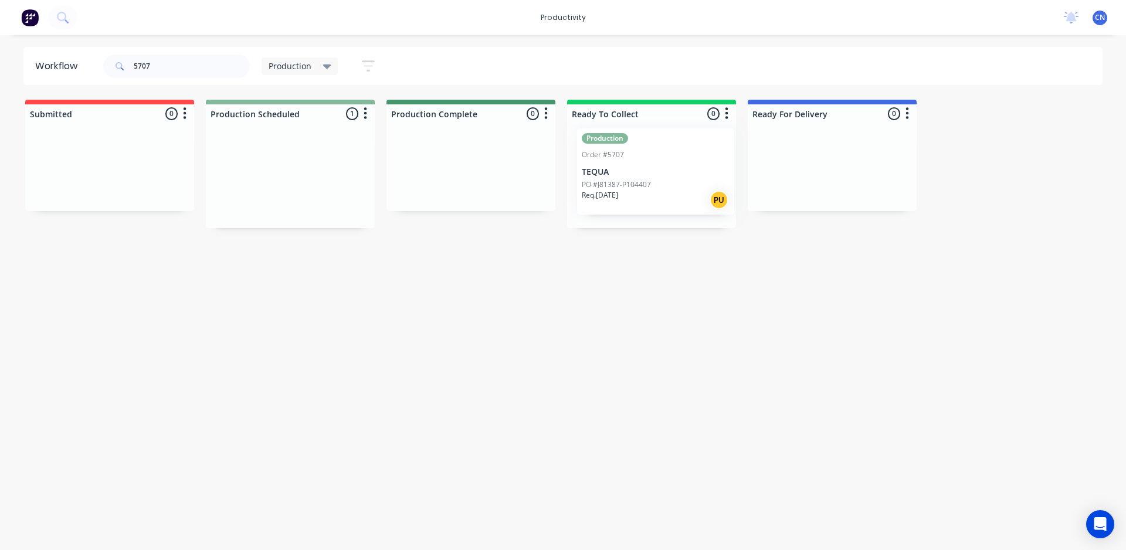
drag, startPoint x: 255, startPoint y: 186, endPoint x: 631, endPoint y: 181, distance: 375.9
click at [630, 181] on div "Submitted 0 Sort By Created date Required date Order number Customer name Most …" at bounding box center [883, 164] width 1785 height 128
drag, startPoint x: 179, startPoint y: 73, endPoint x: 56, endPoint y: 61, distance: 123.8
click at [57, 61] on header "Workflow 5707 Production Save new view None edit Production (Default) edit Comp…" at bounding box center [562, 66] width 1079 height 38
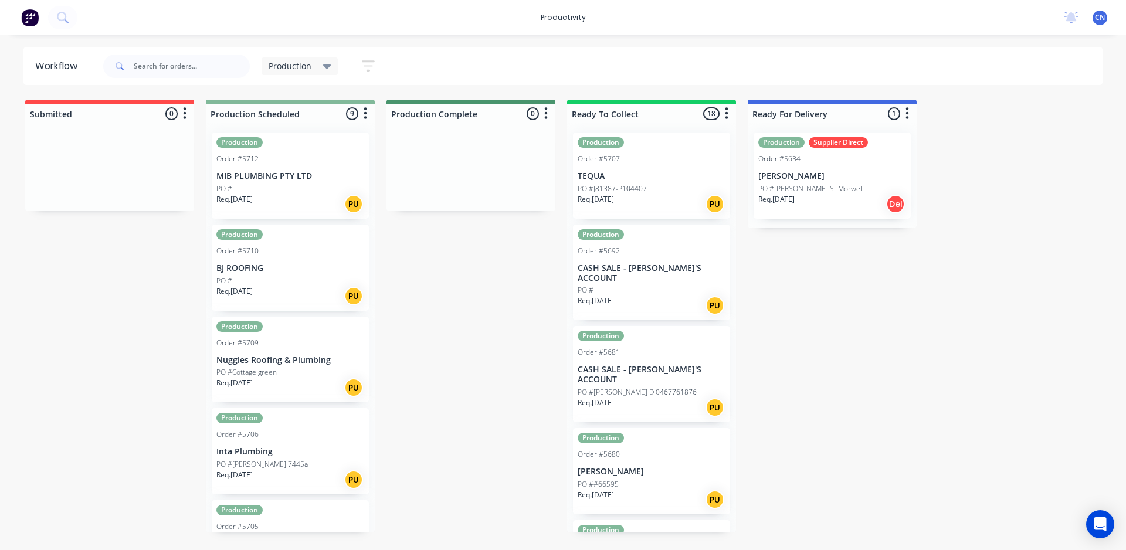
click at [161, 53] on div at bounding box center [176, 66] width 147 height 35
drag, startPoint x: 148, startPoint y: 59, endPoint x: 185, endPoint y: 60, distance: 37.0
click at [148, 59] on input "text" at bounding box center [192, 66] width 116 height 23
type input "5712"
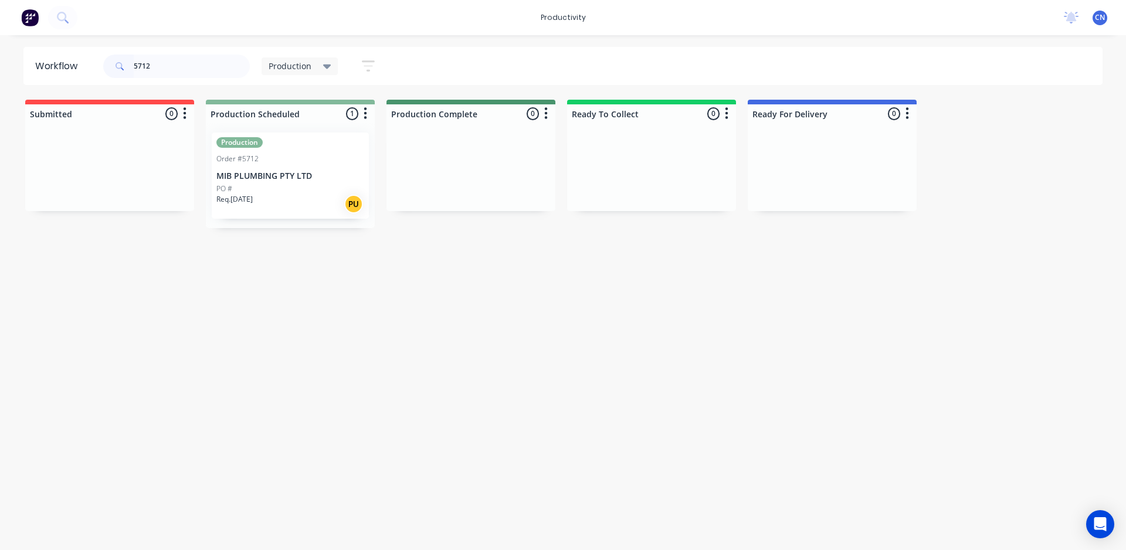
click at [300, 171] on p "MIB PLUMBING PTY LTD" at bounding box center [290, 176] width 148 height 10
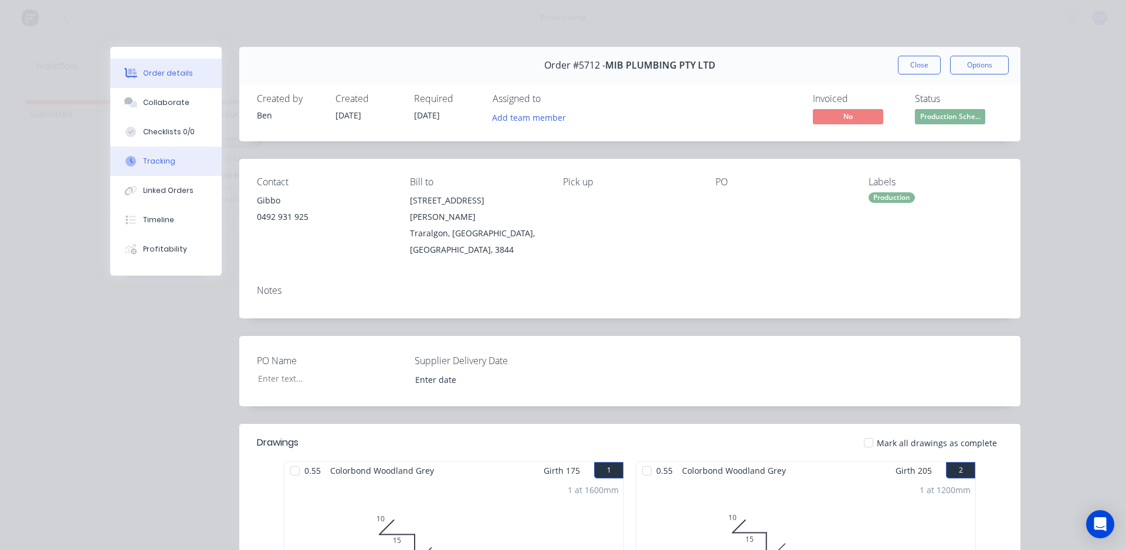
click at [131, 166] on icon at bounding box center [130, 161] width 11 height 11
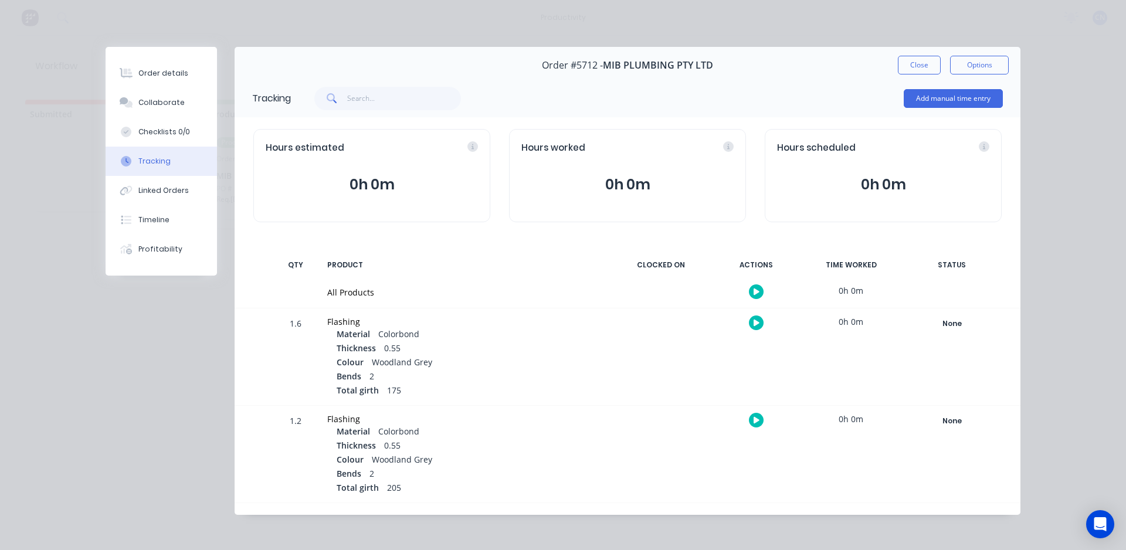
click at [753, 290] on icon "button" at bounding box center [756, 292] width 6 height 8
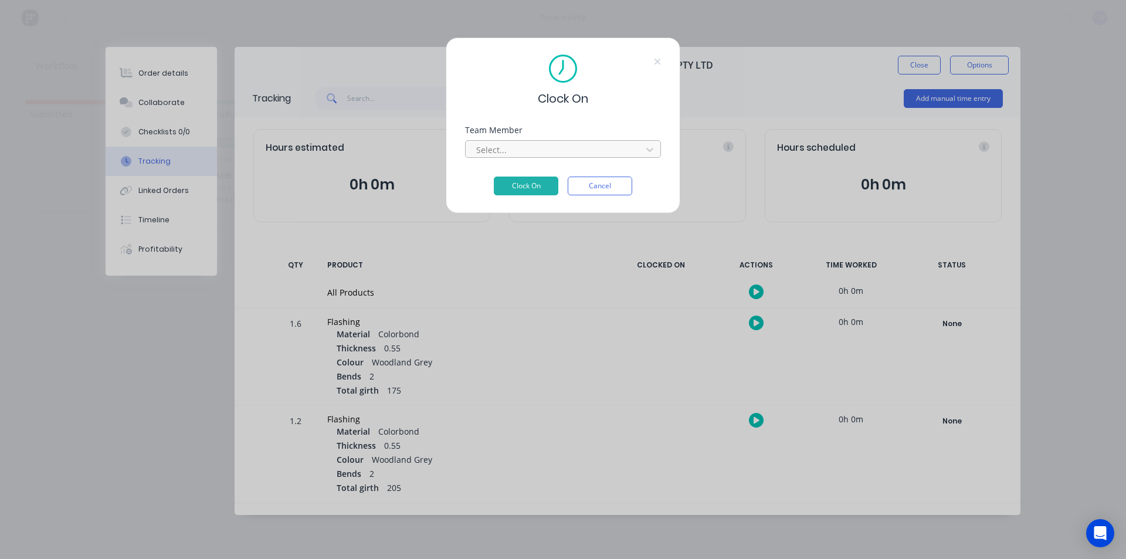
click at [508, 151] on div at bounding box center [555, 149] width 161 height 15
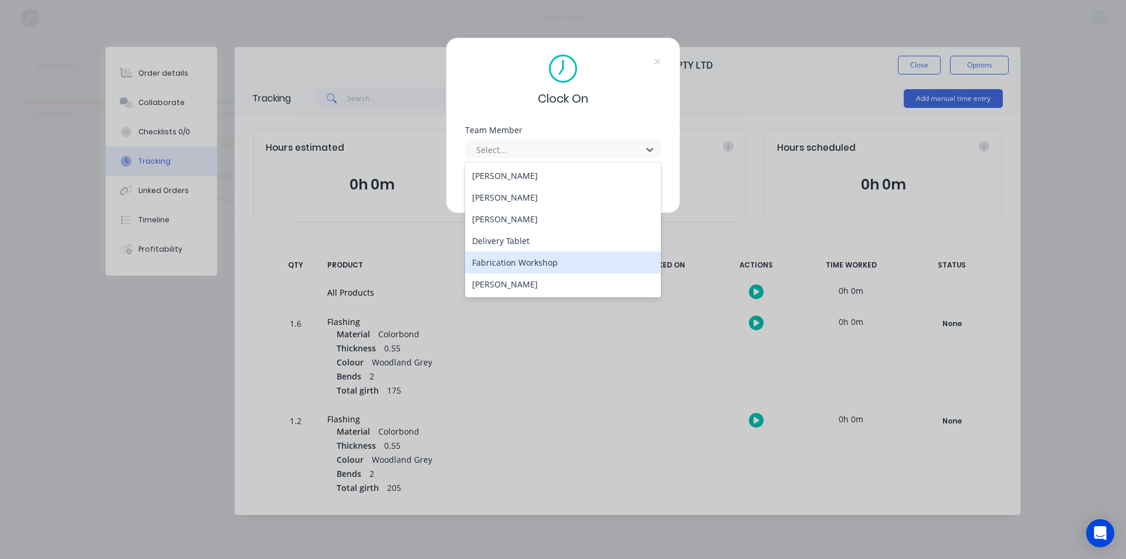
click at [511, 266] on div "Fabrication Workshop" at bounding box center [563, 263] width 196 height 22
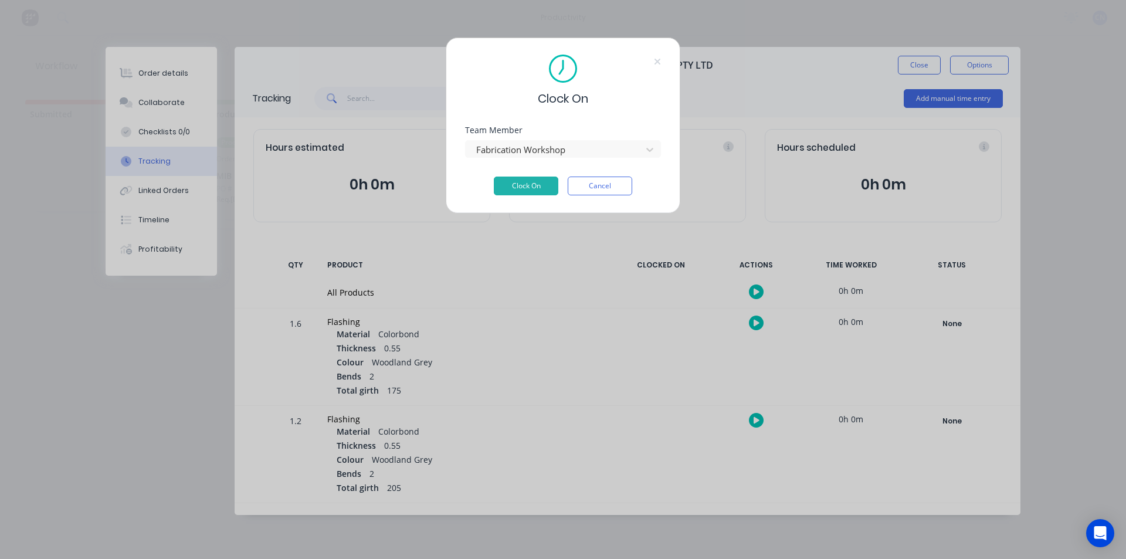
drag, startPoint x: 519, startPoint y: 186, endPoint x: 520, endPoint y: 196, distance: 9.5
click at [519, 186] on button "Clock On" at bounding box center [526, 185] width 64 height 19
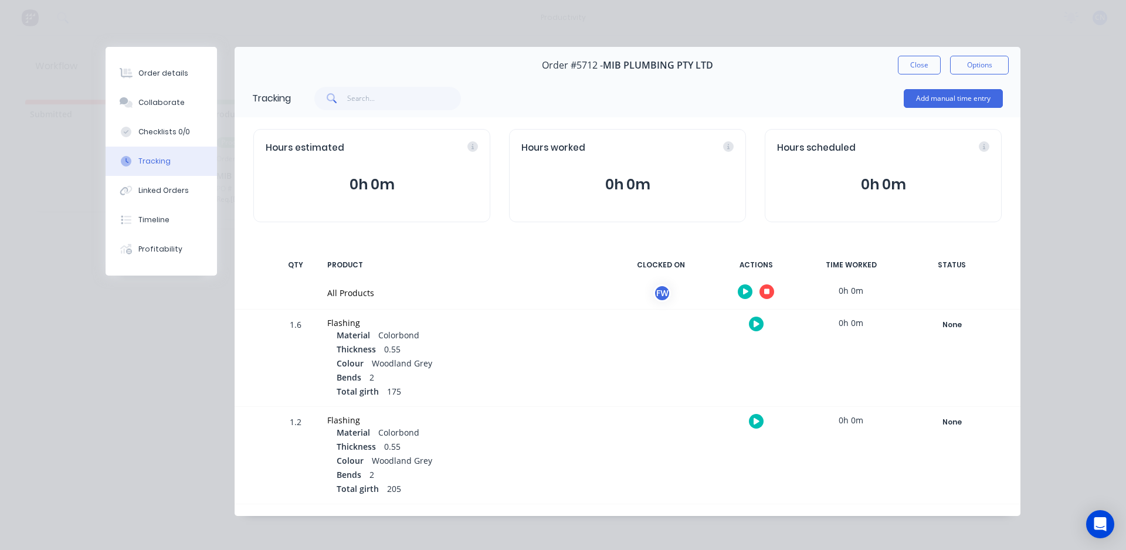
click at [742, 285] on button "button" at bounding box center [745, 291] width 15 height 15
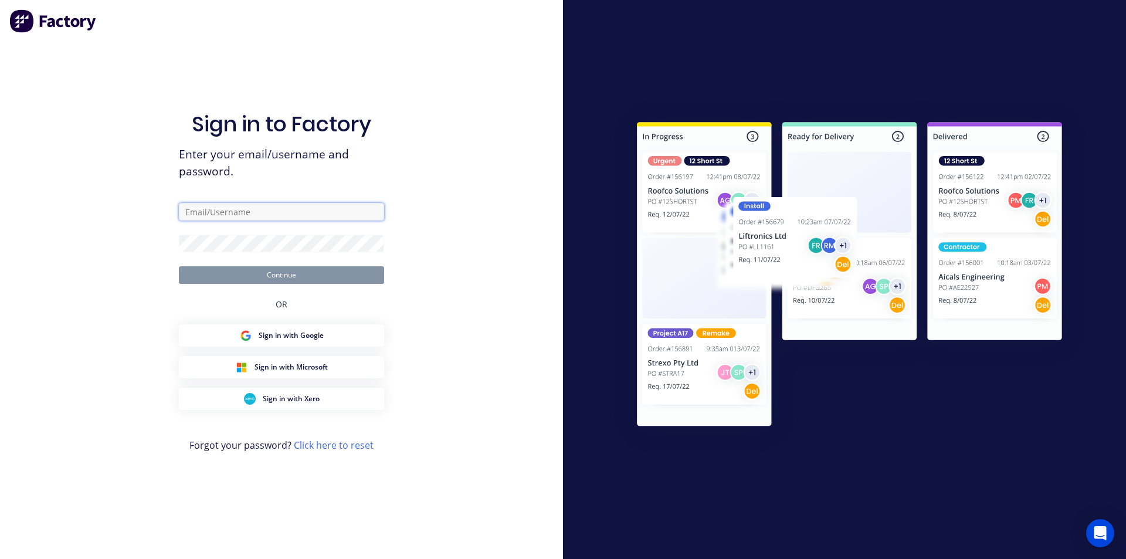
type input "office@lvroofing.com.au"
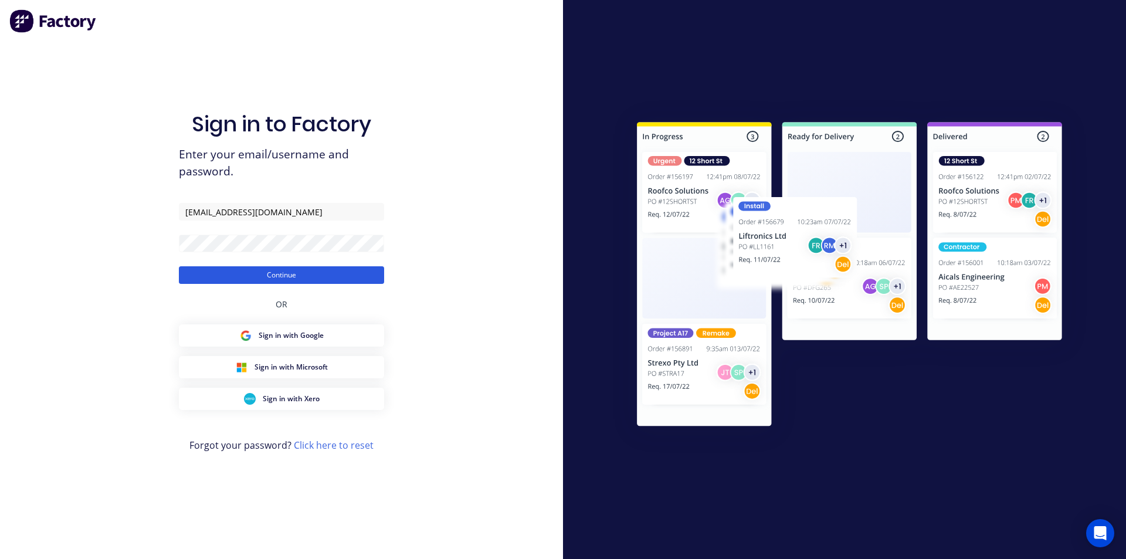
click at [332, 271] on button "Continue" at bounding box center [281, 275] width 205 height 18
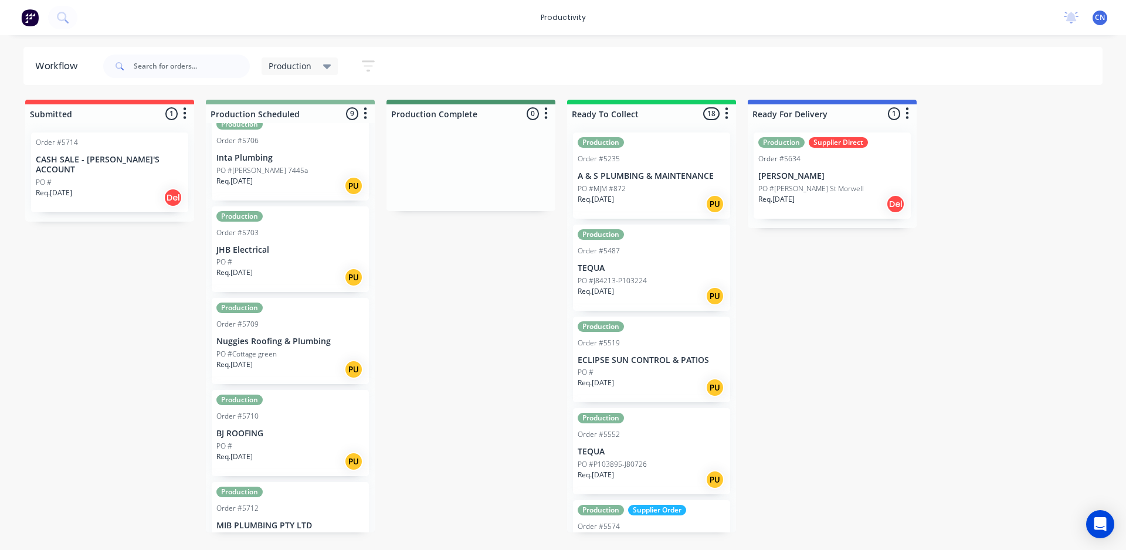
scroll to position [432, 0]
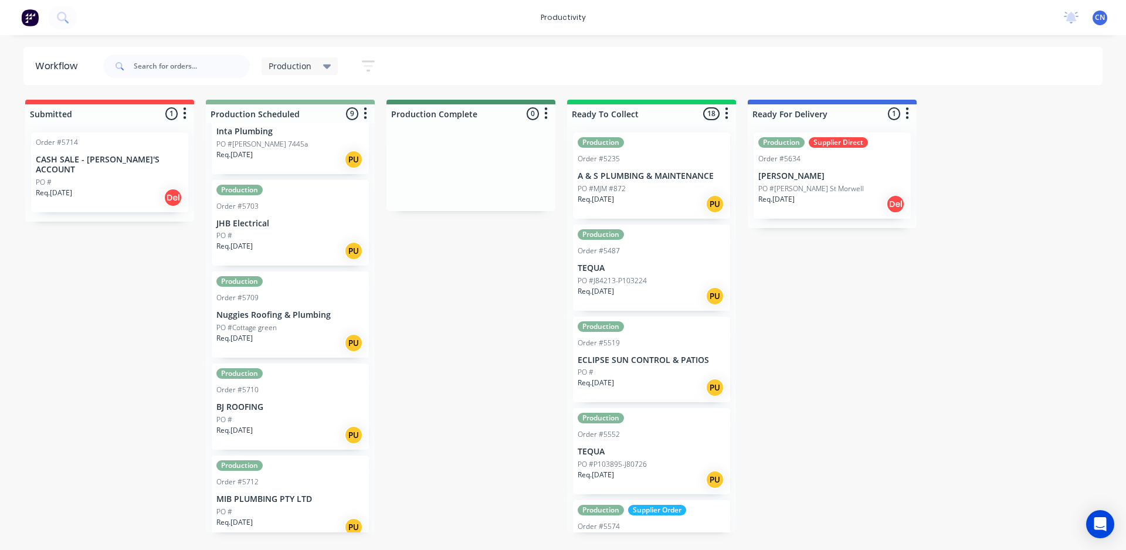
click at [289, 494] on p "MIB PLUMBING PTY LTD" at bounding box center [290, 499] width 148 height 10
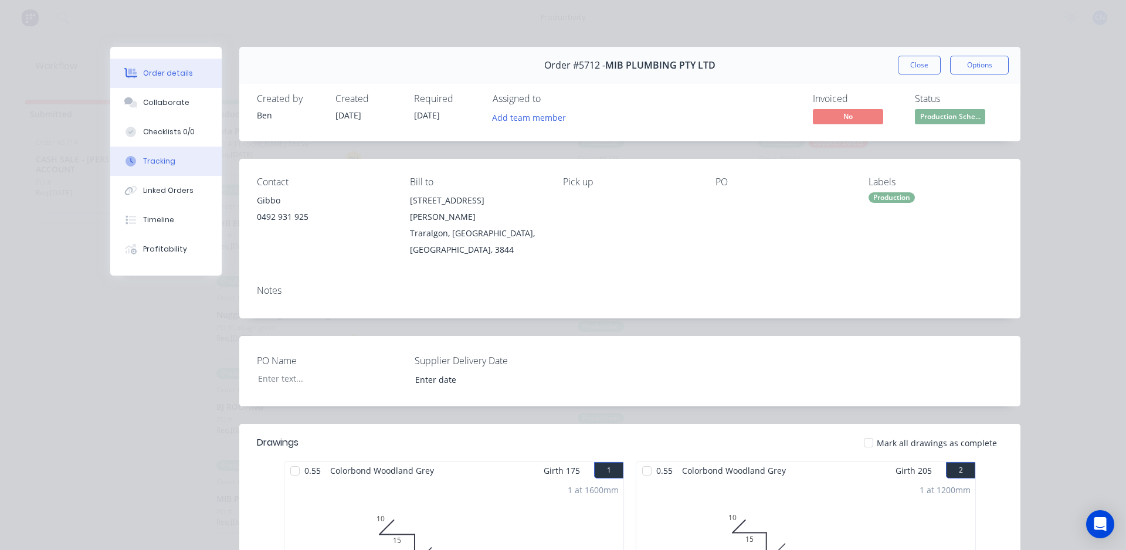
click at [171, 159] on button "Tracking" at bounding box center [165, 161] width 111 height 29
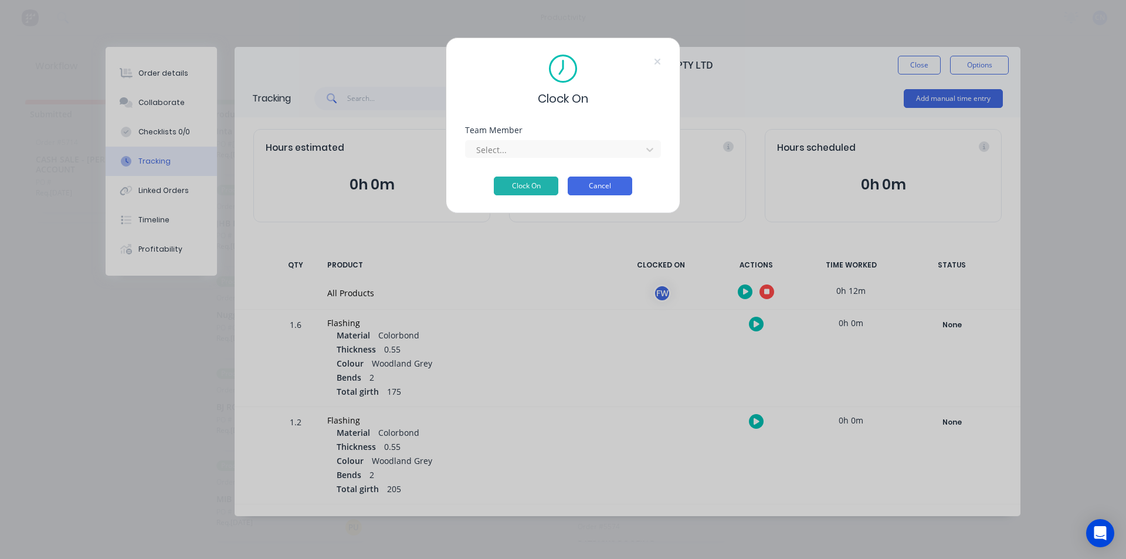
click at [587, 182] on button "Cancel" at bounding box center [600, 185] width 64 height 19
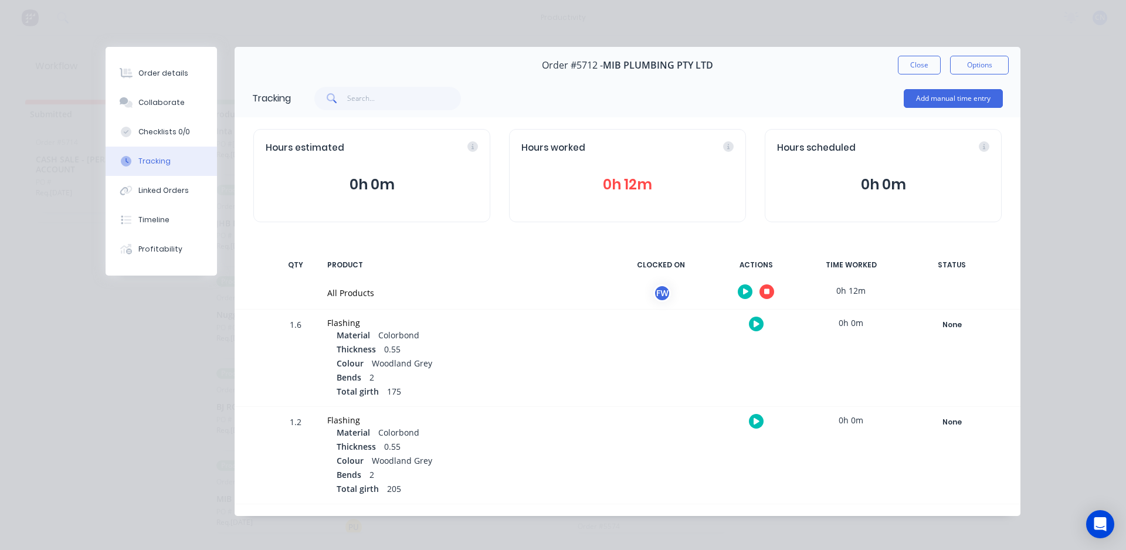
click at [769, 290] on icon "button" at bounding box center [767, 292] width 6 height 6
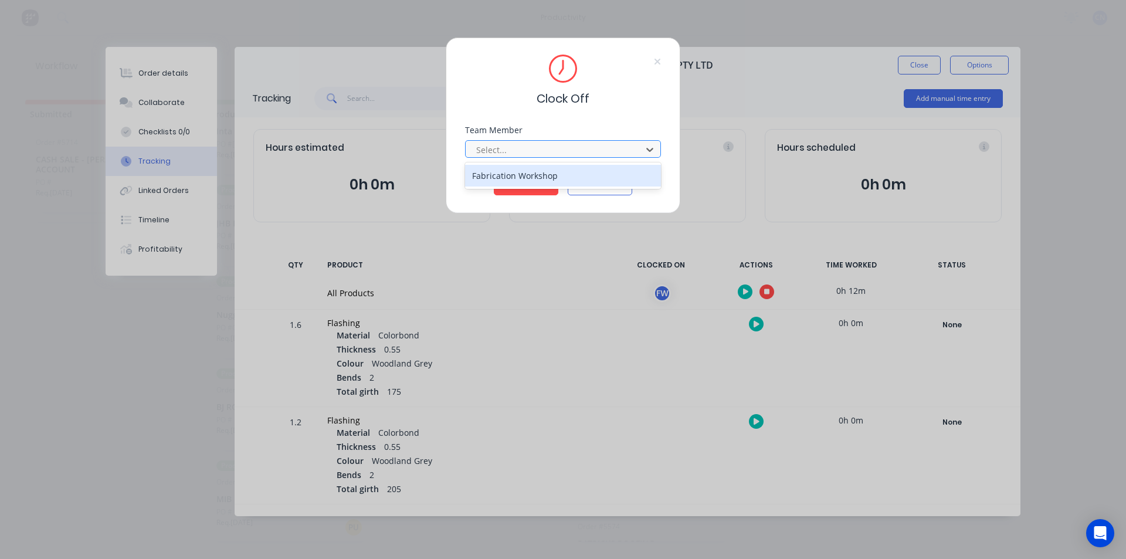
click at [551, 155] on div at bounding box center [555, 149] width 161 height 15
click at [549, 171] on div "Fabrication Workshop" at bounding box center [563, 176] width 196 height 22
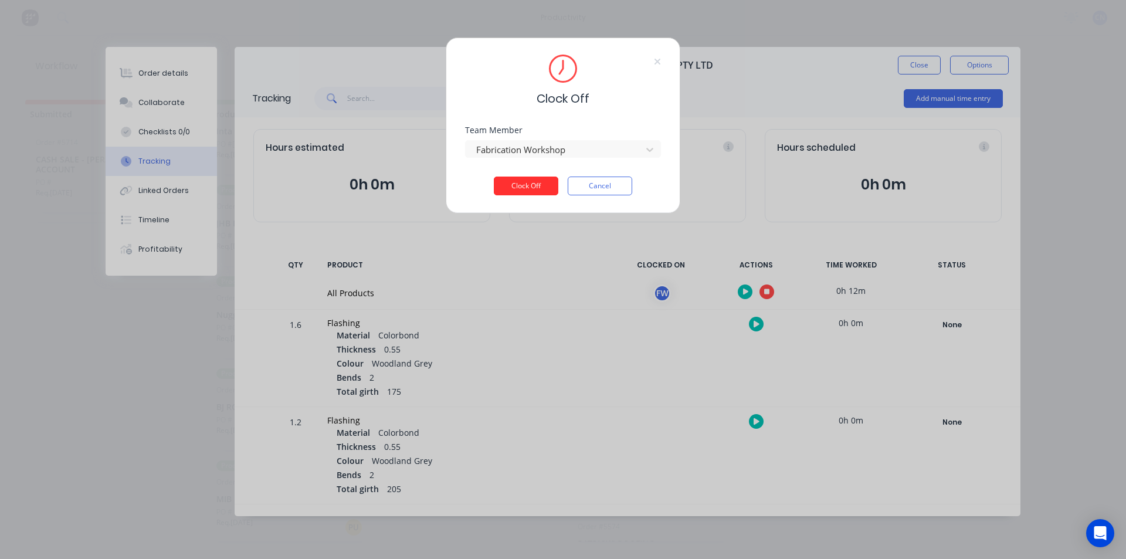
click at [539, 192] on button "Clock Off" at bounding box center [526, 185] width 64 height 19
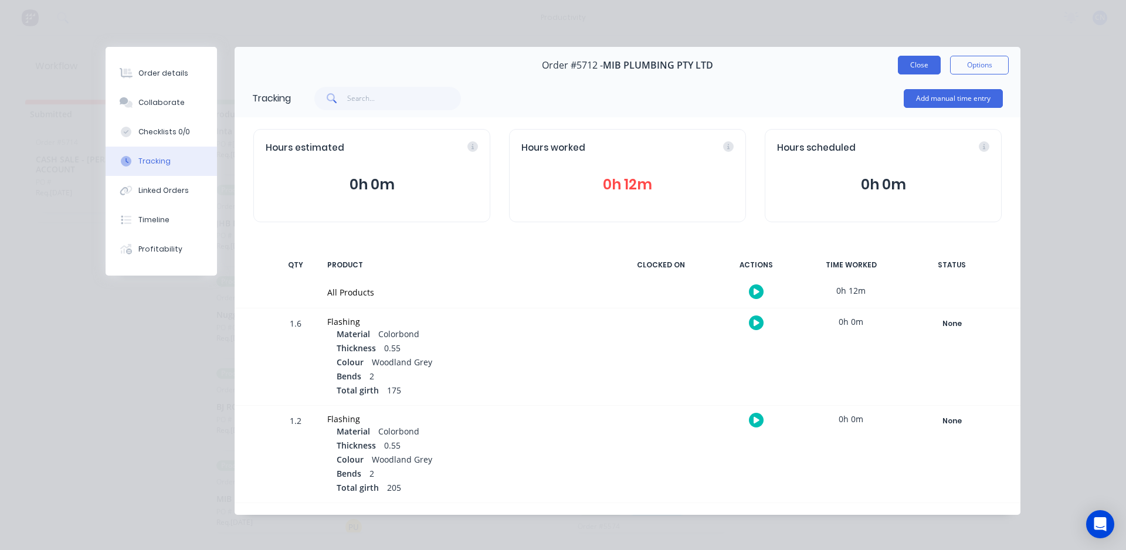
click at [907, 59] on button "Close" at bounding box center [919, 65] width 43 height 19
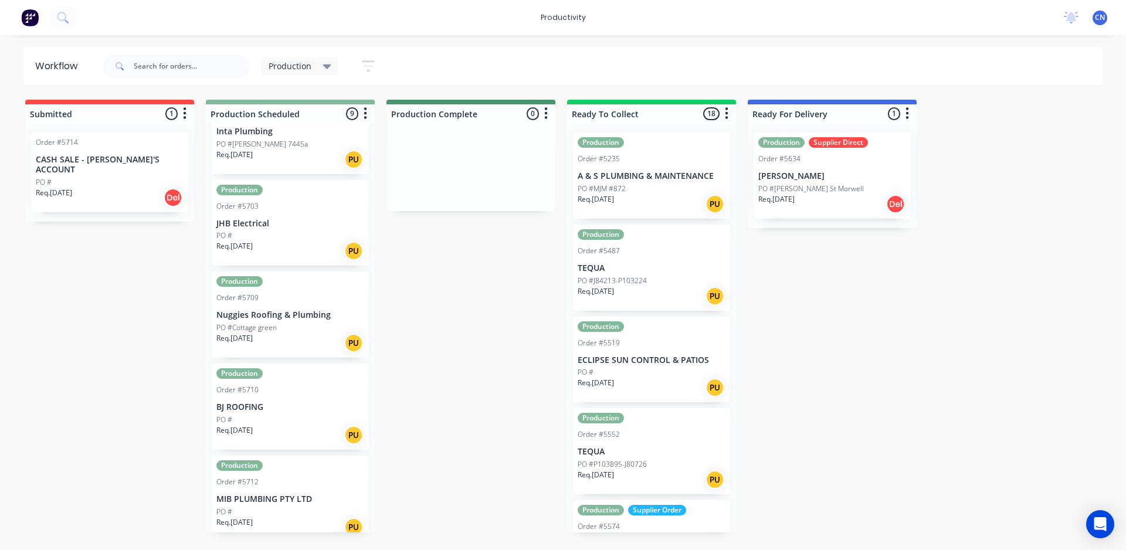
click at [343, 388] on div "Production Order #5710 BJ ROOFING PO # Req. 02/09/25 PU" at bounding box center [290, 407] width 157 height 86
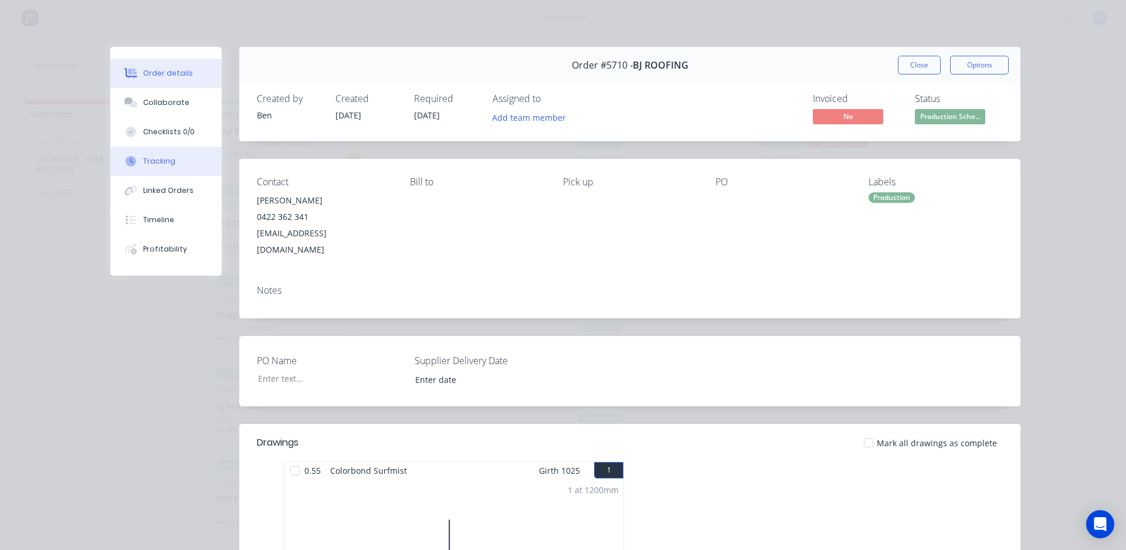
click at [186, 156] on button "Tracking" at bounding box center [165, 161] width 111 height 29
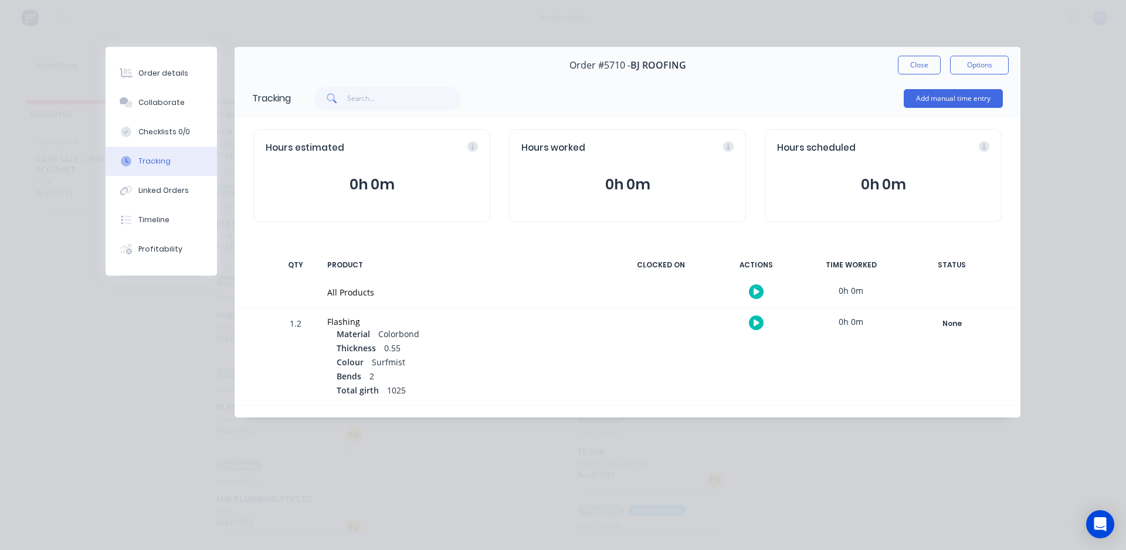
click at [756, 288] on icon "button" at bounding box center [756, 292] width 6 height 8
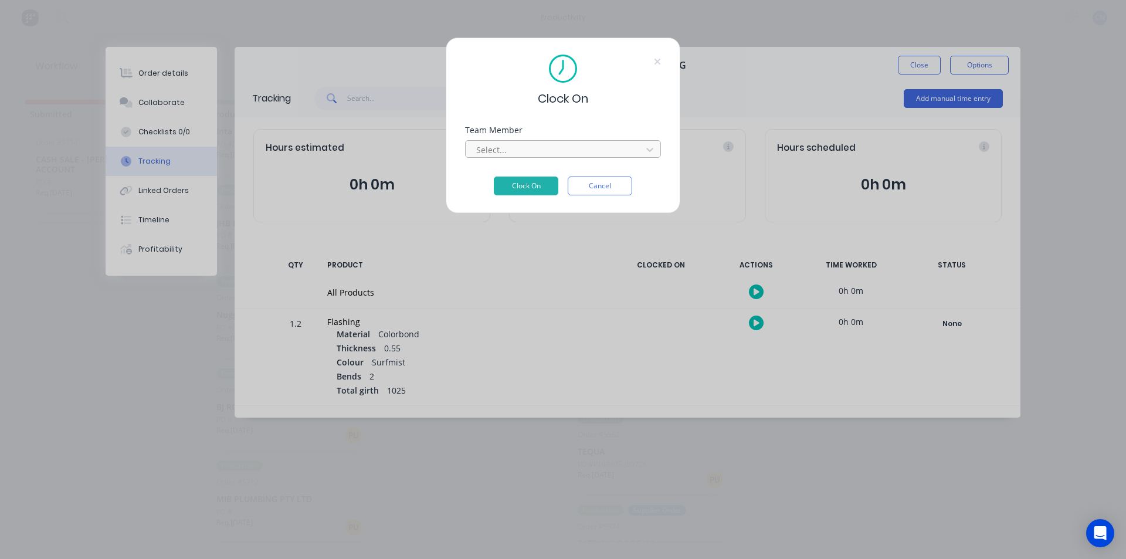
click at [527, 155] on div at bounding box center [555, 149] width 161 height 15
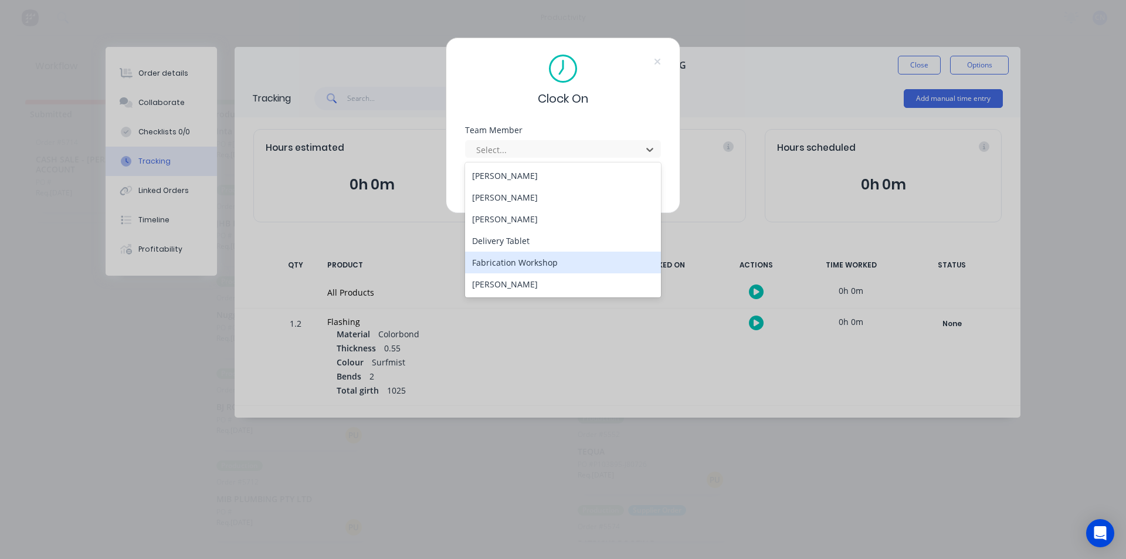
click at [532, 266] on div "Fabrication Workshop" at bounding box center [563, 263] width 196 height 22
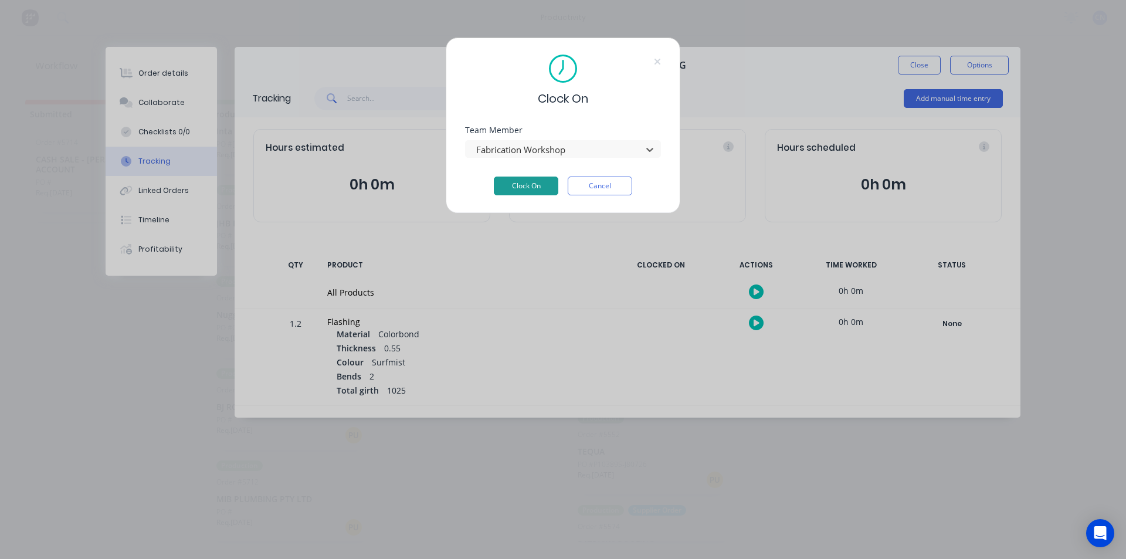
click at [537, 192] on button "Clock On" at bounding box center [526, 185] width 64 height 19
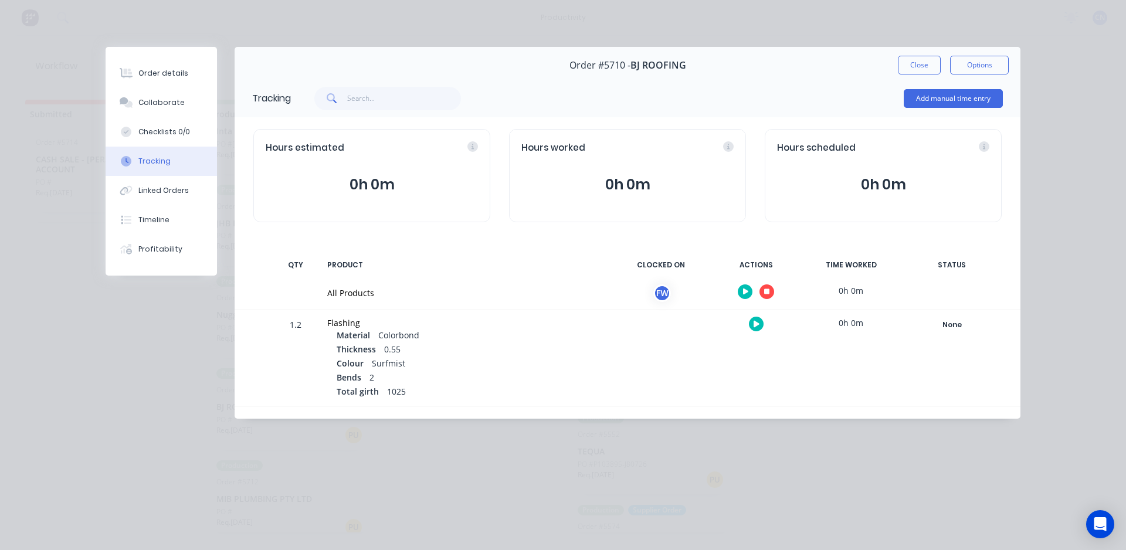
click at [764, 287] on button "button" at bounding box center [766, 291] width 15 height 15
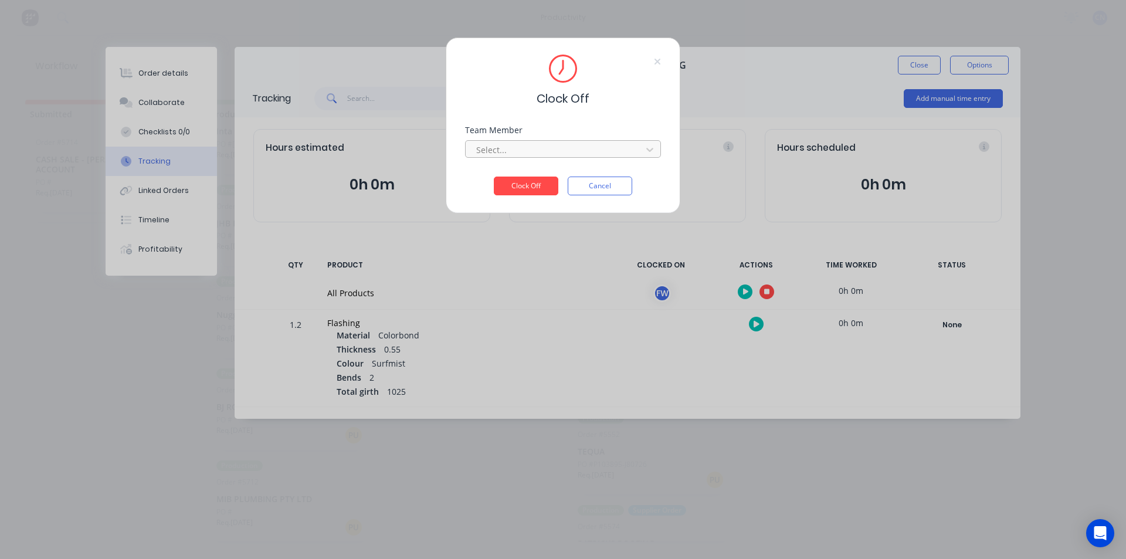
click at [535, 151] on div at bounding box center [555, 149] width 161 height 15
click at [544, 175] on div "Fabrication Workshop" at bounding box center [563, 176] width 196 height 22
click at [542, 187] on button "Clock Off" at bounding box center [526, 185] width 64 height 19
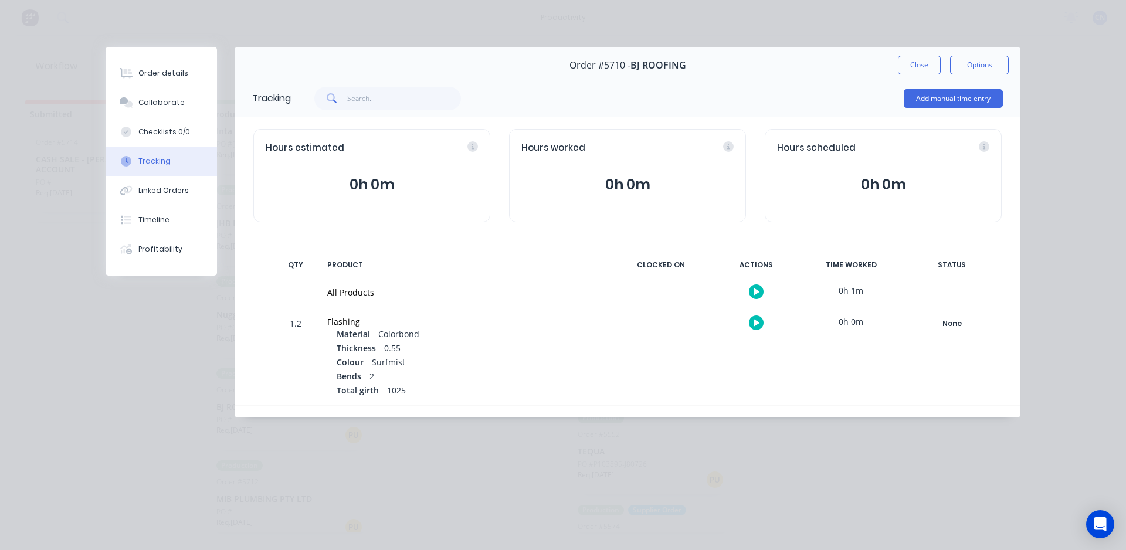
click at [919, 68] on button "Close" at bounding box center [919, 65] width 43 height 19
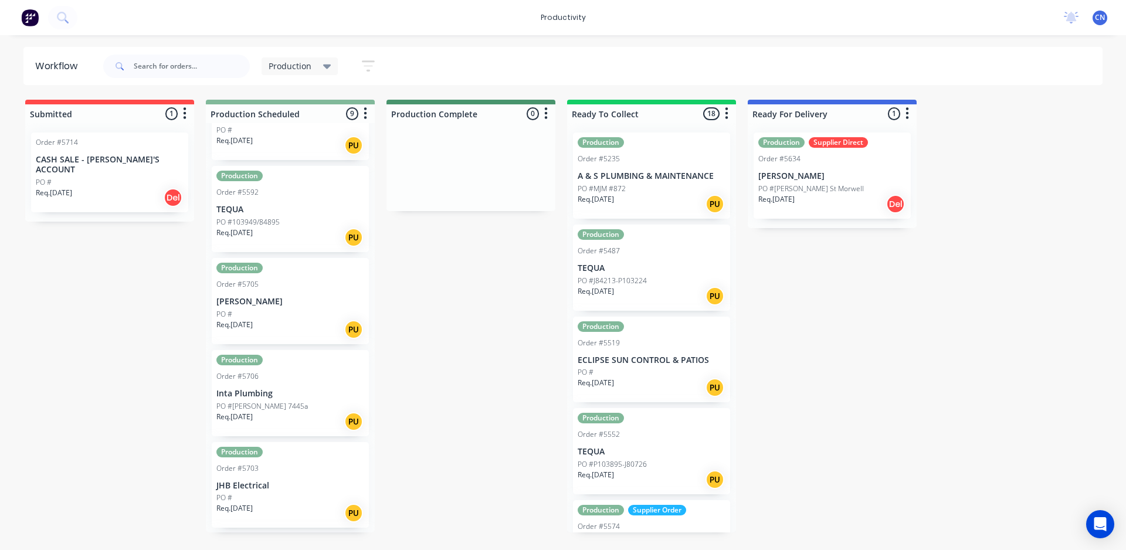
scroll to position [0, 0]
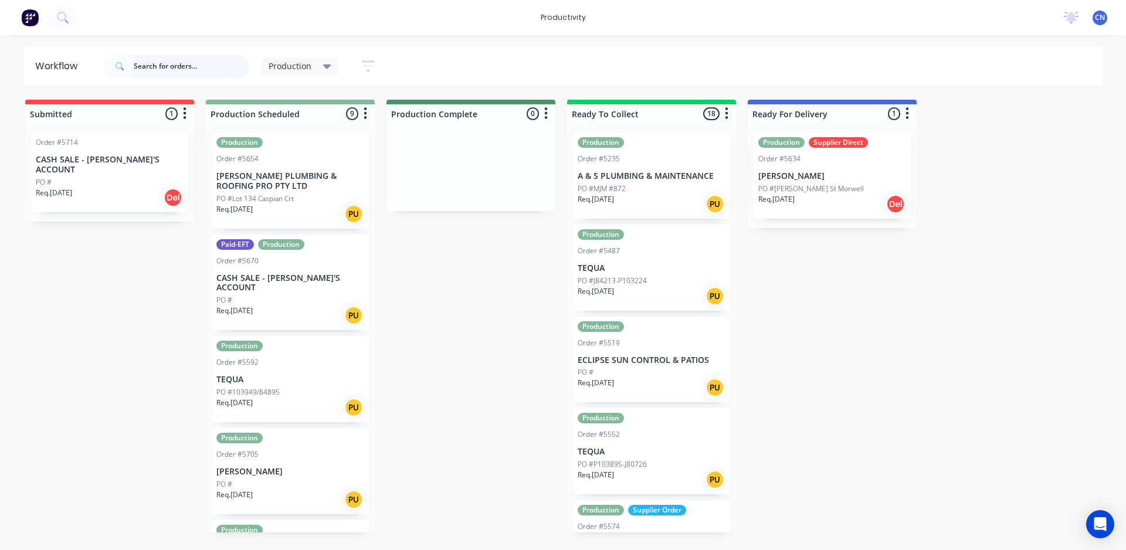
click at [148, 63] on input "text" at bounding box center [192, 66] width 116 height 23
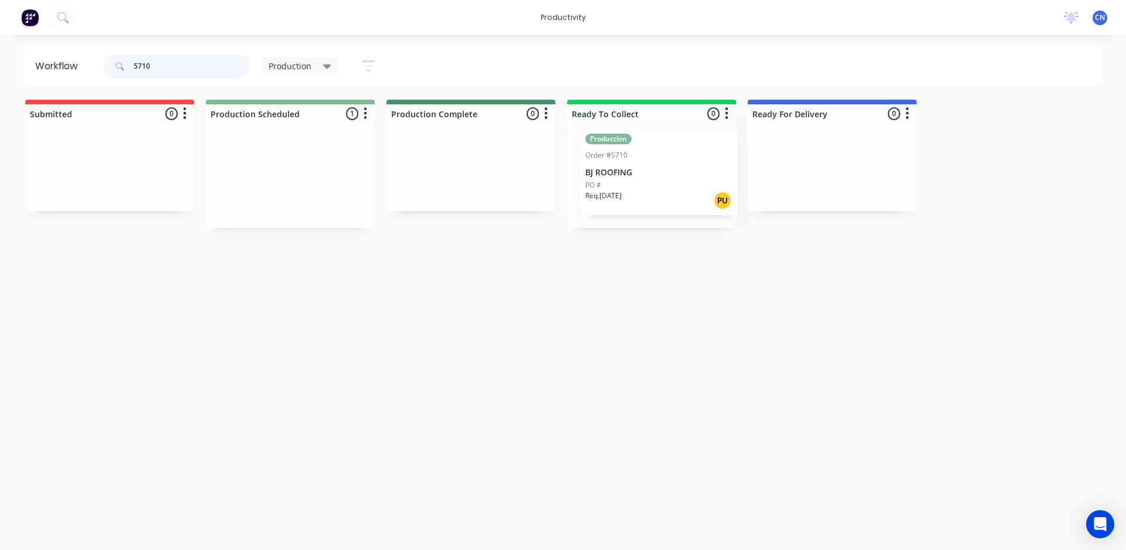
drag, startPoint x: 283, startPoint y: 198, endPoint x: 654, endPoint y: 194, distance: 371.8
click at [654, 194] on div "Submitted 0 Production Scheduled 1 Production Order #5710 BJ ROOFING PO # Req. …" at bounding box center [883, 164] width 1785 height 128
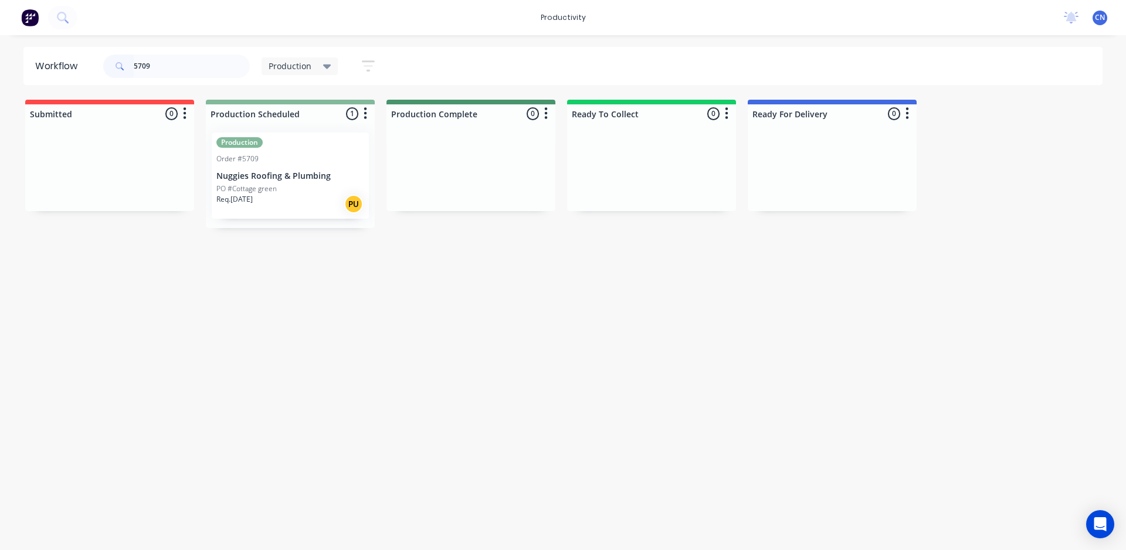
click at [268, 186] on p "PO #Cottage green" at bounding box center [246, 189] width 60 height 11
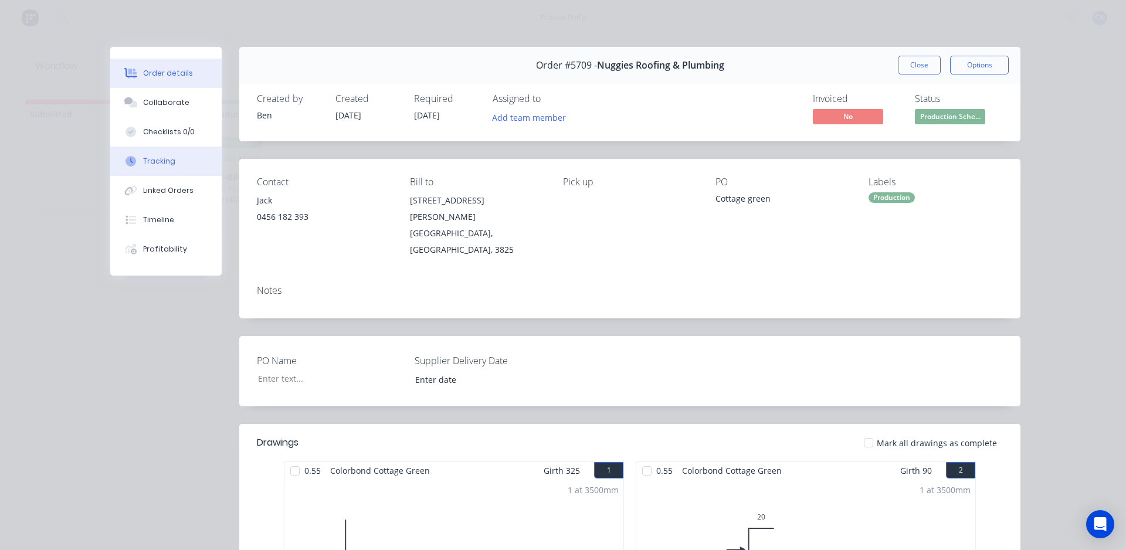
click at [172, 162] on button "Tracking" at bounding box center [165, 161] width 111 height 29
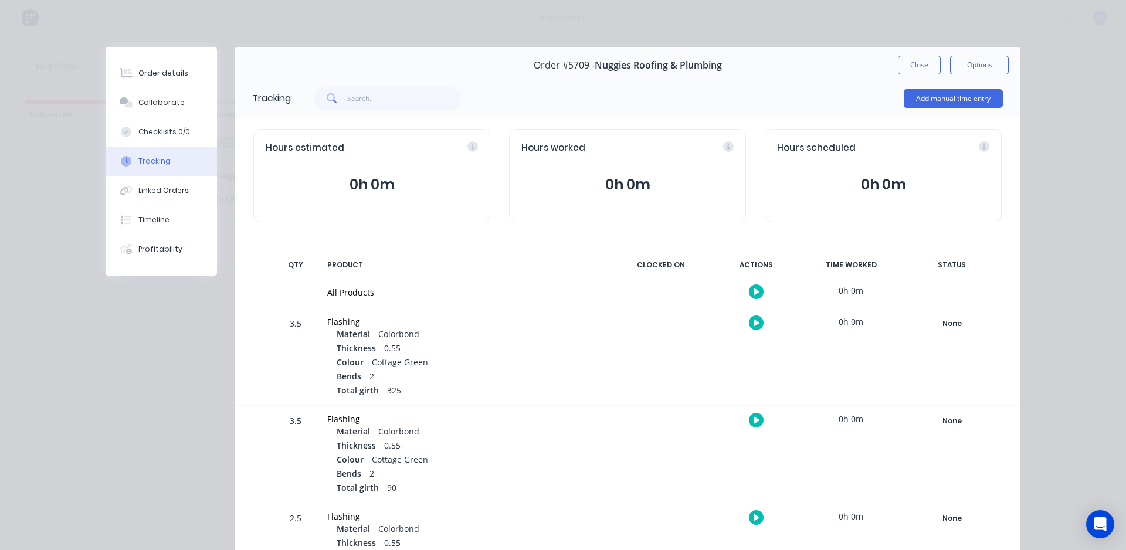
click at [753, 295] on icon "button" at bounding box center [756, 292] width 6 height 8
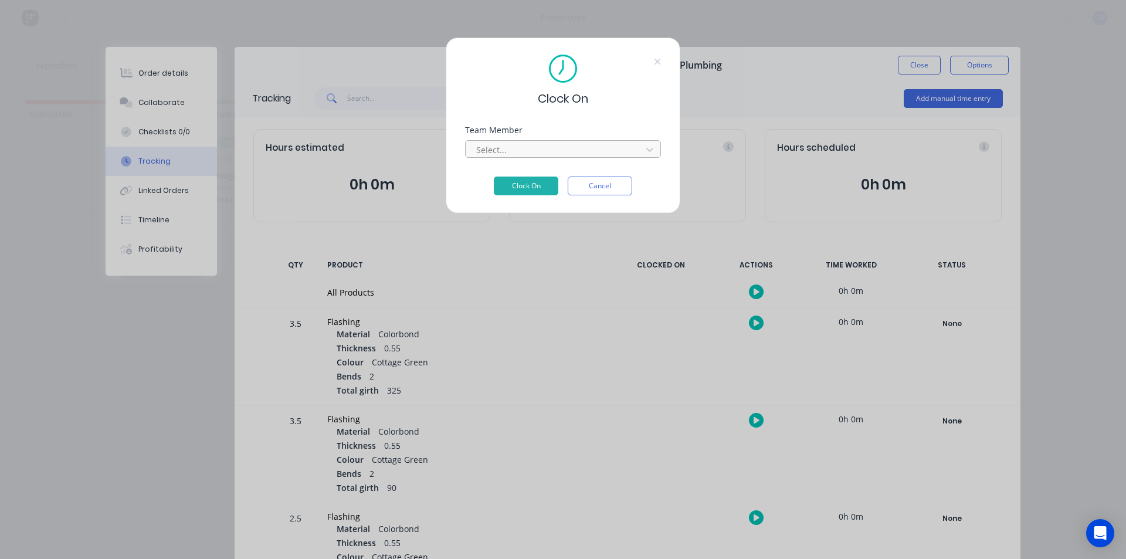
click at [498, 145] on div at bounding box center [555, 149] width 161 height 15
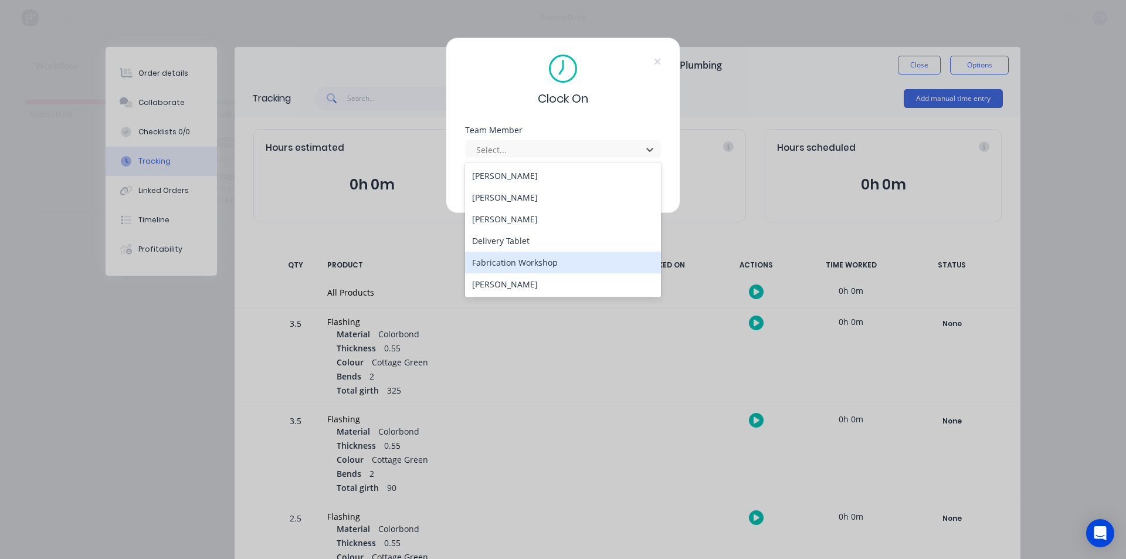
click at [511, 264] on div "Fabrication Workshop" at bounding box center [563, 263] width 196 height 22
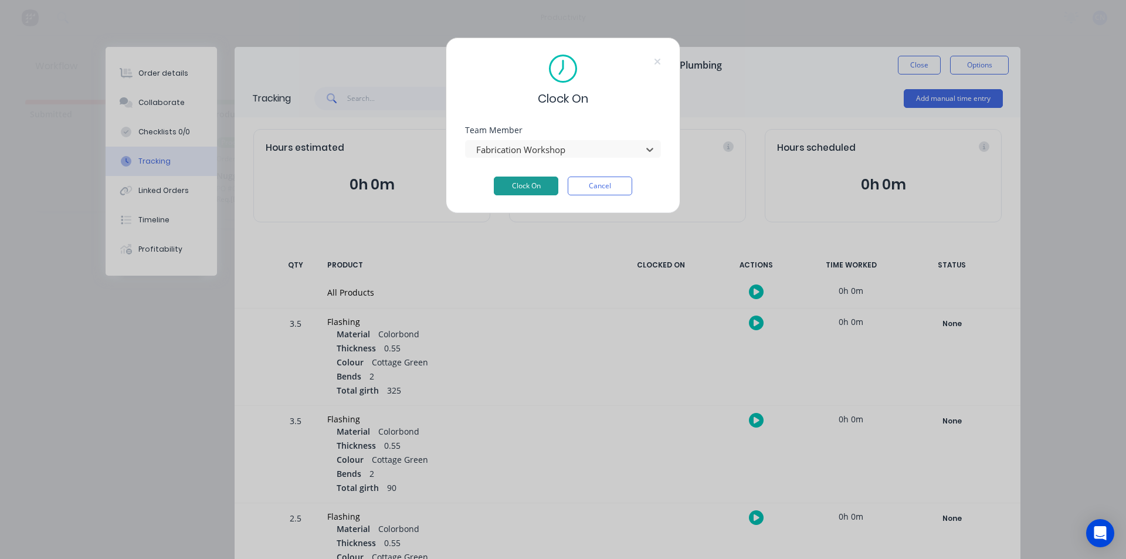
click at [515, 184] on button "Clock On" at bounding box center [526, 185] width 64 height 19
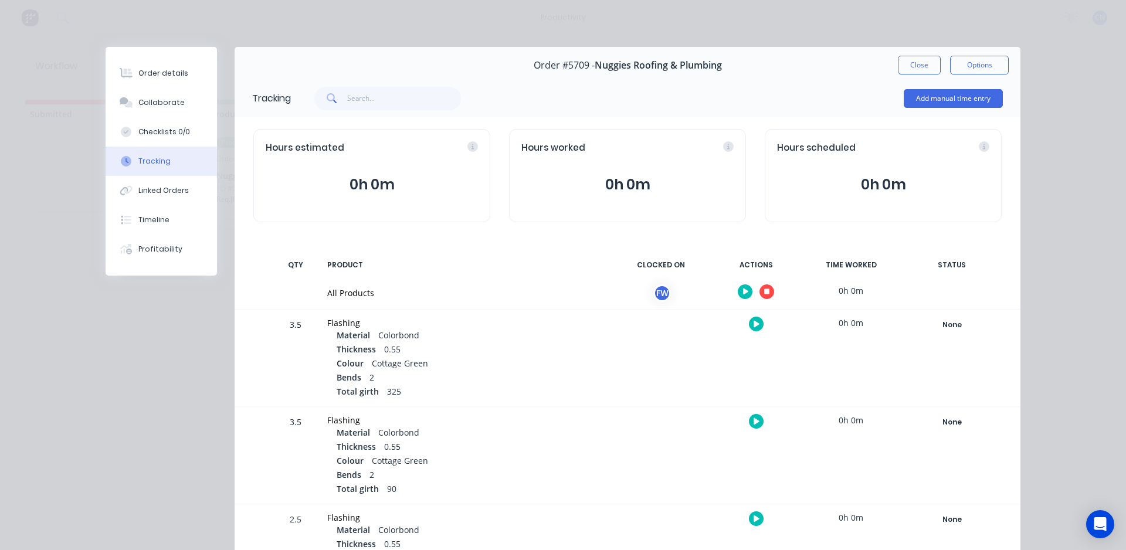
click at [764, 294] on icon "button" at bounding box center [767, 292] width 6 height 6
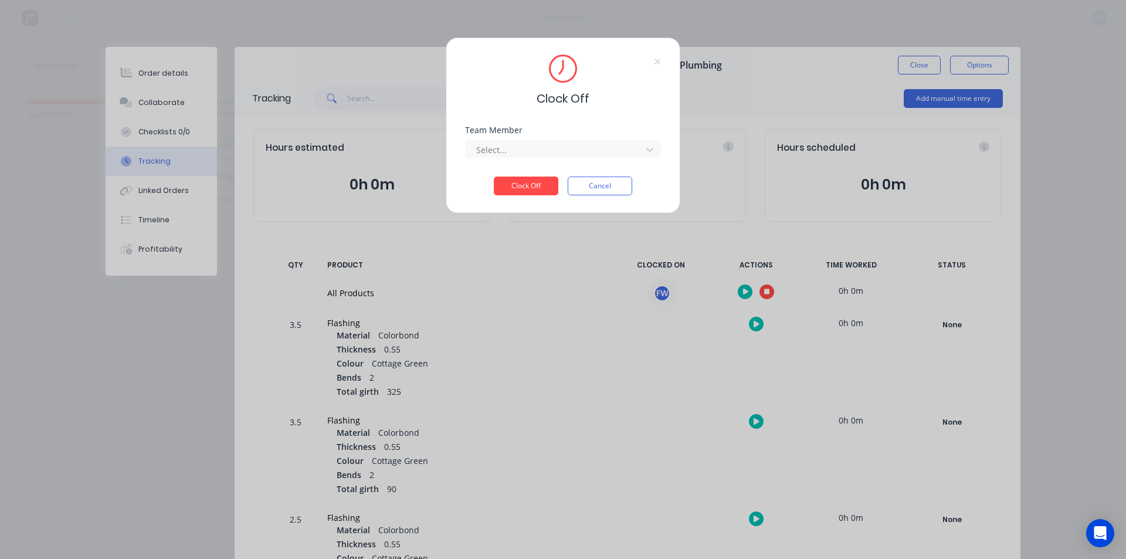
click at [511, 159] on div "Team Member Select..." at bounding box center [563, 151] width 196 height 50
click at [512, 151] on div at bounding box center [555, 149] width 161 height 15
click at [510, 179] on div "Fabrication Workshop" at bounding box center [563, 176] width 196 height 22
click at [515, 183] on button "Clock Off" at bounding box center [526, 185] width 64 height 19
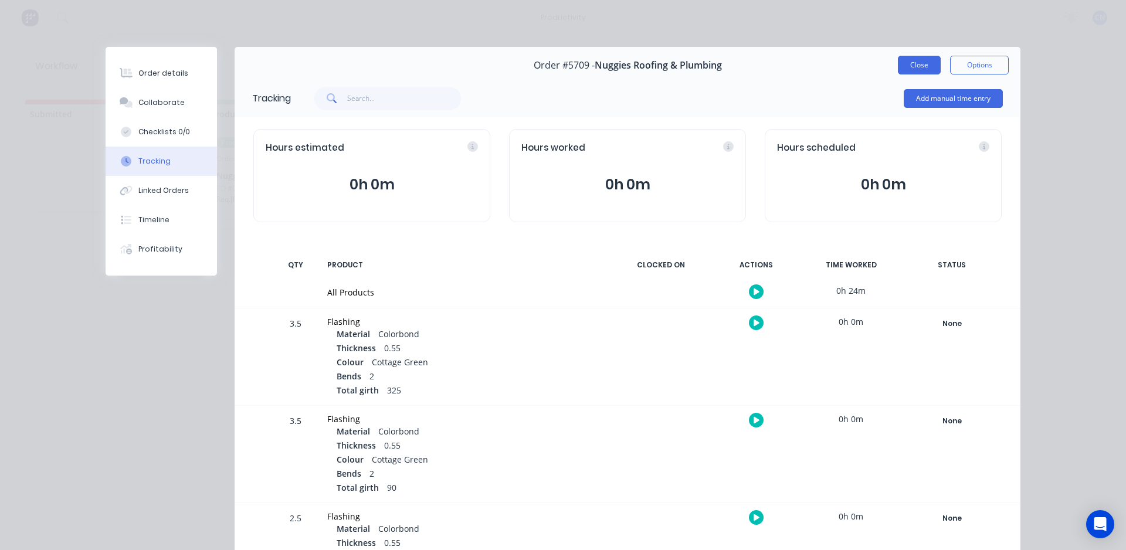
click at [919, 68] on button "Close" at bounding box center [919, 65] width 43 height 19
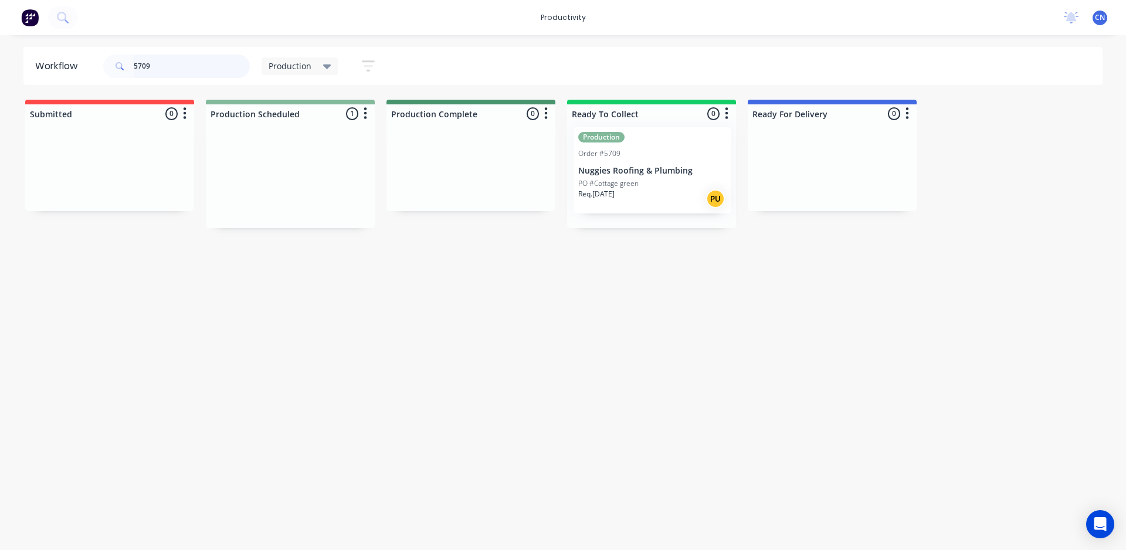
drag, startPoint x: 288, startPoint y: 177, endPoint x: 653, endPoint y: 172, distance: 364.8
click at [653, 172] on div "Submitted 0 Production Scheduled 1 Production Order #5709 Nuggies Roofing & Plu…" at bounding box center [883, 164] width 1785 height 128
drag, startPoint x: 155, startPoint y: 65, endPoint x: 0, endPoint y: 40, distance: 157.3
click at [0, 40] on div "productivity productivity Workflow Planner Delivery Scheduling Timesheets No ne…" at bounding box center [563, 240] width 1126 height 480
click at [183, 71] on input "5642" at bounding box center [192, 66] width 116 height 23
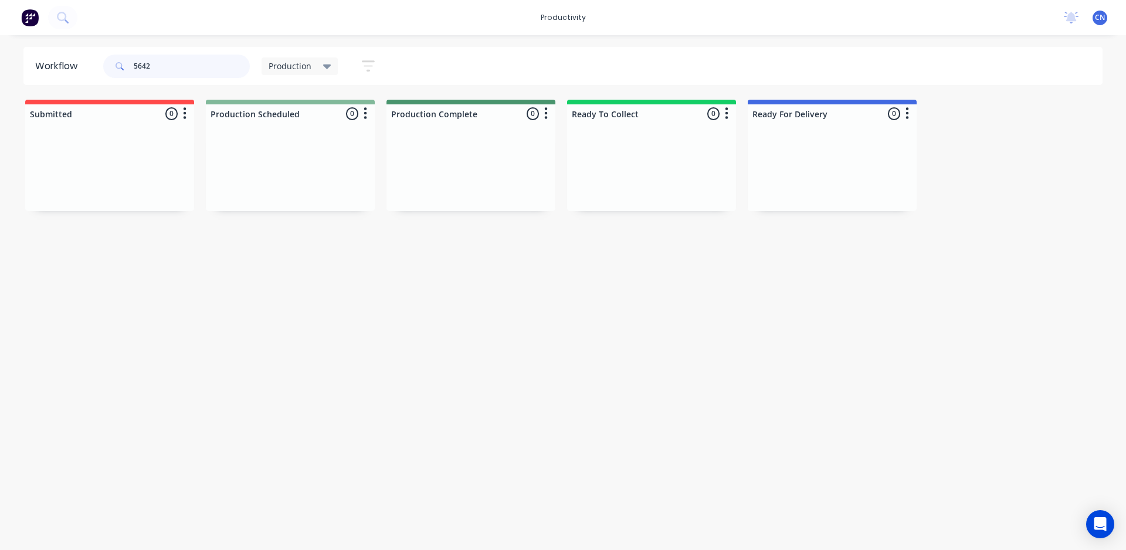
drag, startPoint x: 189, startPoint y: 70, endPoint x: 11, endPoint y: 75, distance: 178.9
click at [28, 71] on header "Workflow 5642 Production Save new view None edit Production (Default) edit Comp…" at bounding box center [562, 66] width 1079 height 38
type input "ultra"
drag, startPoint x: 194, startPoint y: 71, endPoint x: 0, endPoint y: 71, distance: 194.1
click at [0, 71] on div "Workflow ultra Production Save new view None edit Production (Default) edit Com…" at bounding box center [563, 66] width 1126 height 38
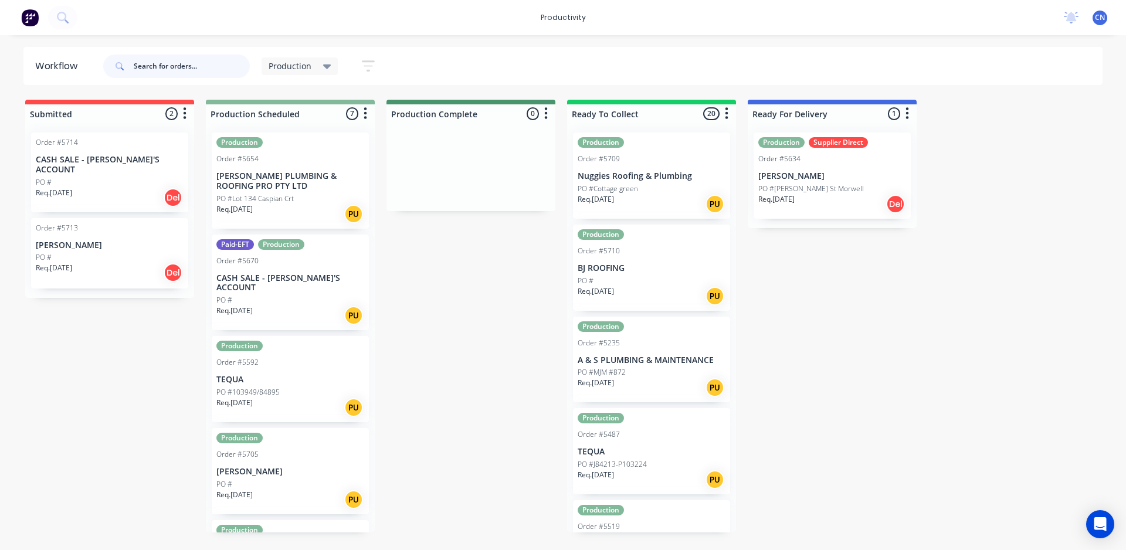
click at [188, 64] on input "text" at bounding box center [192, 66] width 116 height 23
type input "5642"
click at [186, 61] on input "text" at bounding box center [192, 66] width 116 height 23
type input "5642"
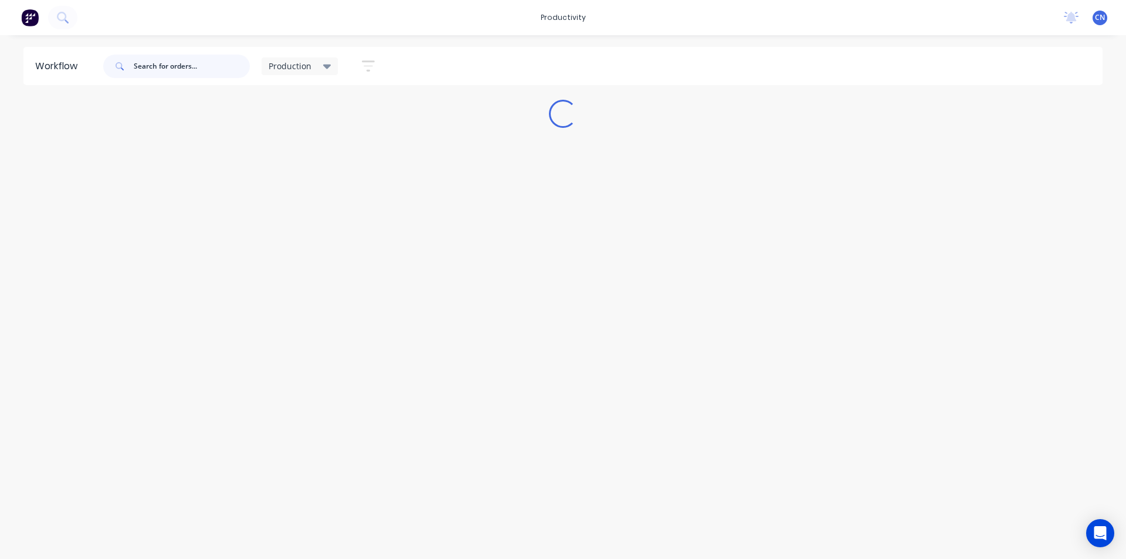
click at [157, 69] on input "text" at bounding box center [192, 66] width 116 height 23
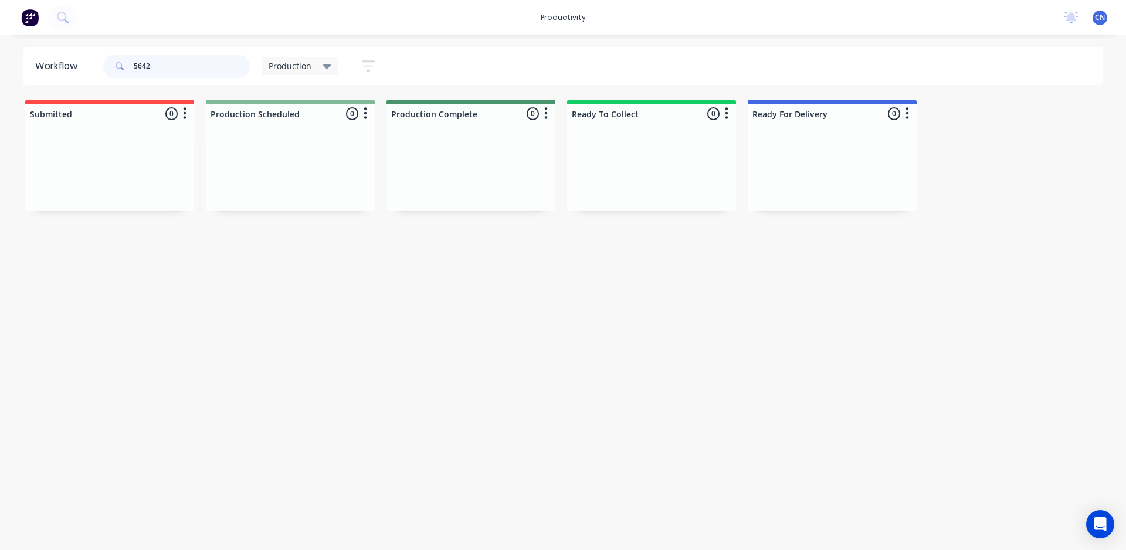
drag, startPoint x: 152, startPoint y: 60, endPoint x: 64, endPoint y: 59, distance: 88.0
click at [67, 60] on header "Workflow 5642 Production Save new view None edit Production (Default) edit Comp…" at bounding box center [562, 66] width 1079 height 38
type input "5642"
click at [333, 70] on div "Production" at bounding box center [300, 66] width 77 height 18
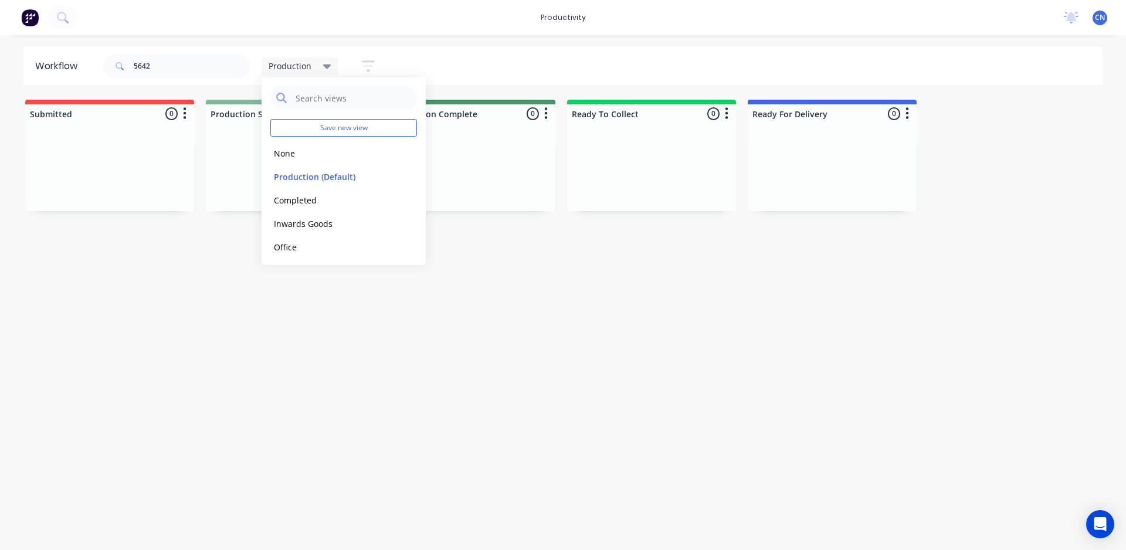
click at [332, 70] on div "Production" at bounding box center [300, 66] width 77 height 18
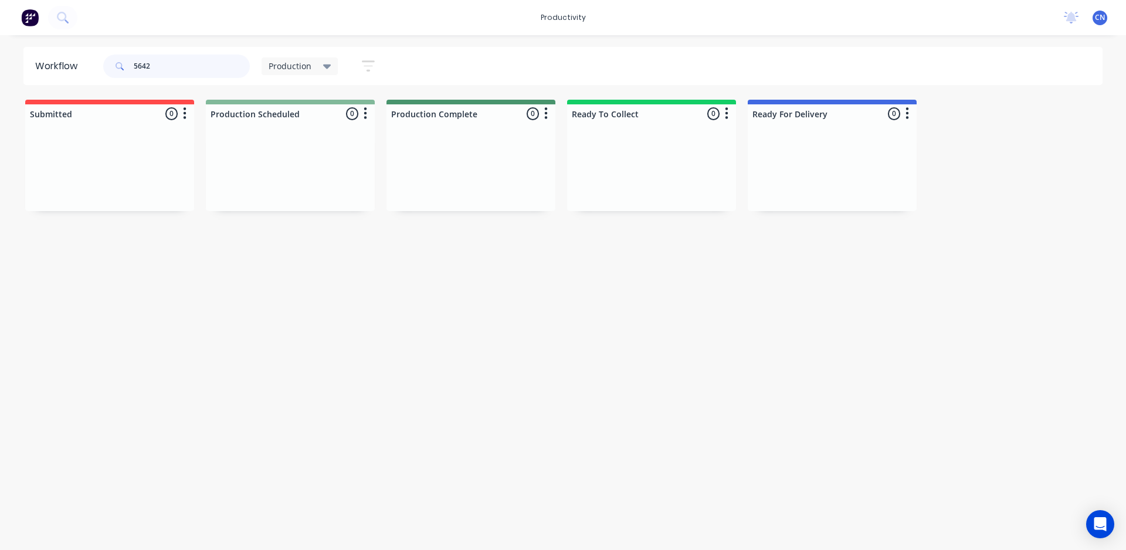
drag, startPoint x: 190, startPoint y: 60, endPoint x: 176, endPoint y: 63, distance: 14.5
click at [176, 63] on input "5642" at bounding box center [192, 66] width 116 height 23
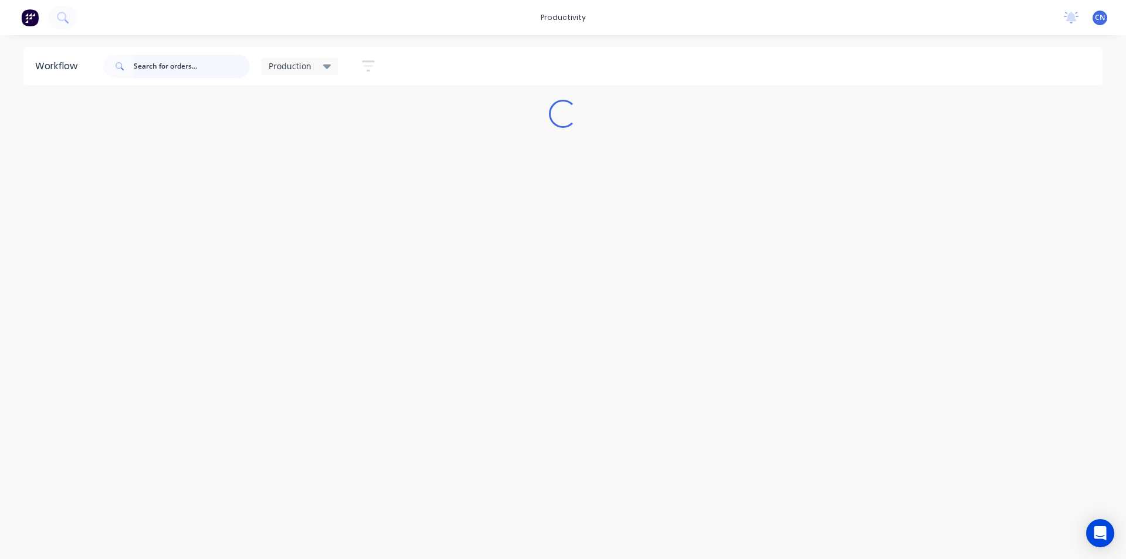
click at [169, 63] on input "text" at bounding box center [192, 66] width 116 height 23
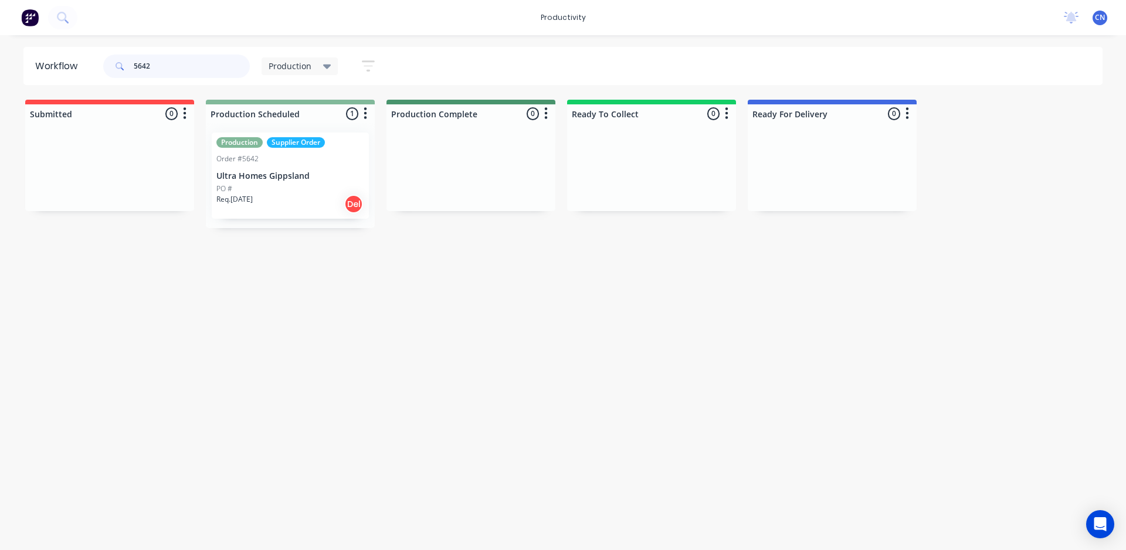
type input "5642"
click at [294, 171] on p "Ultra Homes Gippsland" at bounding box center [290, 176] width 148 height 10
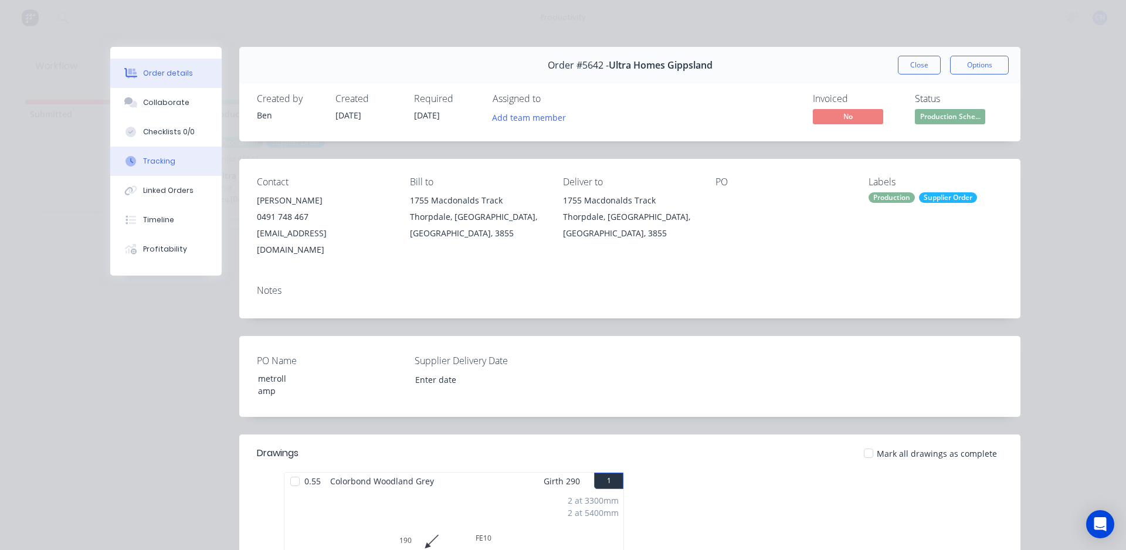
click at [152, 164] on div "Tracking" at bounding box center [159, 161] width 32 height 11
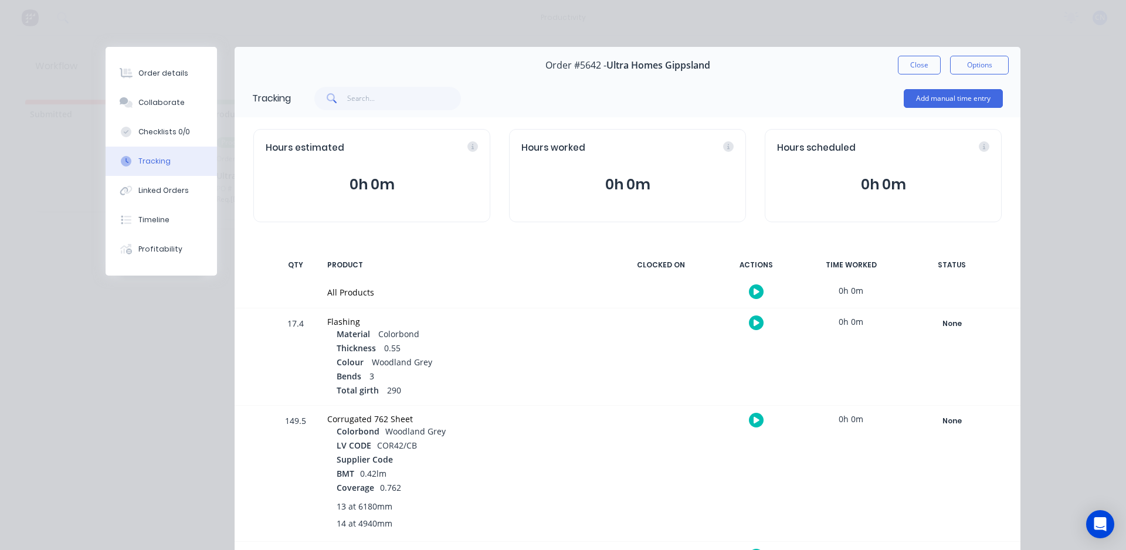
click at [756, 290] on button "button" at bounding box center [756, 291] width 15 height 15
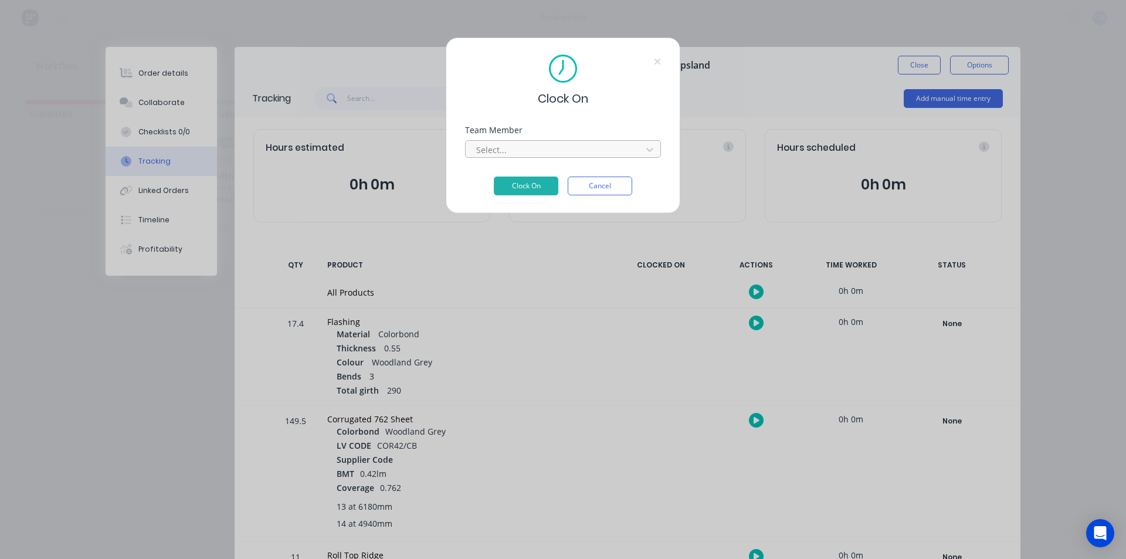
click at [505, 146] on div at bounding box center [555, 149] width 161 height 15
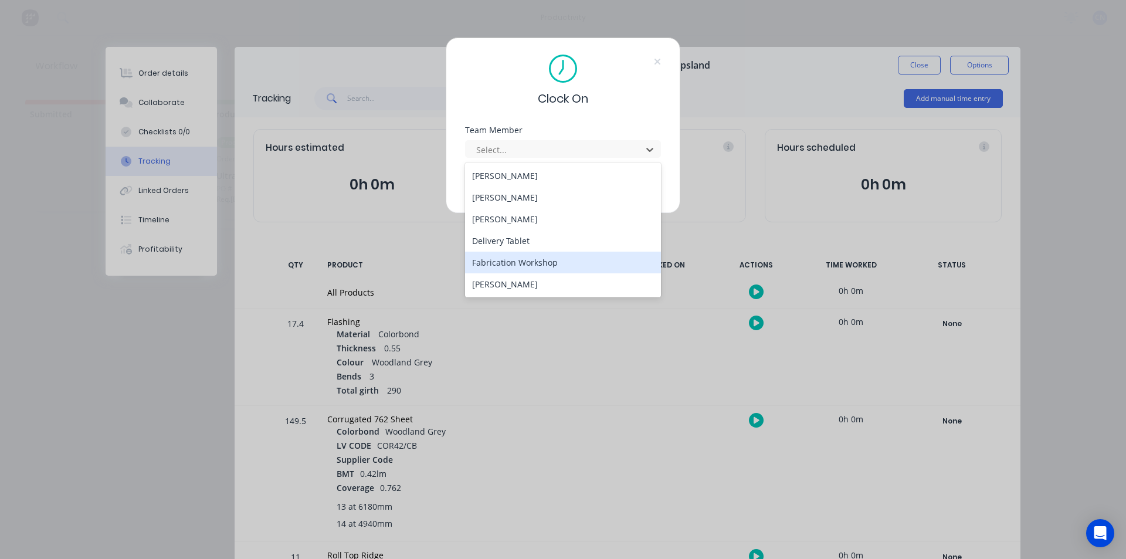
click at [513, 260] on div "Fabrication Workshop" at bounding box center [563, 263] width 196 height 22
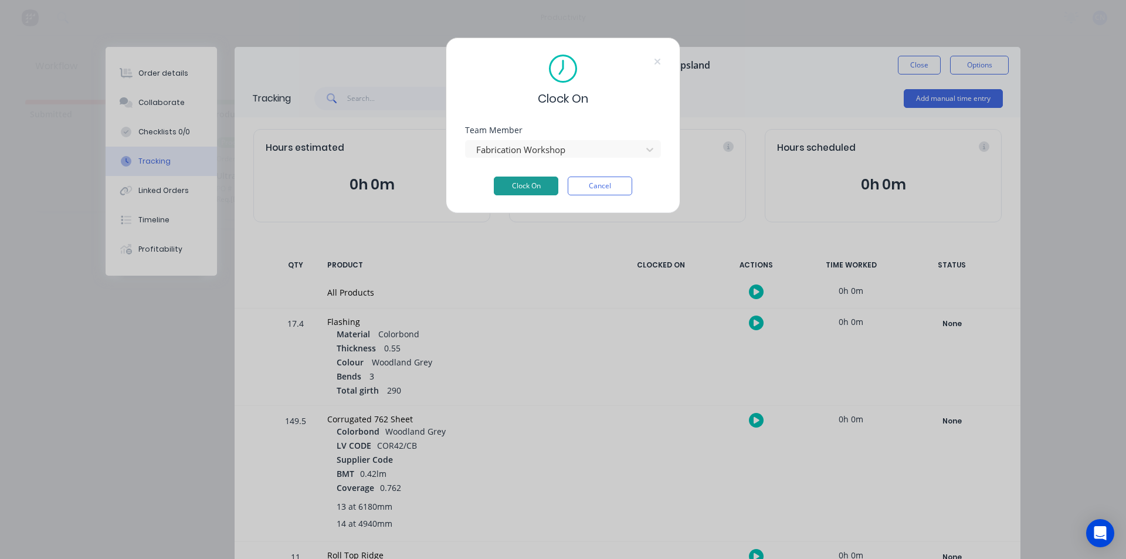
click at [528, 182] on button "Clock On" at bounding box center [526, 185] width 64 height 19
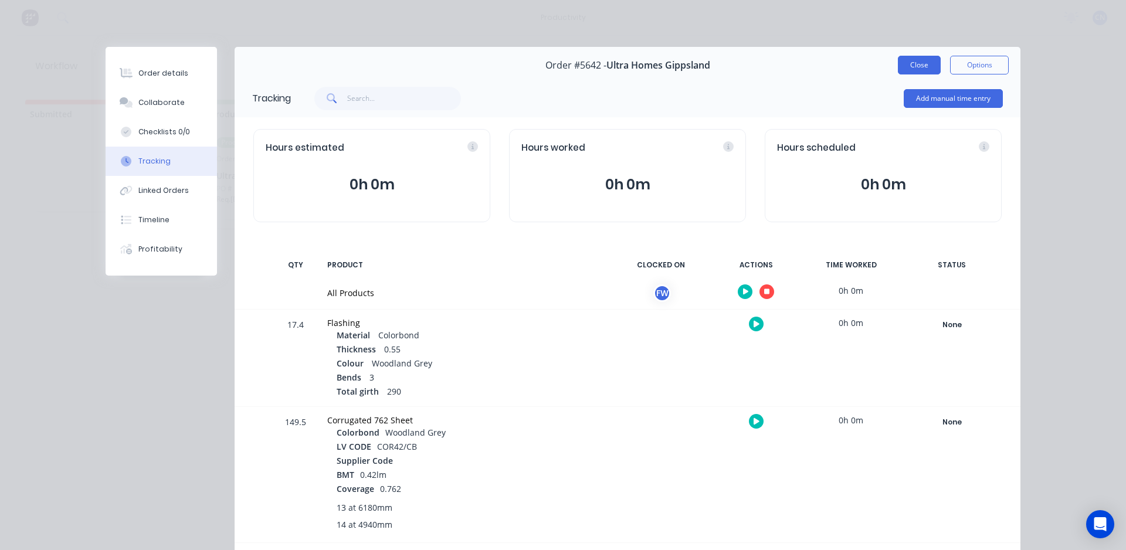
click at [905, 60] on button "Close" at bounding box center [919, 65] width 43 height 19
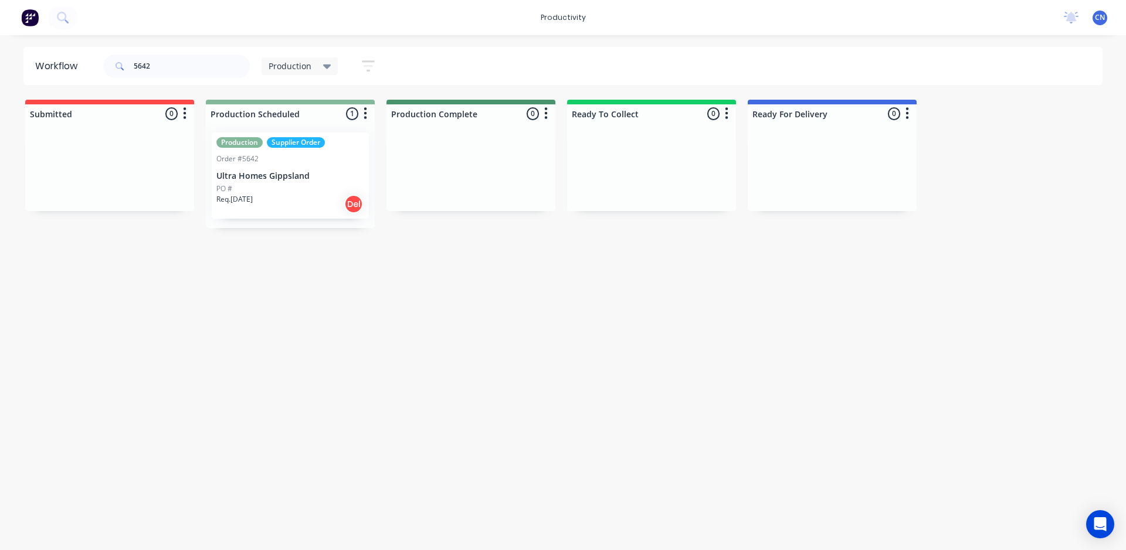
click at [616, 160] on div at bounding box center [651, 167] width 169 height 88
drag, startPoint x: 151, startPoint y: 73, endPoint x: 94, endPoint y: 68, distance: 56.5
click at [96, 69] on header "Workflow 5642 Production Save new view None edit Production (Default) edit Comp…" at bounding box center [562, 66] width 1079 height 38
